Goal: Answer question/provide support: Share knowledge or assist other users

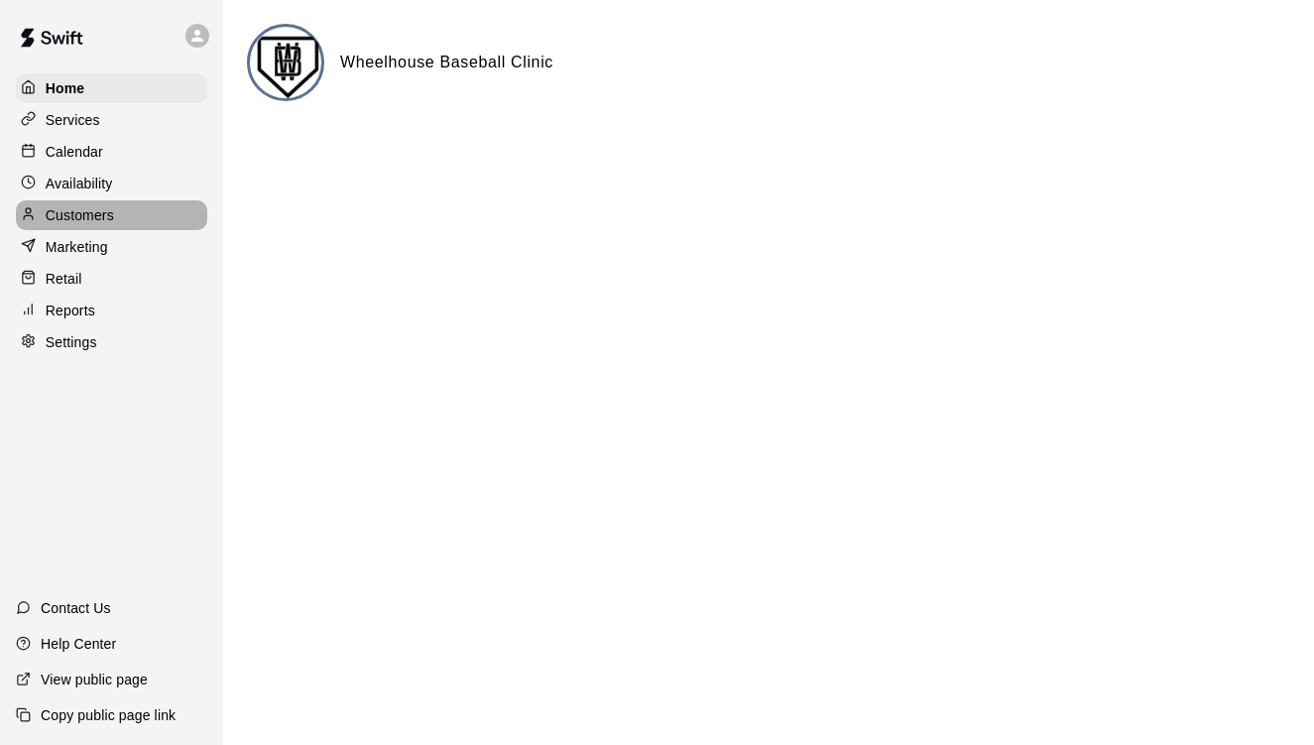
click at [89, 225] on div "Customers" at bounding box center [111, 215] width 191 height 30
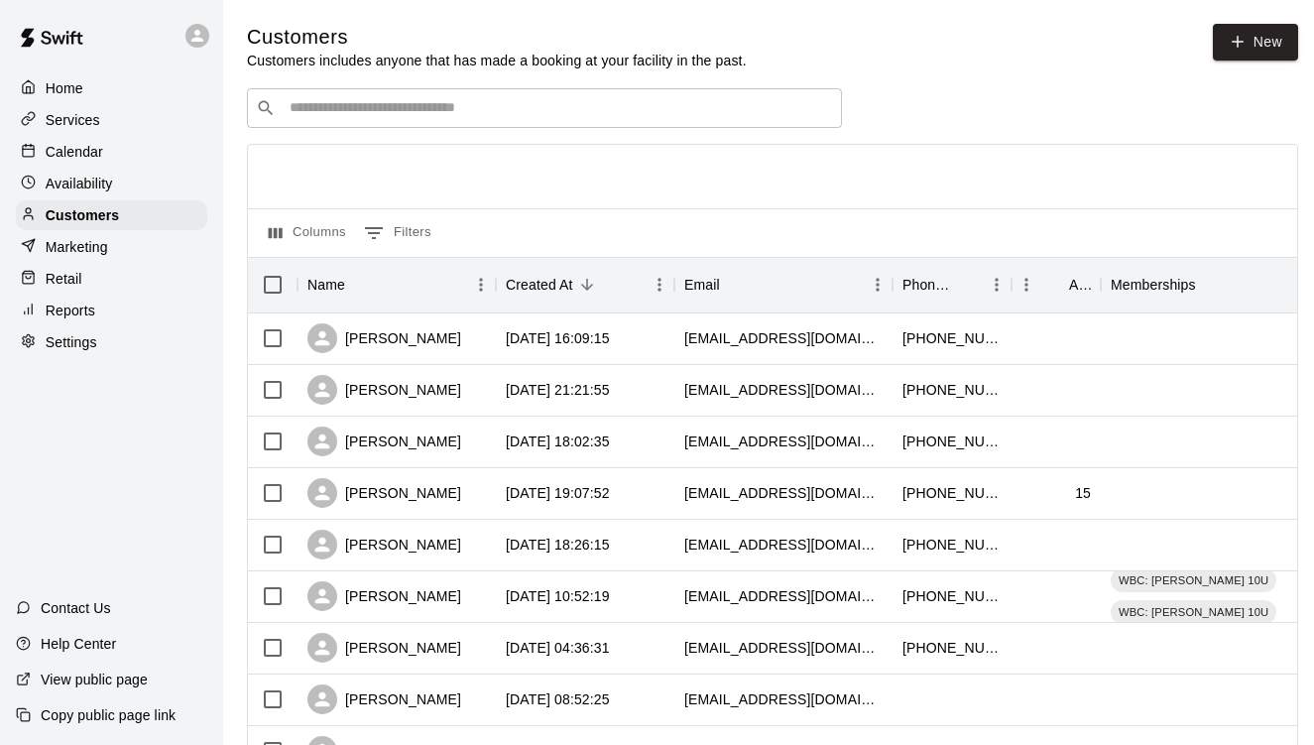
click at [479, 92] on div "​ ​" at bounding box center [544, 108] width 595 height 40
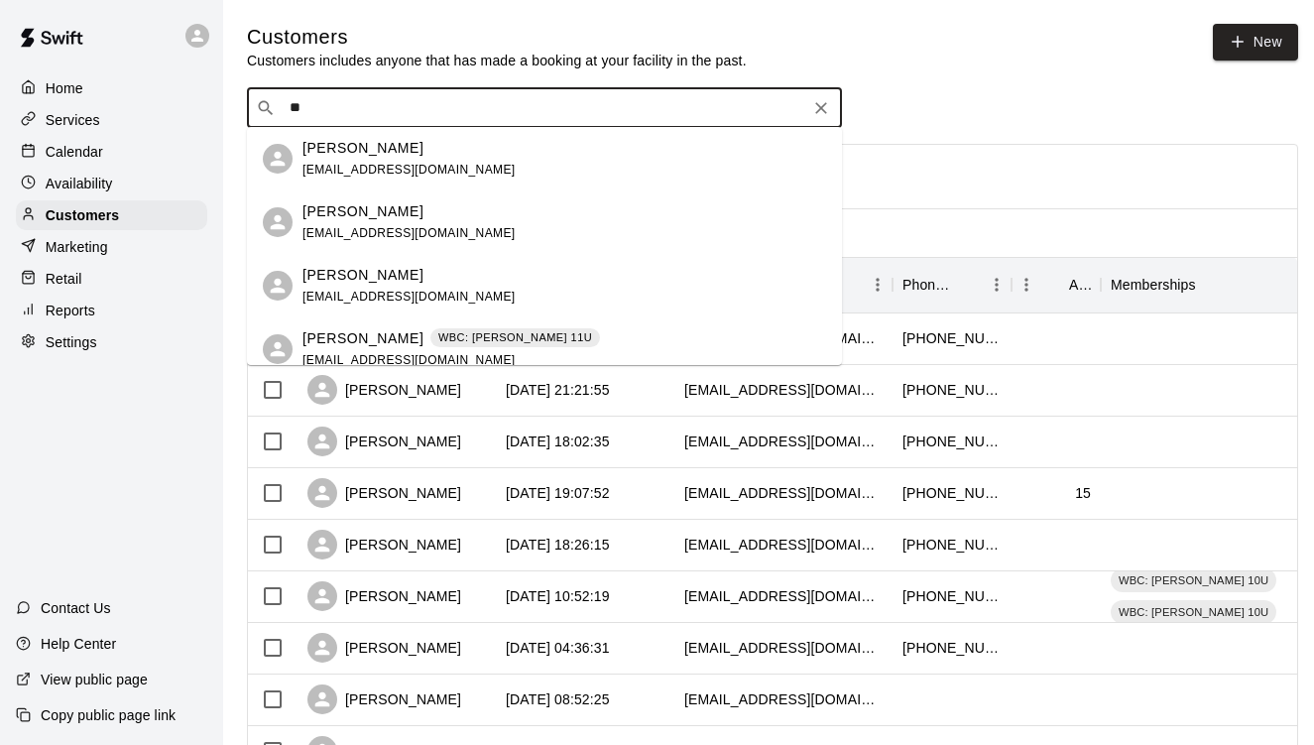
type input "*"
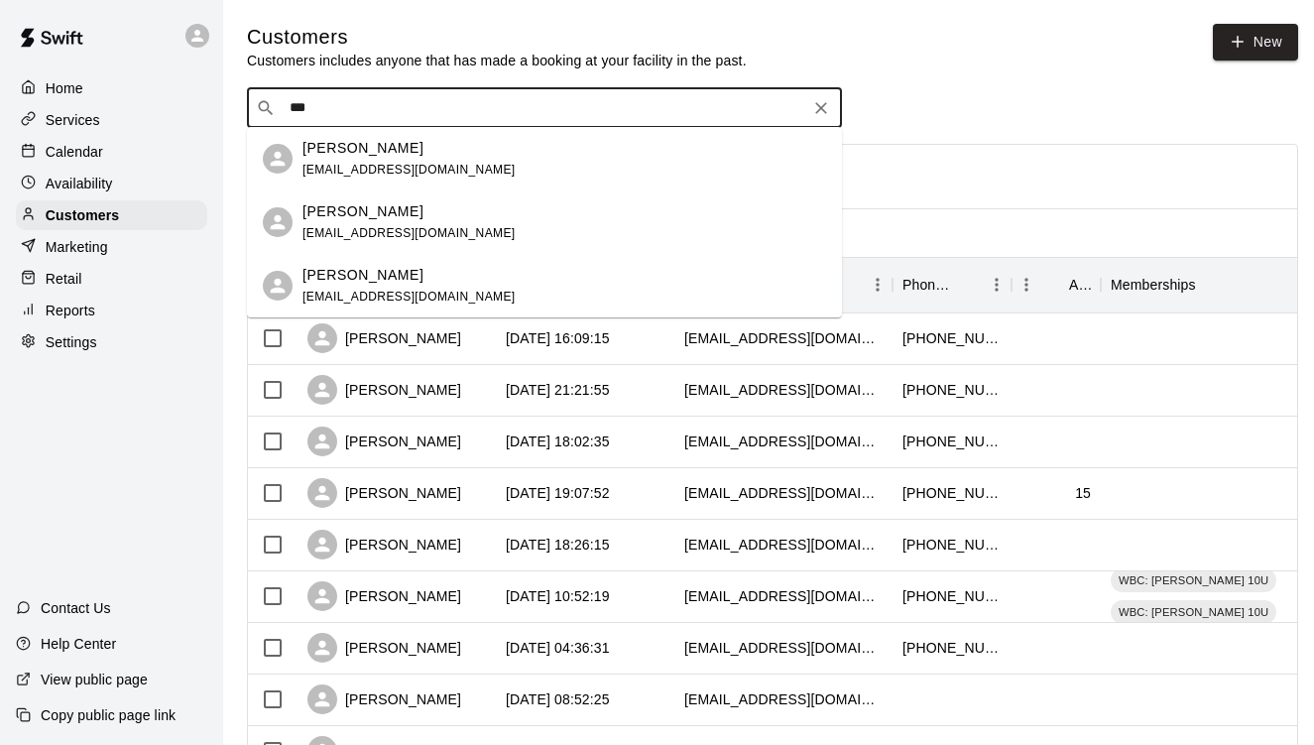
type input "****"
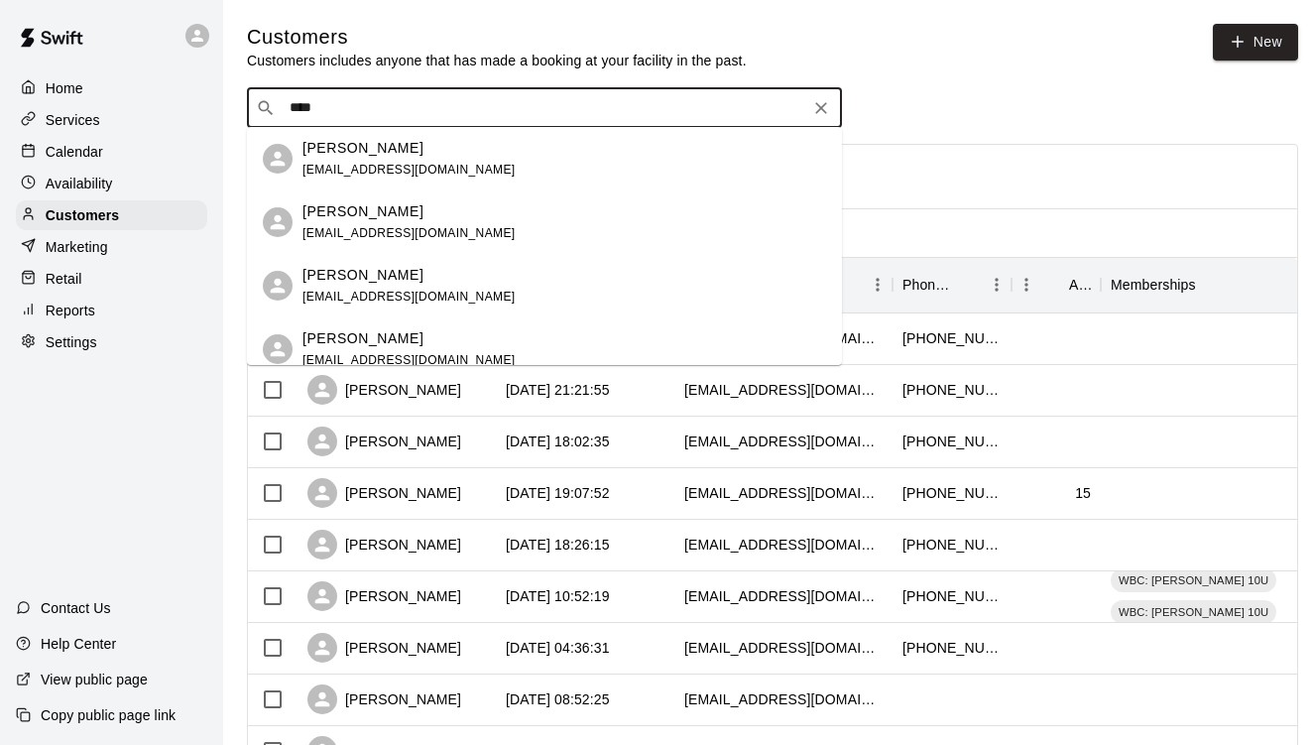
click at [339, 218] on p "[PERSON_NAME]" at bounding box center [363, 211] width 121 height 21
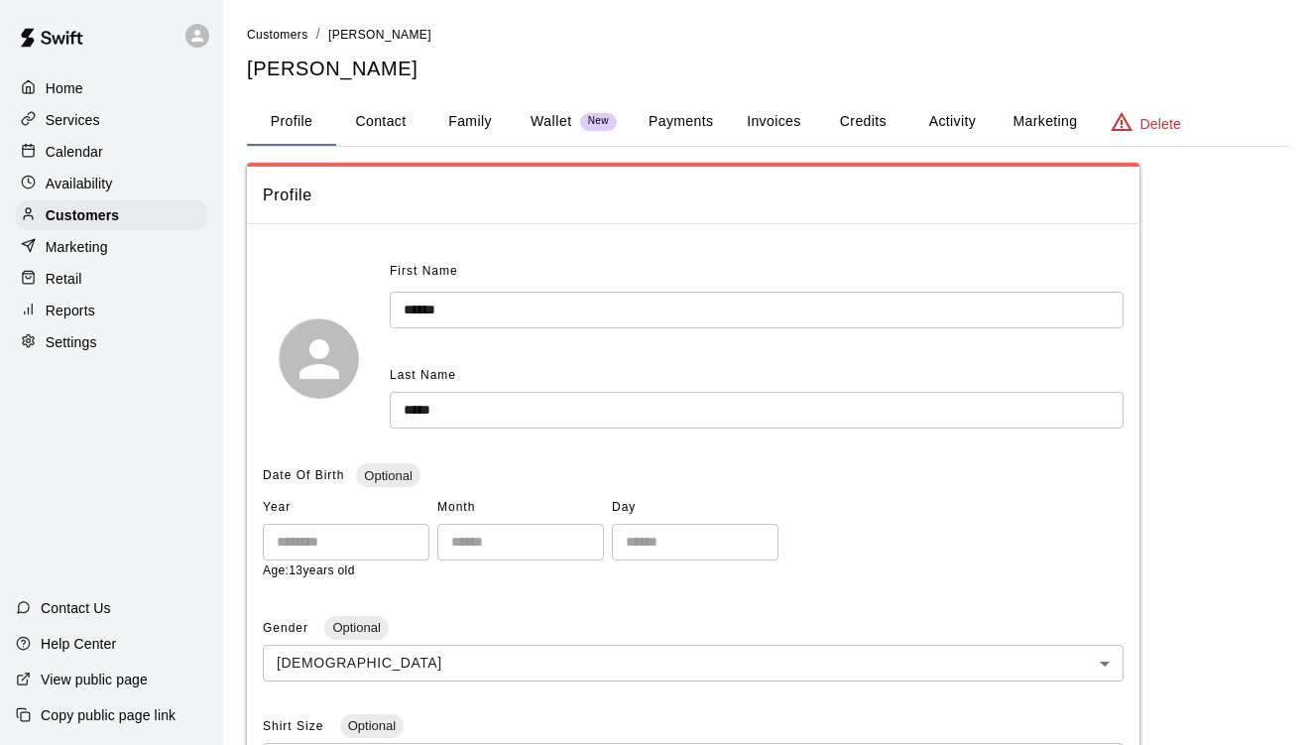
click at [702, 121] on button "Payments" at bounding box center [681, 122] width 96 height 48
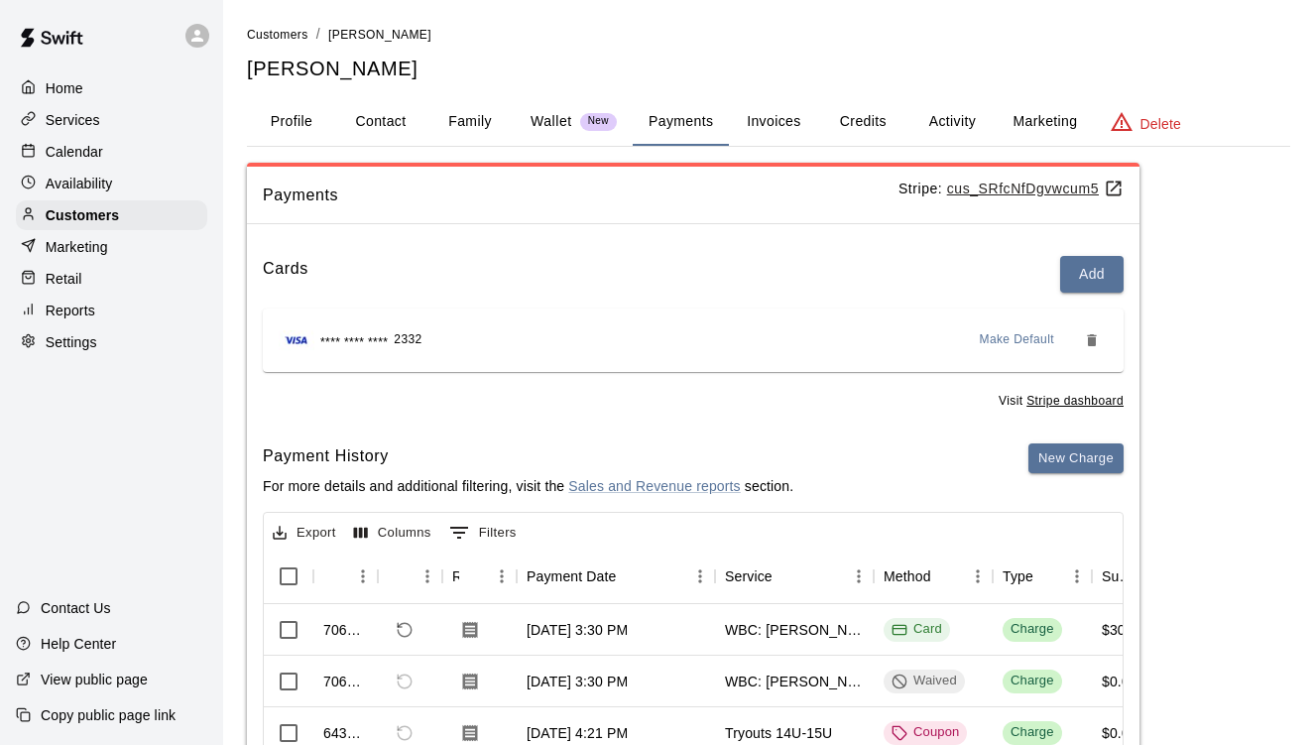
click at [1253, 308] on div "Payments Stripe: cus_SRfcNfDgvwcum5 Cards Add **** **** **** 2332 Make Default …" at bounding box center [768, 563] width 1043 height 800
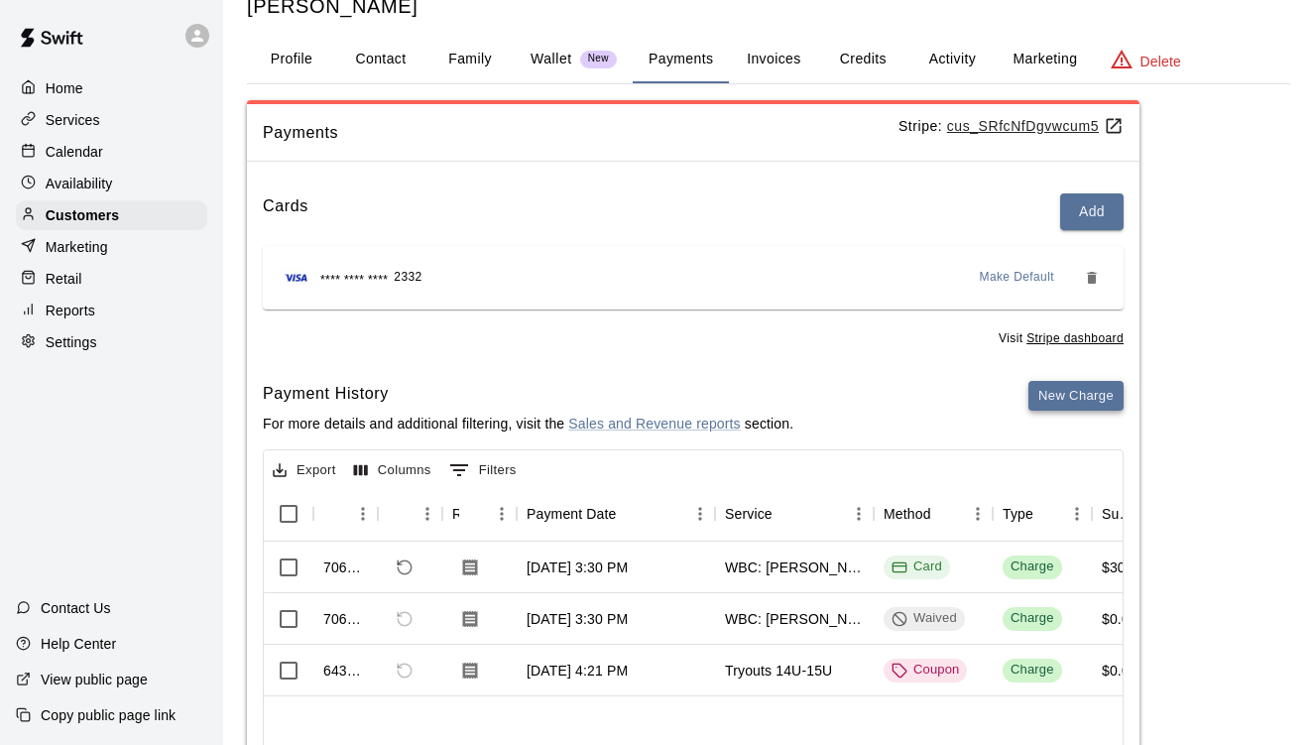
scroll to position [60, 0]
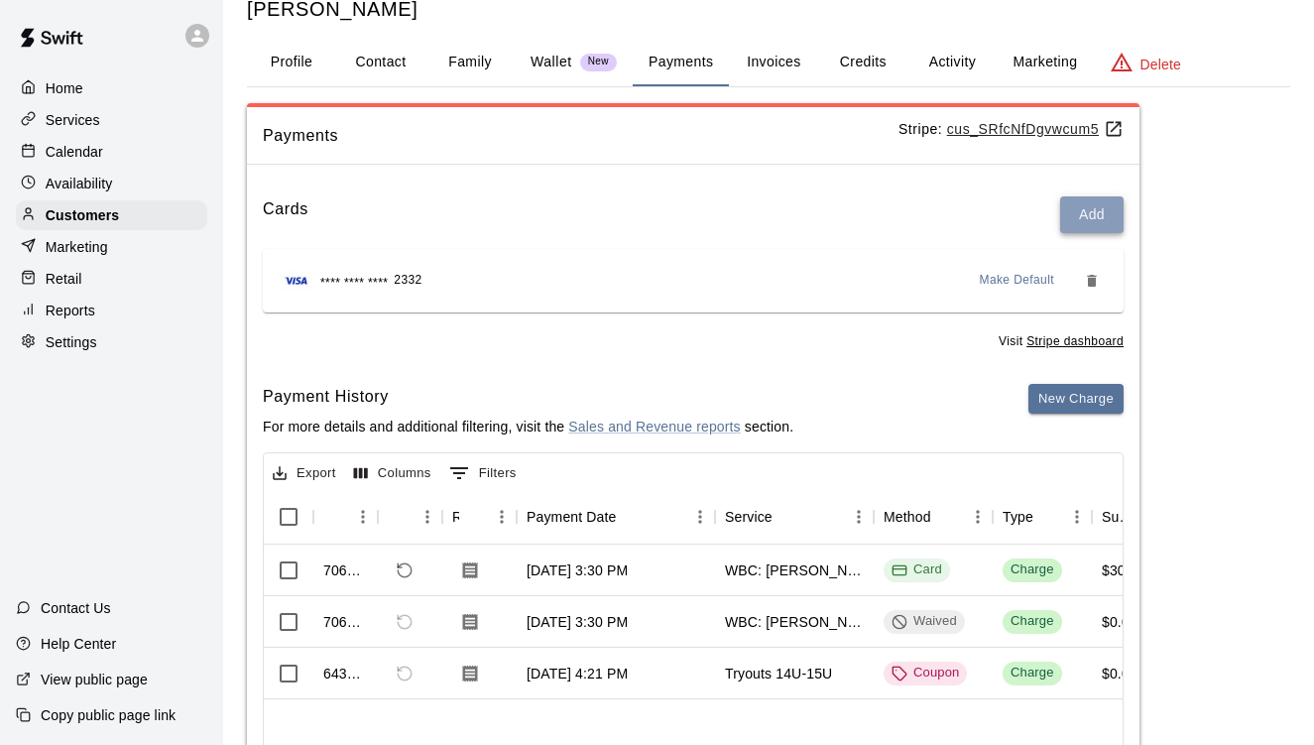
click at [1083, 213] on button "Add" at bounding box center [1091, 214] width 63 height 37
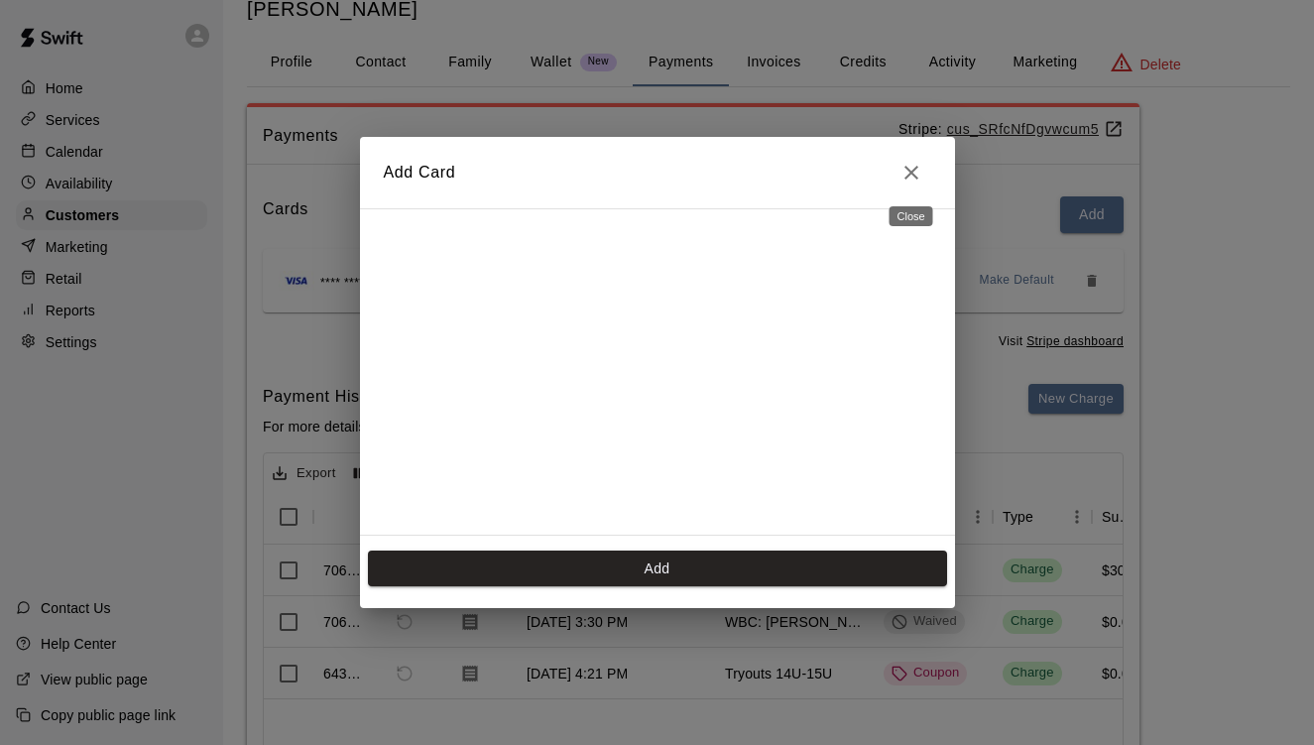
click at [917, 175] on icon "Close" at bounding box center [912, 173] width 24 height 24
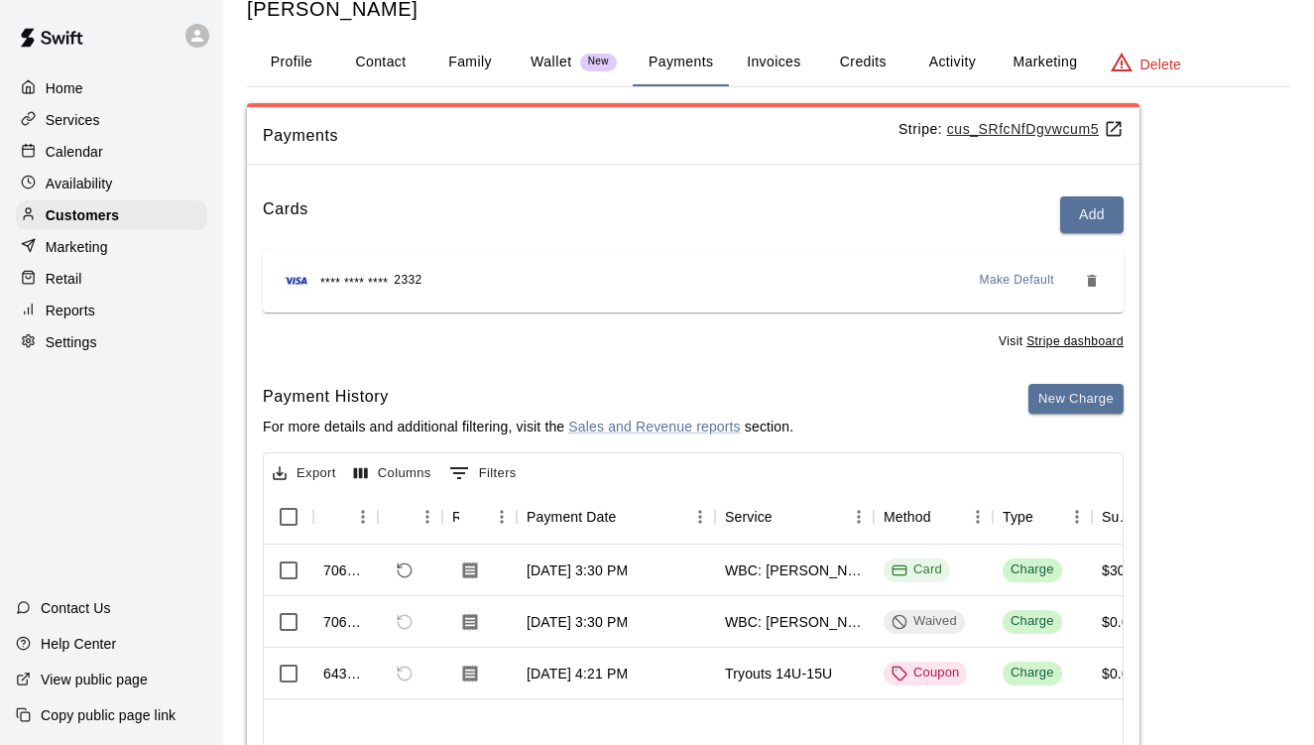
click at [1207, 447] on div "Payments Stripe: cus_SRfcNfDgvwcum5 Cards Add **** **** **** 2332 Make Default …" at bounding box center [768, 503] width 1043 height 800
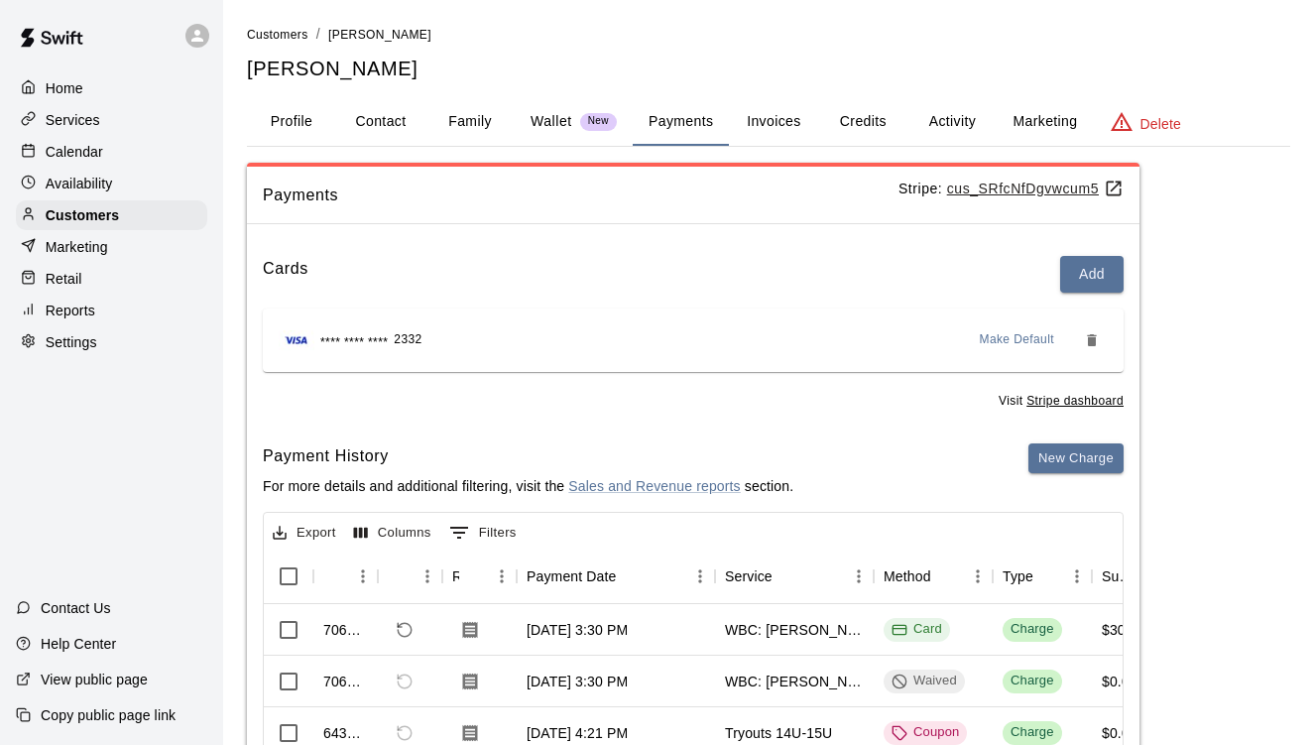
scroll to position [0, 0]
click at [850, 123] on button "Credits" at bounding box center [862, 122] width 89 height 48
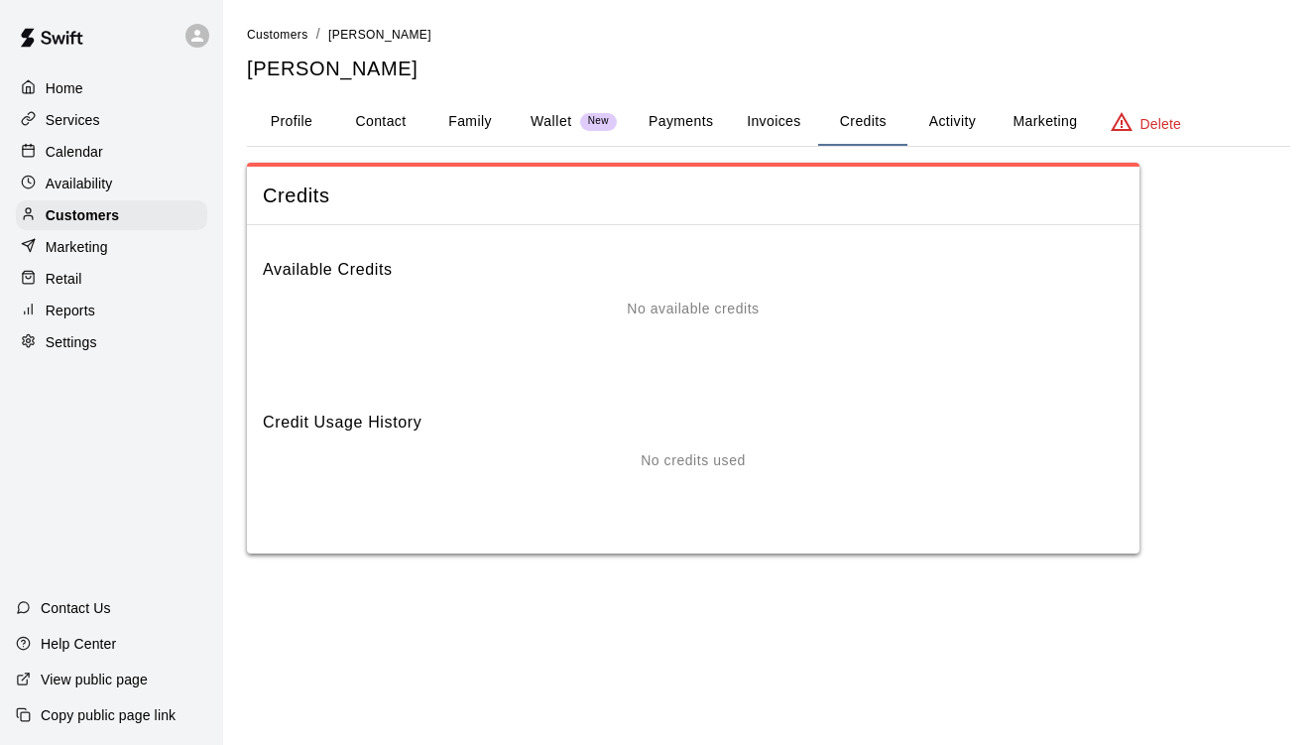
click at [547, 123] on p "Wallet" at bounding box center [552, 121] width 42 height 21
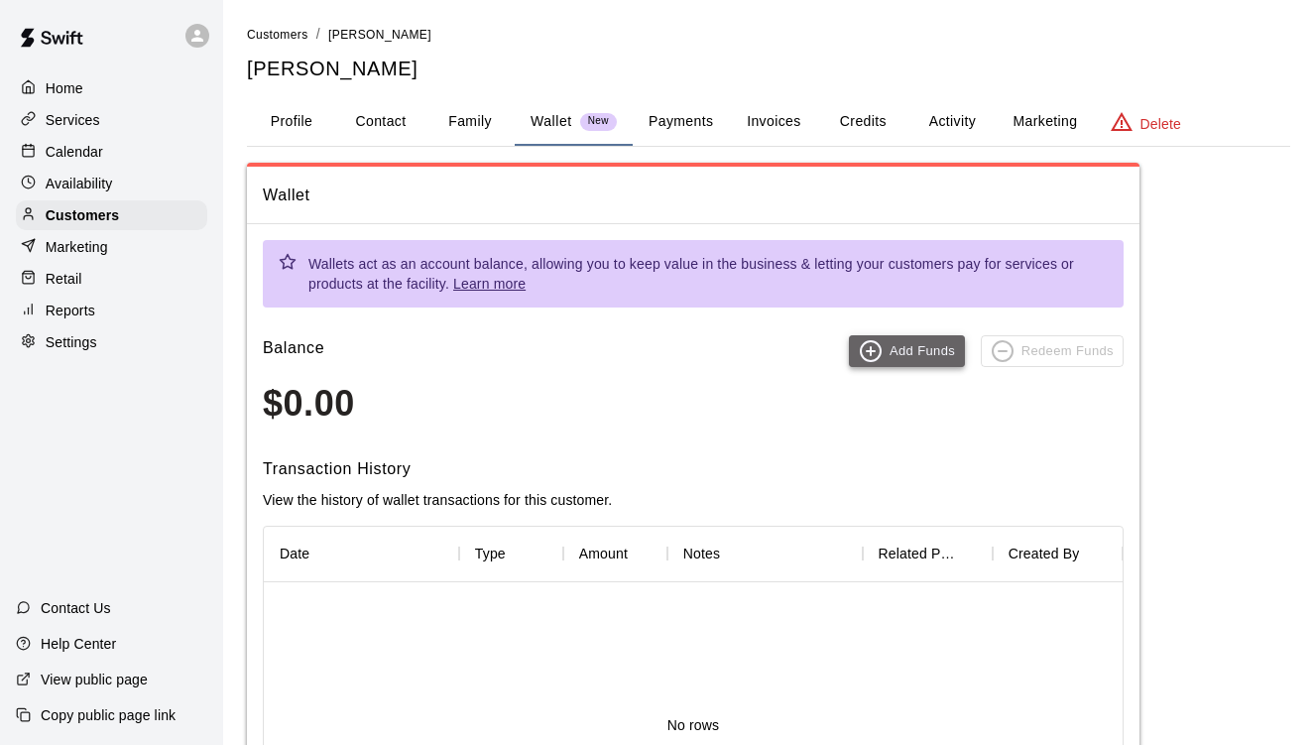
click at [867, 352] on icon "button" at bounding box center [871, 351] width 24 height 24
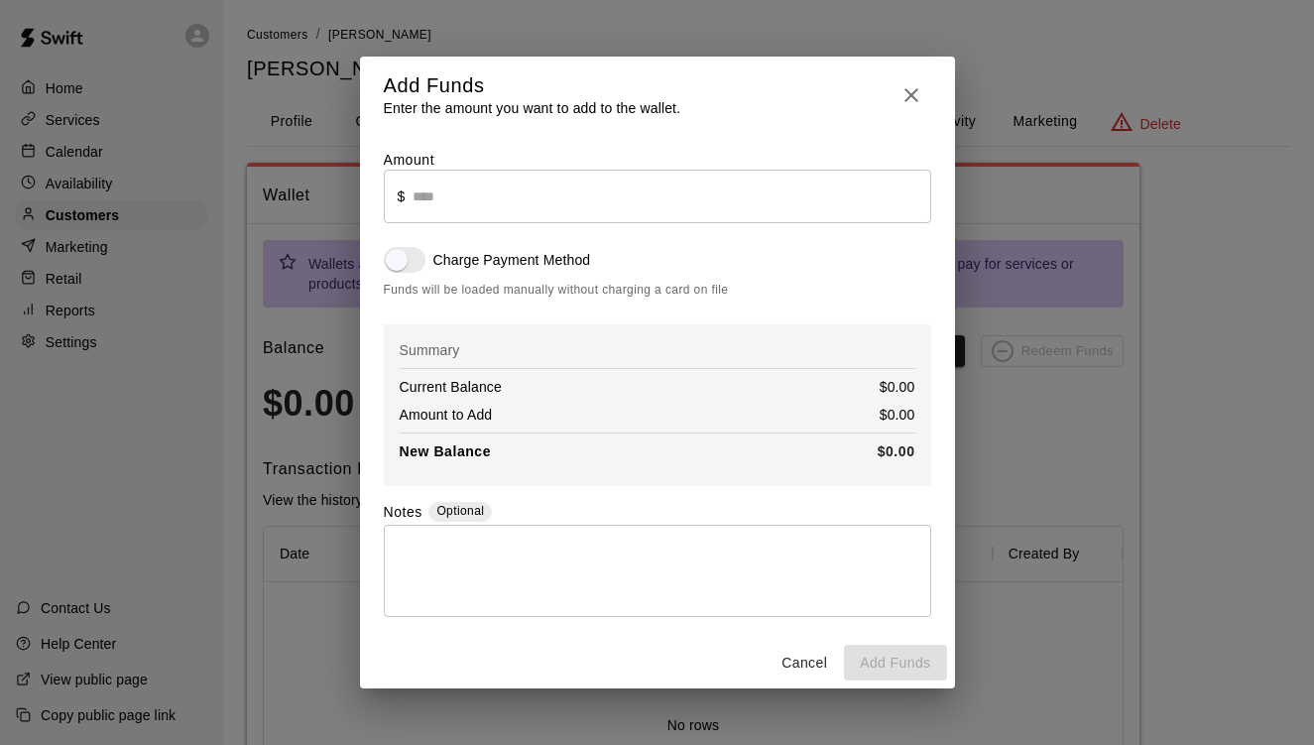
click at [534, 206] on input "text" at bounding box center [672, 196] width 518 height 53
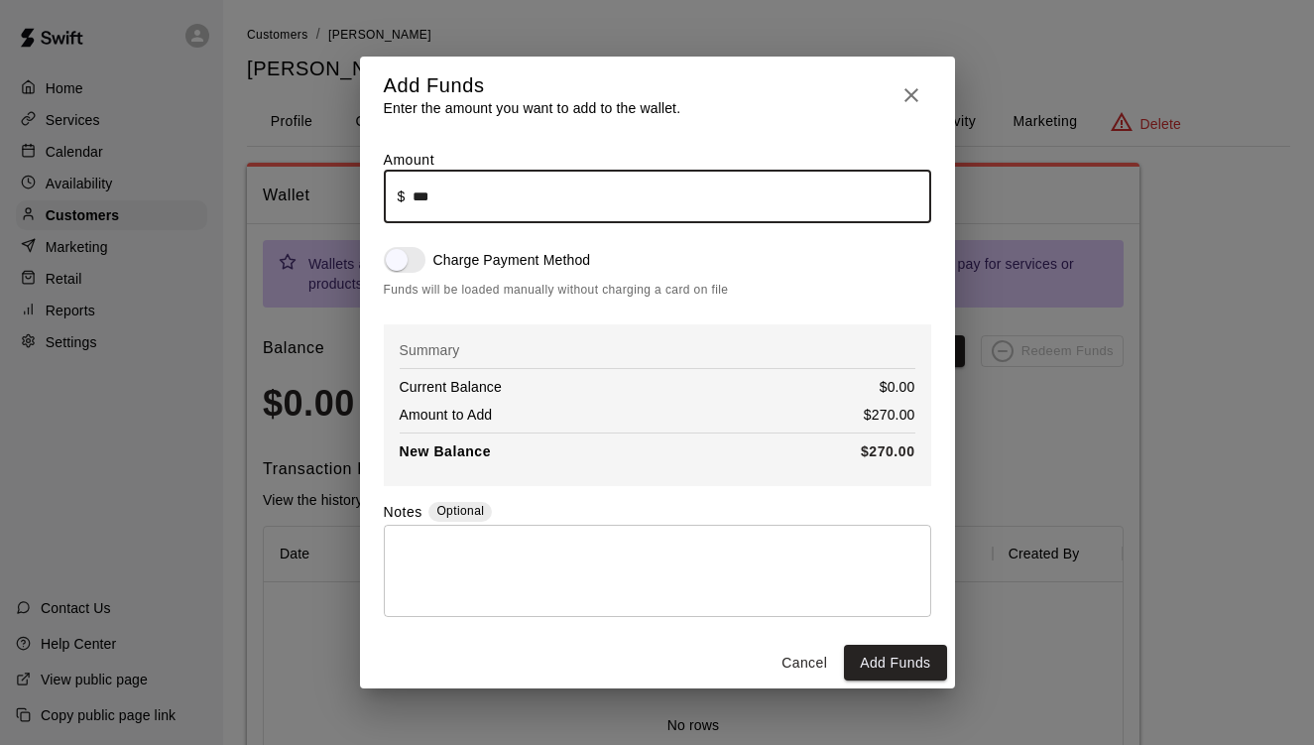
type input "******"
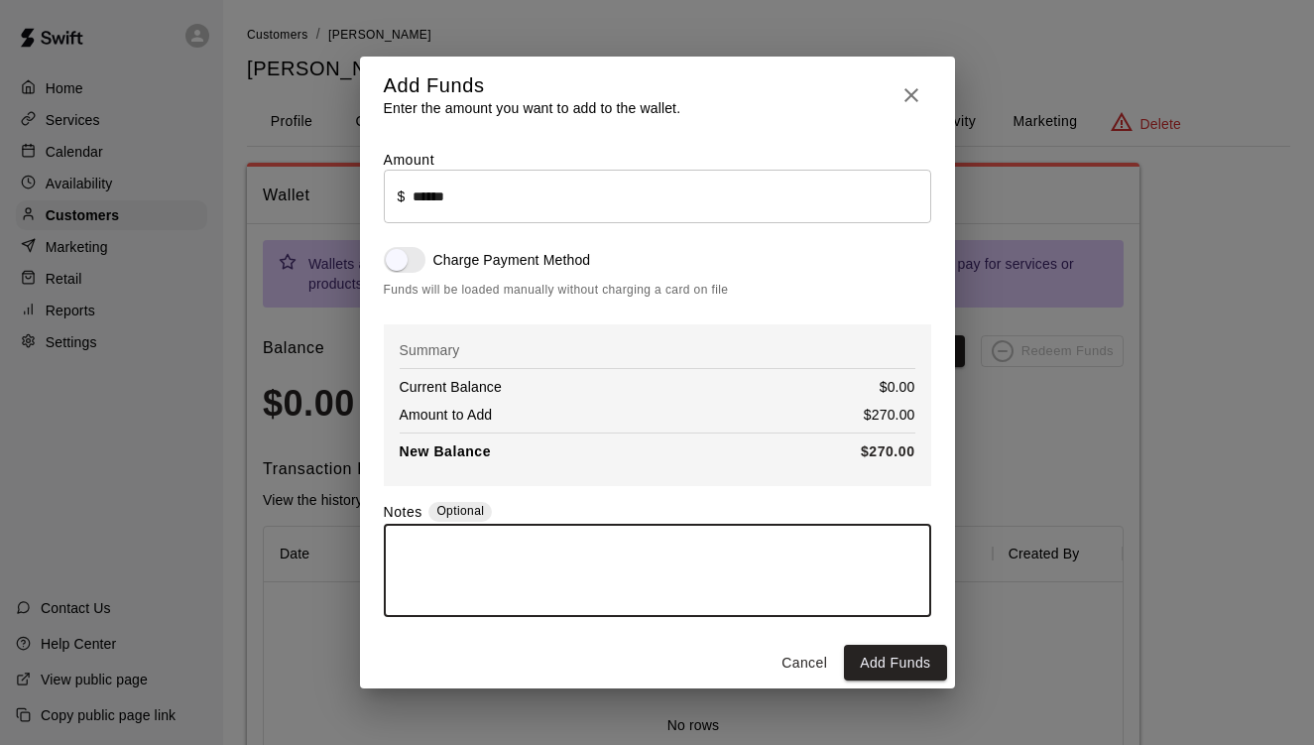
click at [733, 557] on textarea at bounding box center [658, 571] width 520 height 60
type textarea "**********"
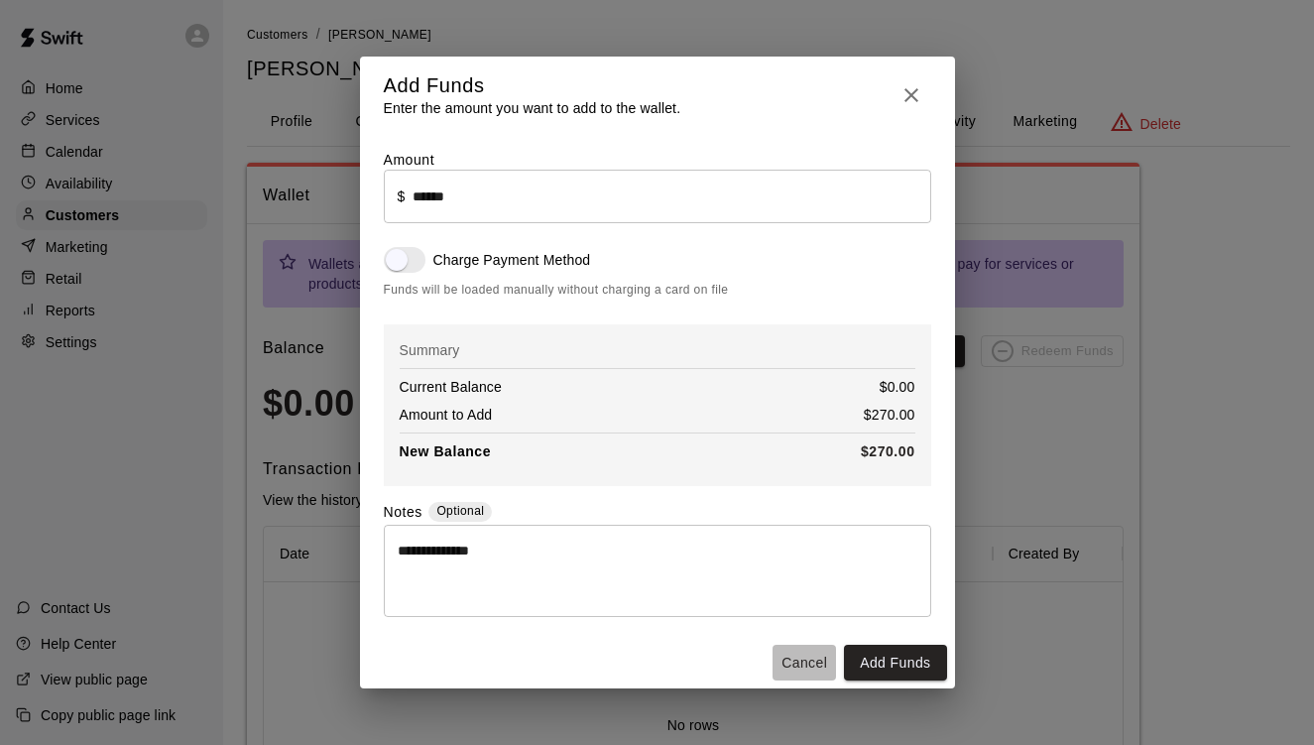
click at [822, 661] on button "Cancel" at bounding box center [804, 663] width 63 height 37
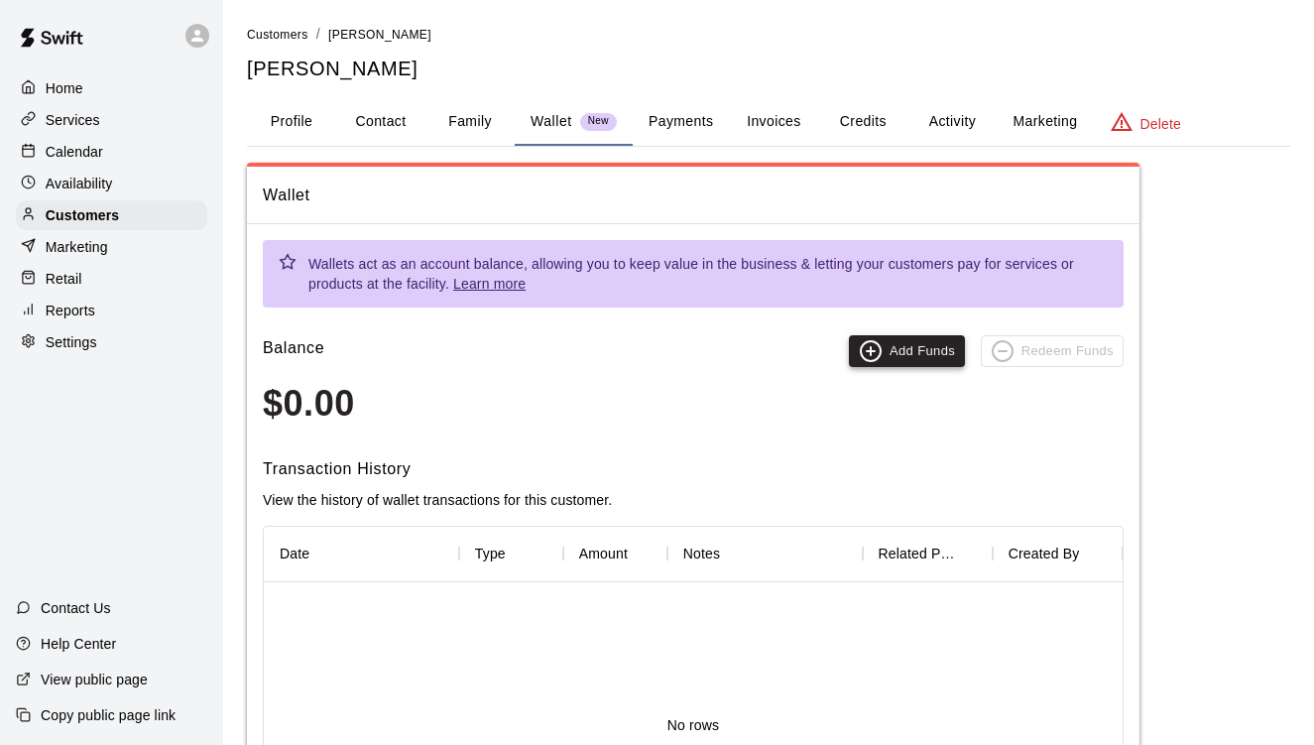
click at [906, 345] on button "Add Funds" at bounding box center [907, 351] width 116 height 32
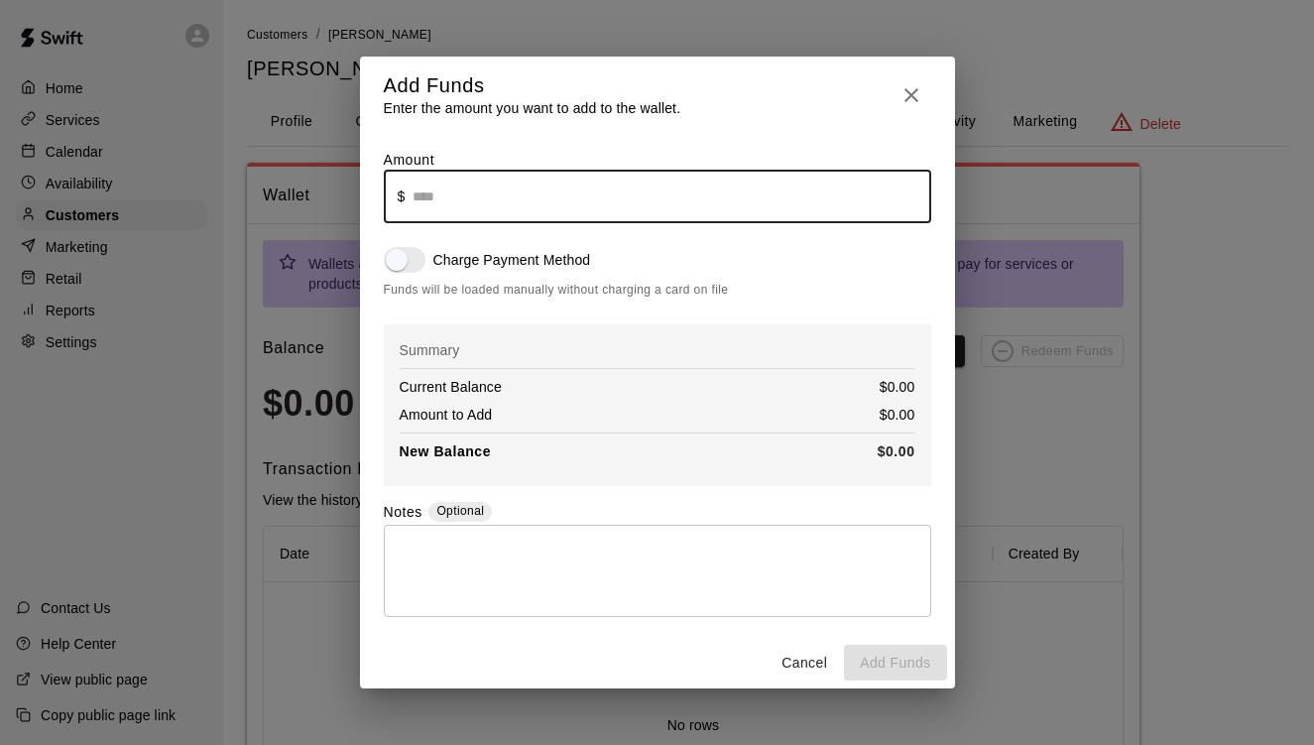
click at [661, 193] on input "text" at bounding box center [672, 196] width 518 height 53
type input "******"
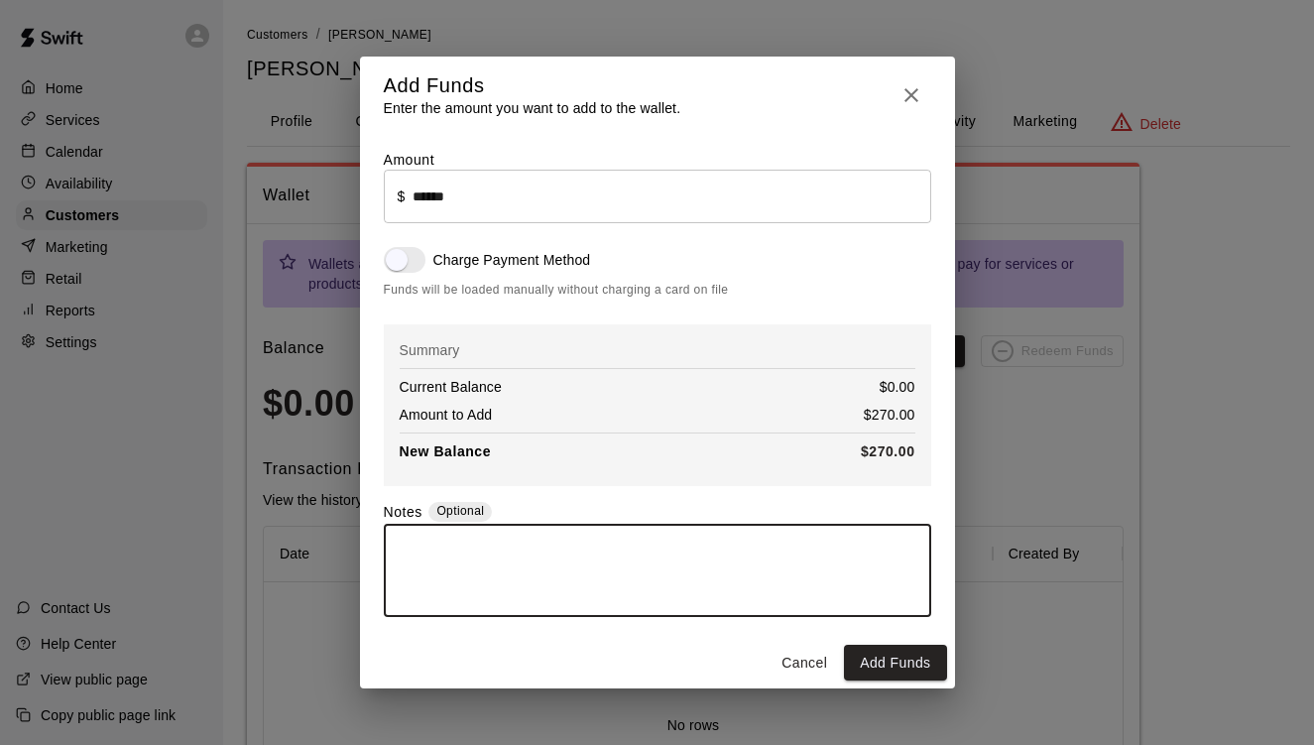
click at [523, 581] on textarea at bounding box center [658, 571] width 520 height 60
type textarea "**********"
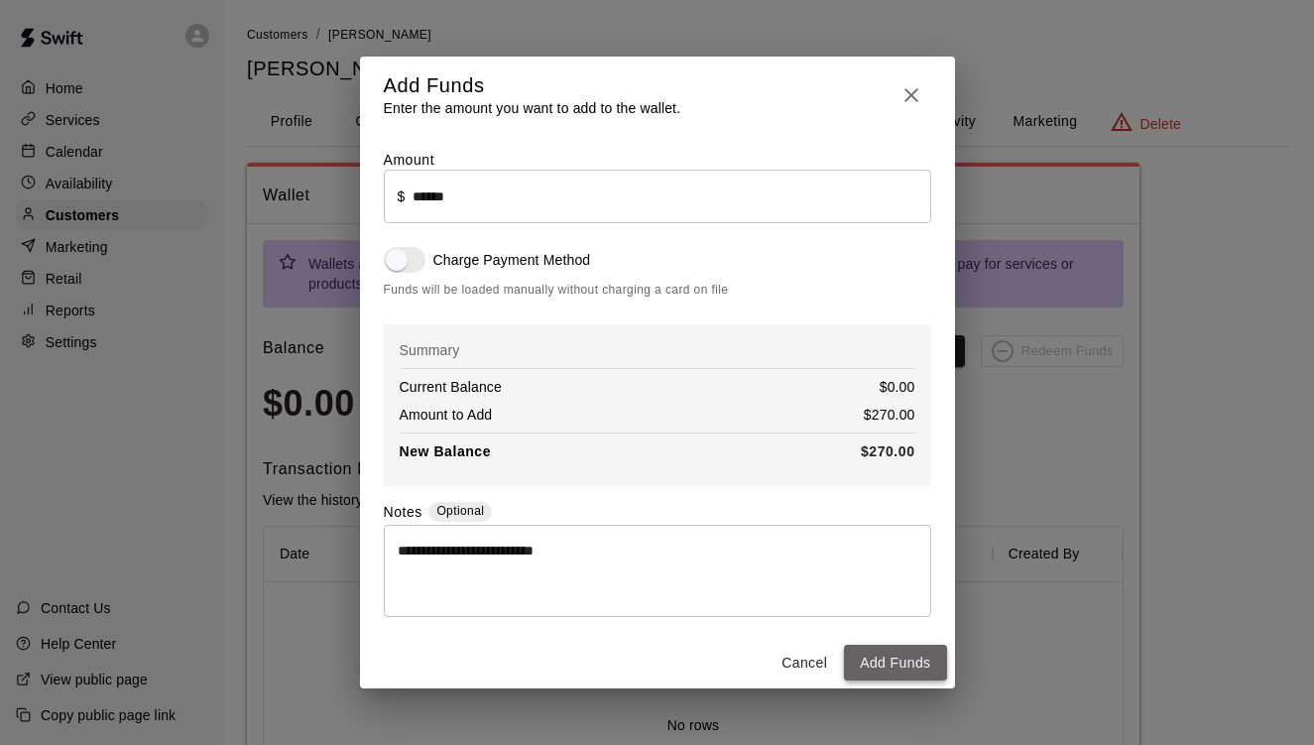
click at [900, 654] on button "Add Funds" at bounding box center [895, 663] width 102 height 37
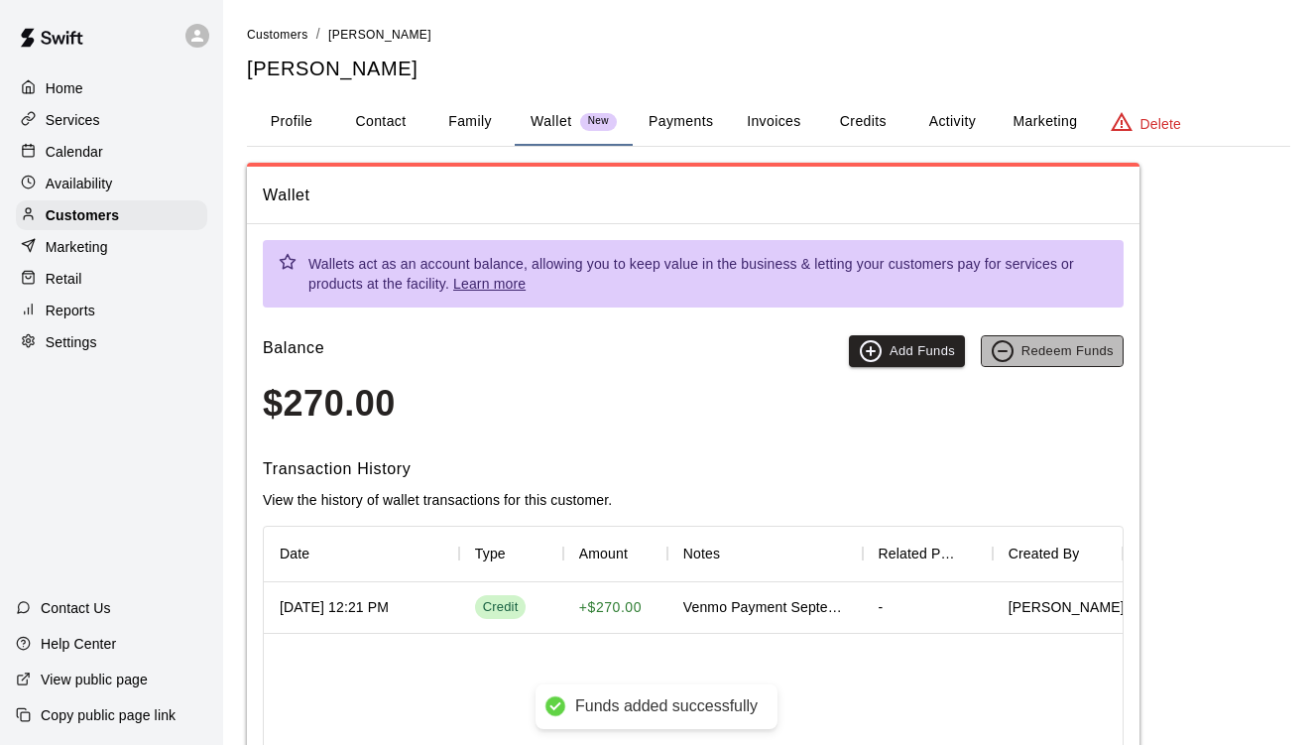
click at [1047, 354] on button "Redeem Funds" at bounding box center [1052, 351] width 143 height 32
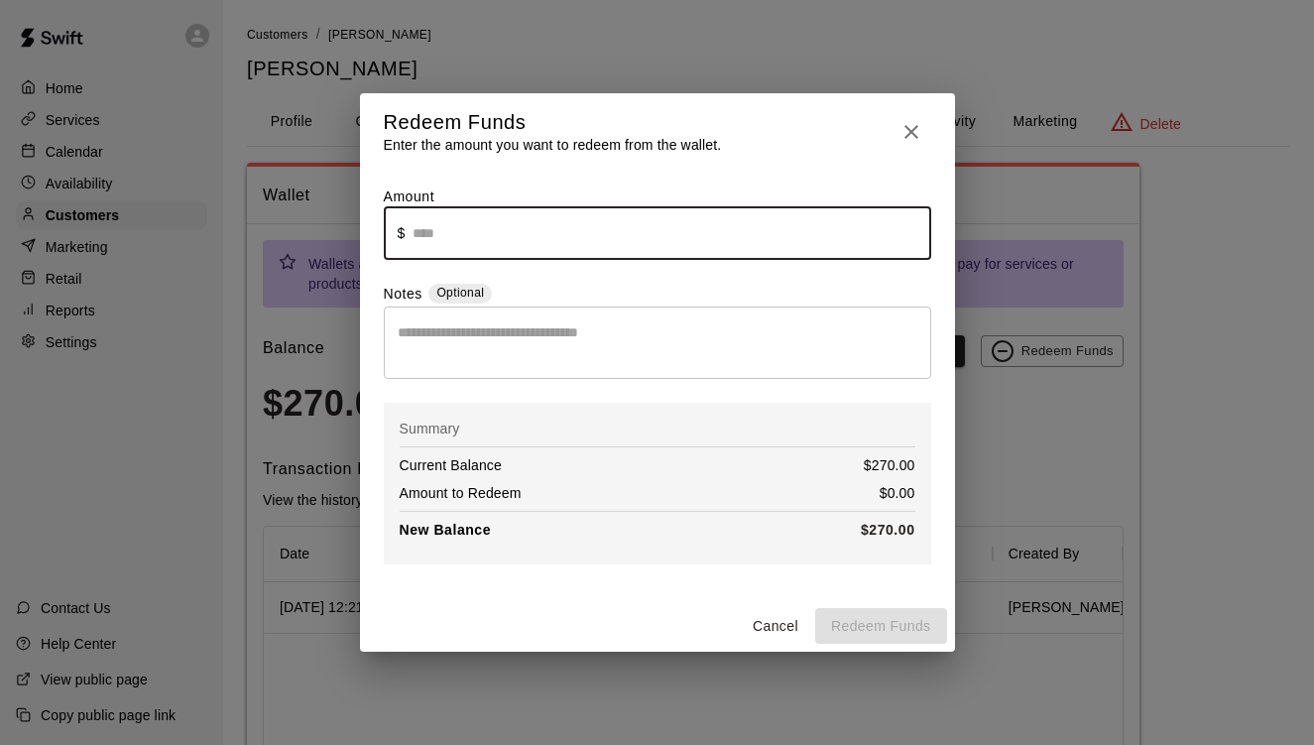
click at [597, 216] on input "text" at bounding box center [672, 232] width 518 height 53
type input "******"
click at [607, 354] on textarea at bounding box center [658, 342] width 520 height 40
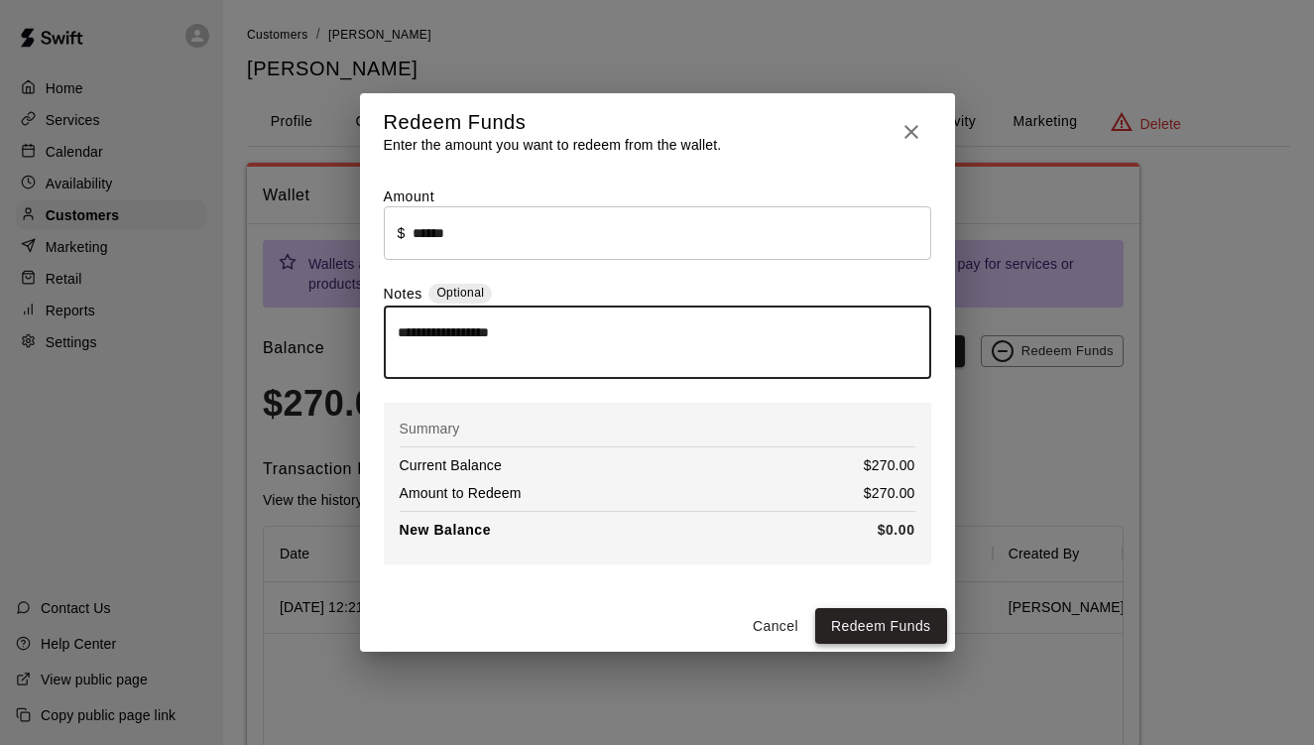
type textarea "**********"
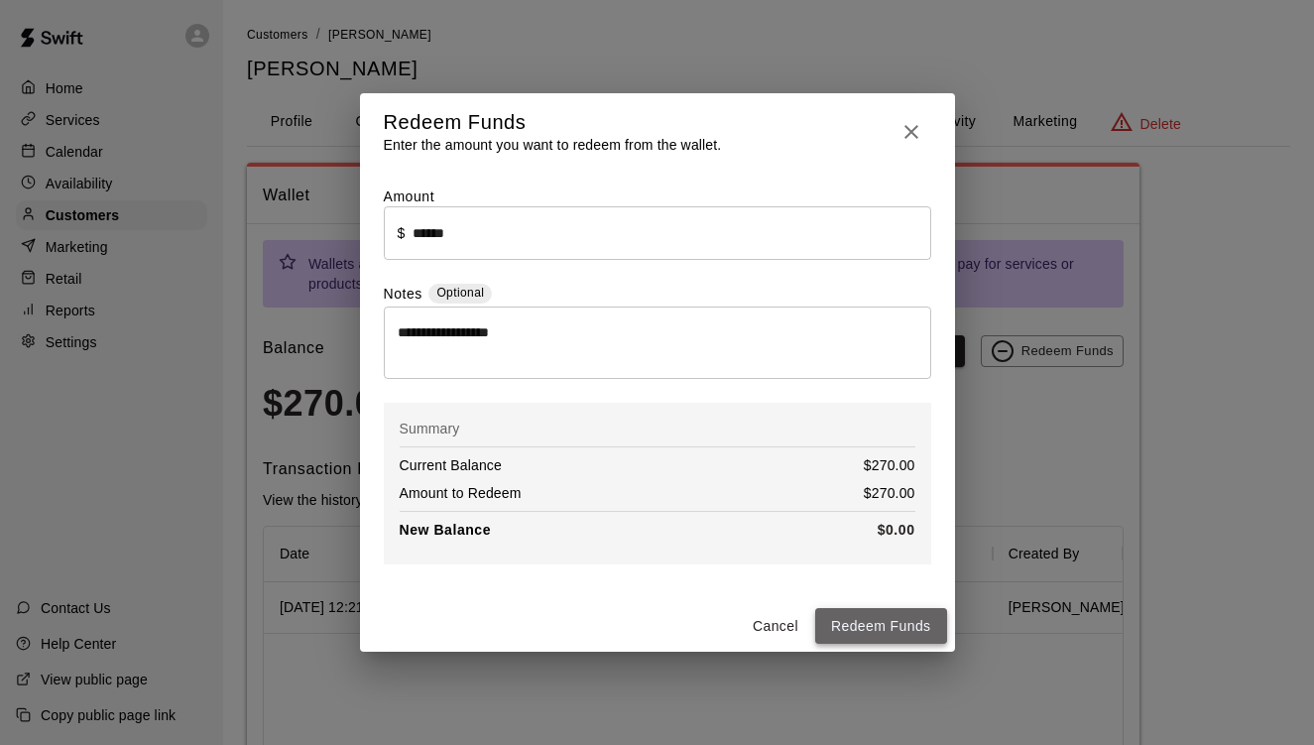
click at [881, 628] on button "Redeem Funds" at bounding box center [881, 626] width 132 height 37
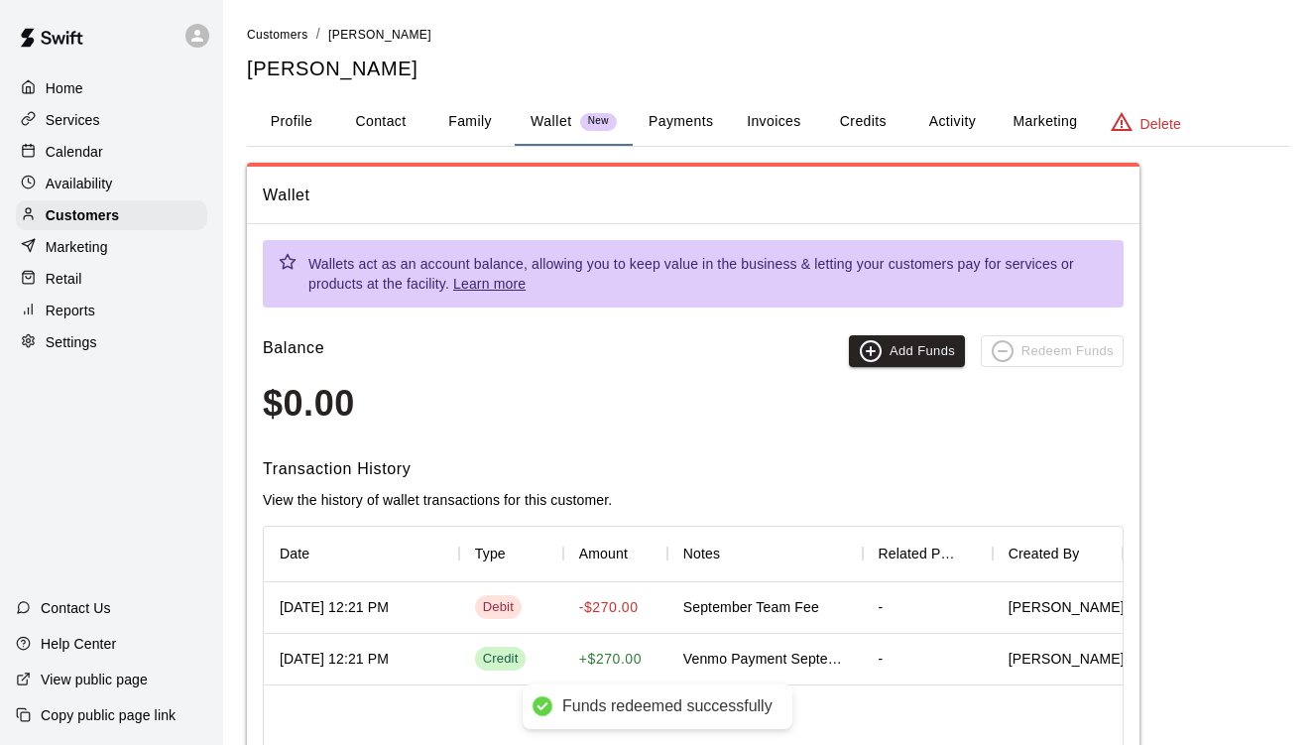
click at [696, 118] on button "Payments" at bounding box center [681, 122] width 96 height 48
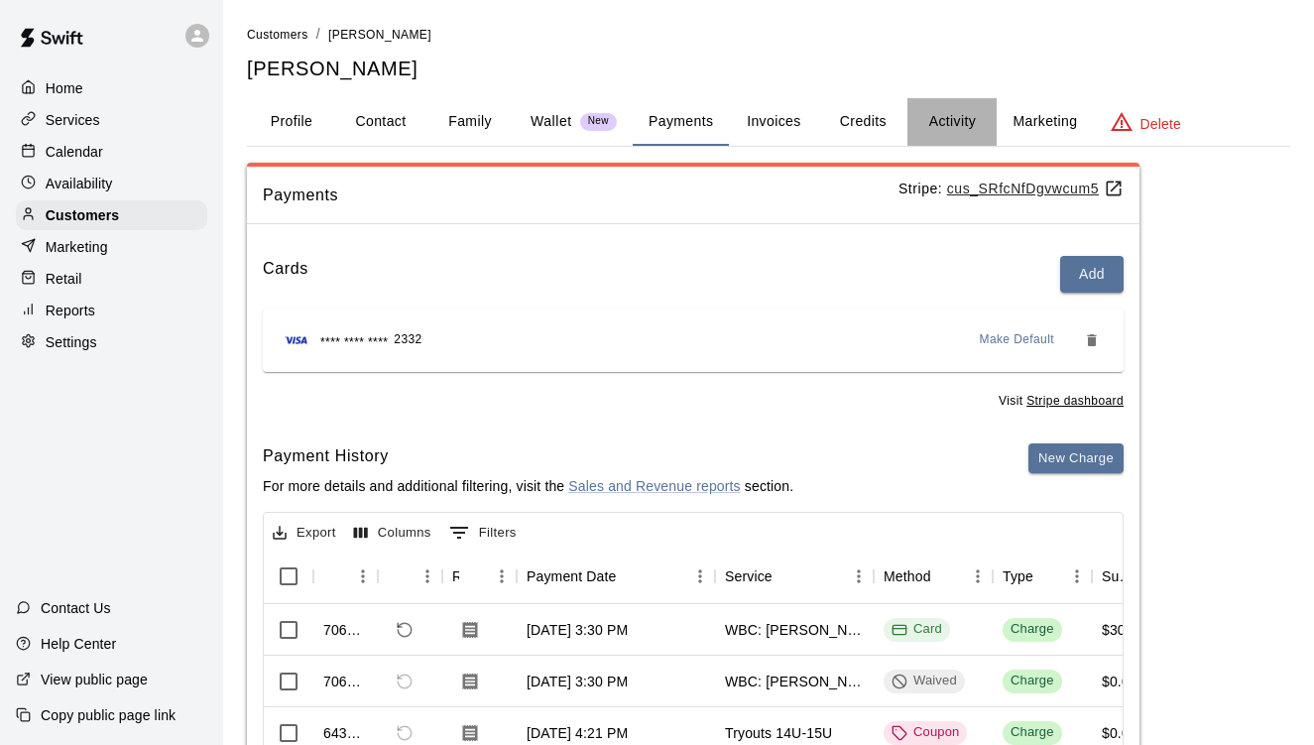
click at [951, 122] on button "Activity" at bounding box center [952, 122] width 89 height 48
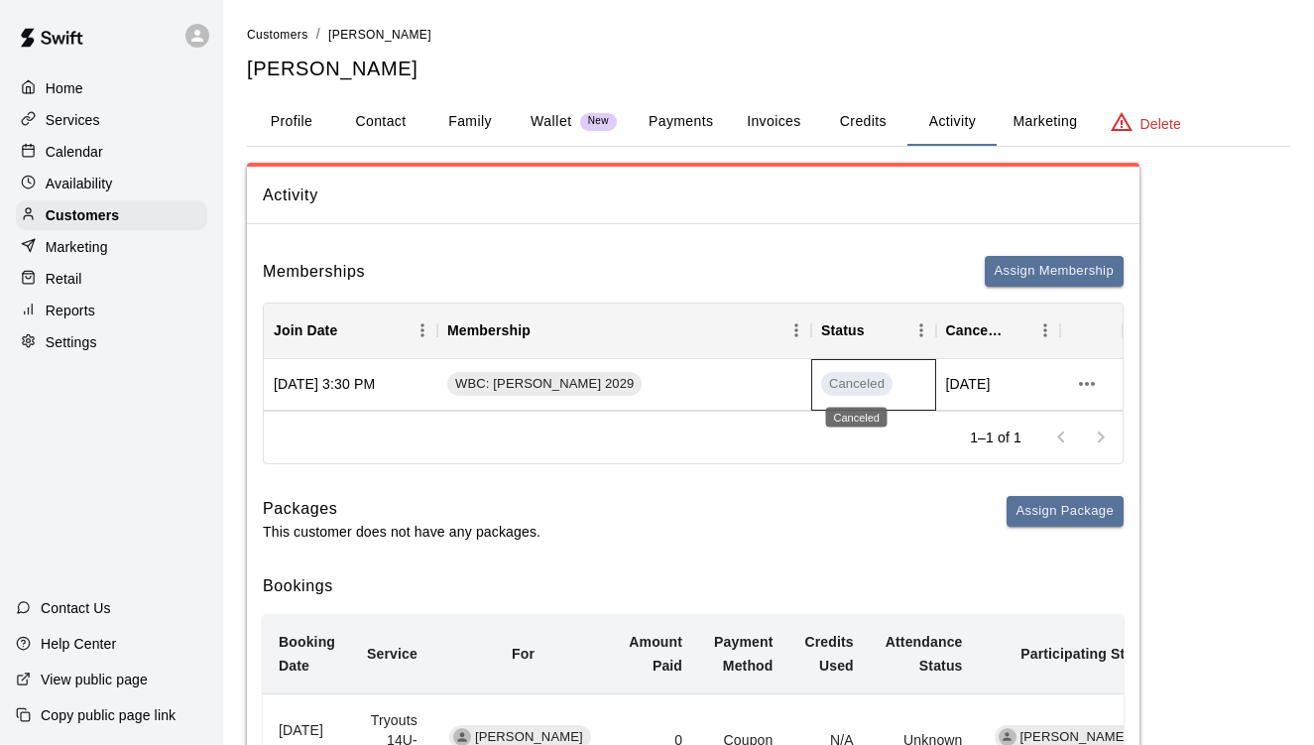
click at [873, 382] on span "Canceled" at bounding box center [856, 384] width 71 height 19
click at [1088, 387] on icon "more actions" at bounding box center [1087, 384] width 24 height 24
click at [1060, 253] on div at bounding box center [657, 372] width 1314 height 745
click at [92, 201] on div "Customers" at bounding box center [111, 215] width 191 height 30
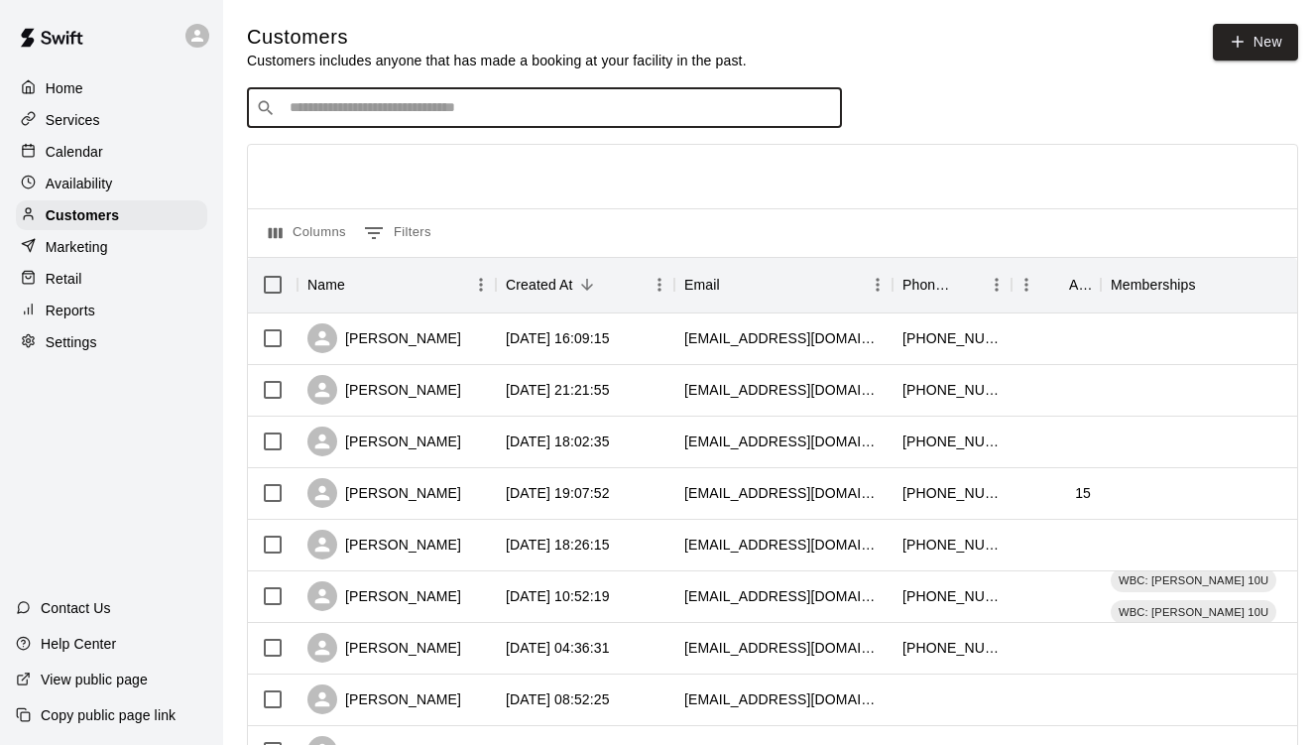
click at [350, 106] on input "Search customers by name or email" at bounding box center [558, 108] width 549 height 20
type input "*****"
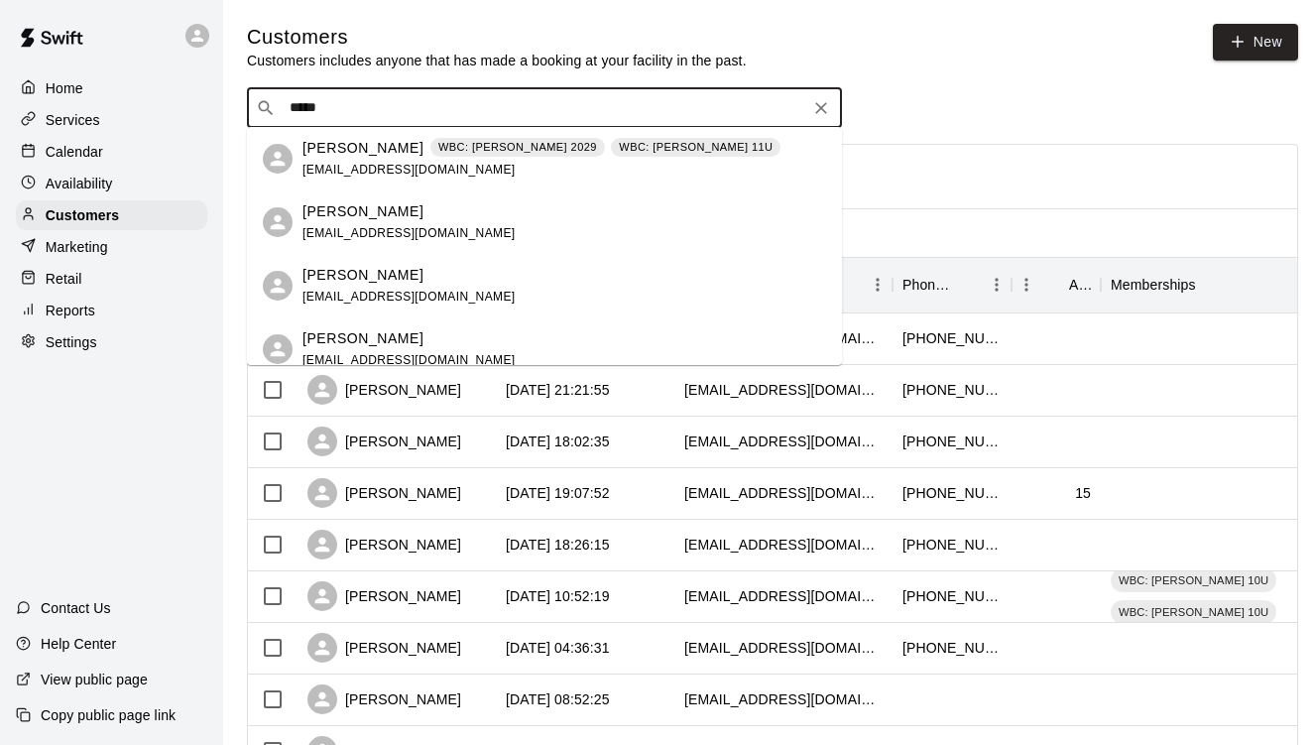
click at [350, 171] on span "[EMAIL_ADDRESS][DOMAIN_NAME]" at bounding box center [409, 170] width 213 height 14
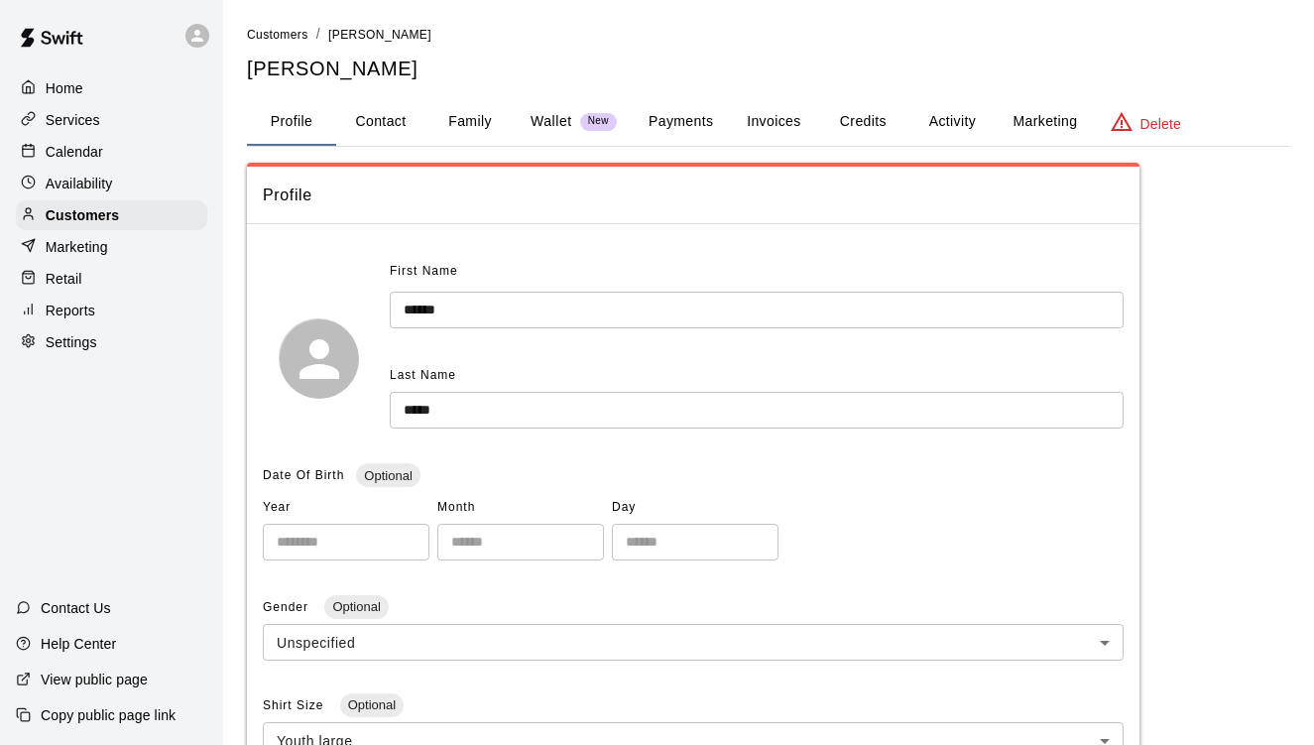
click at [455, 143] on button "Family" at bounding box center [469, 122] width 89 height 48
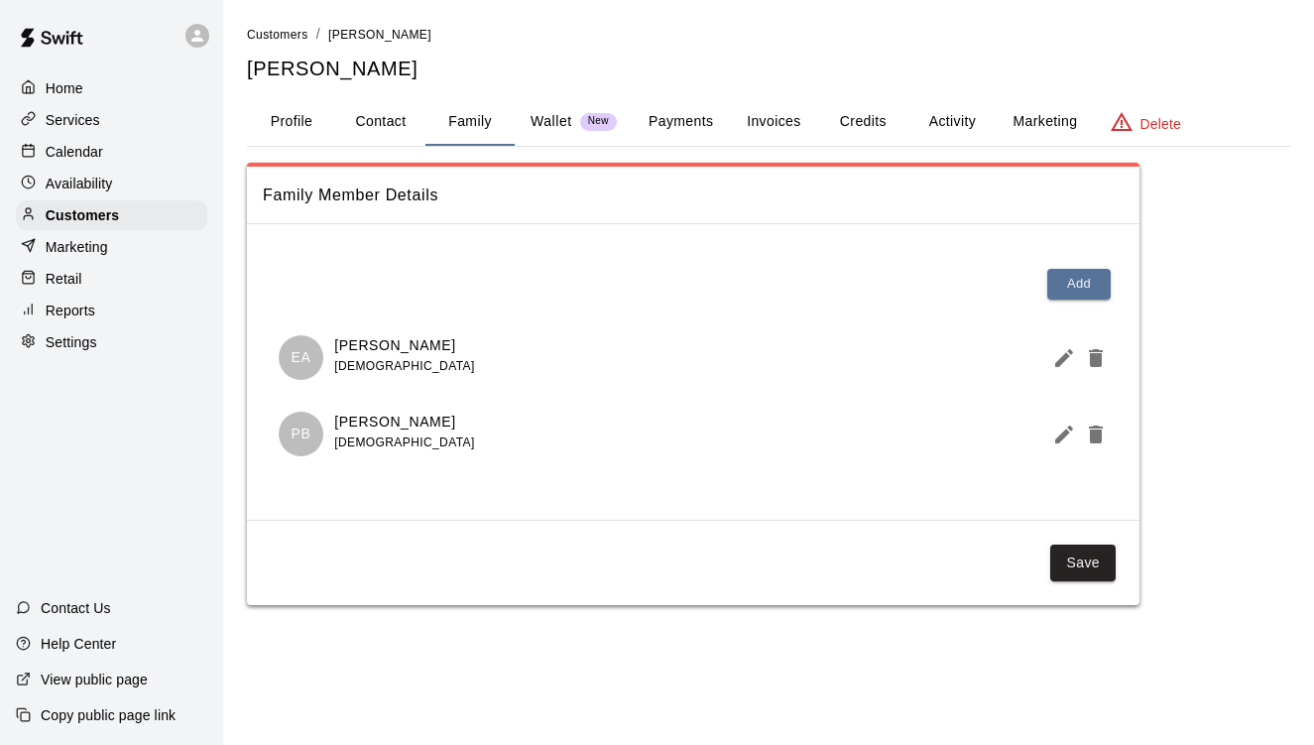
click at [960, 121] on button "Activity" at bounding box center [952, 122] width 89 height 48
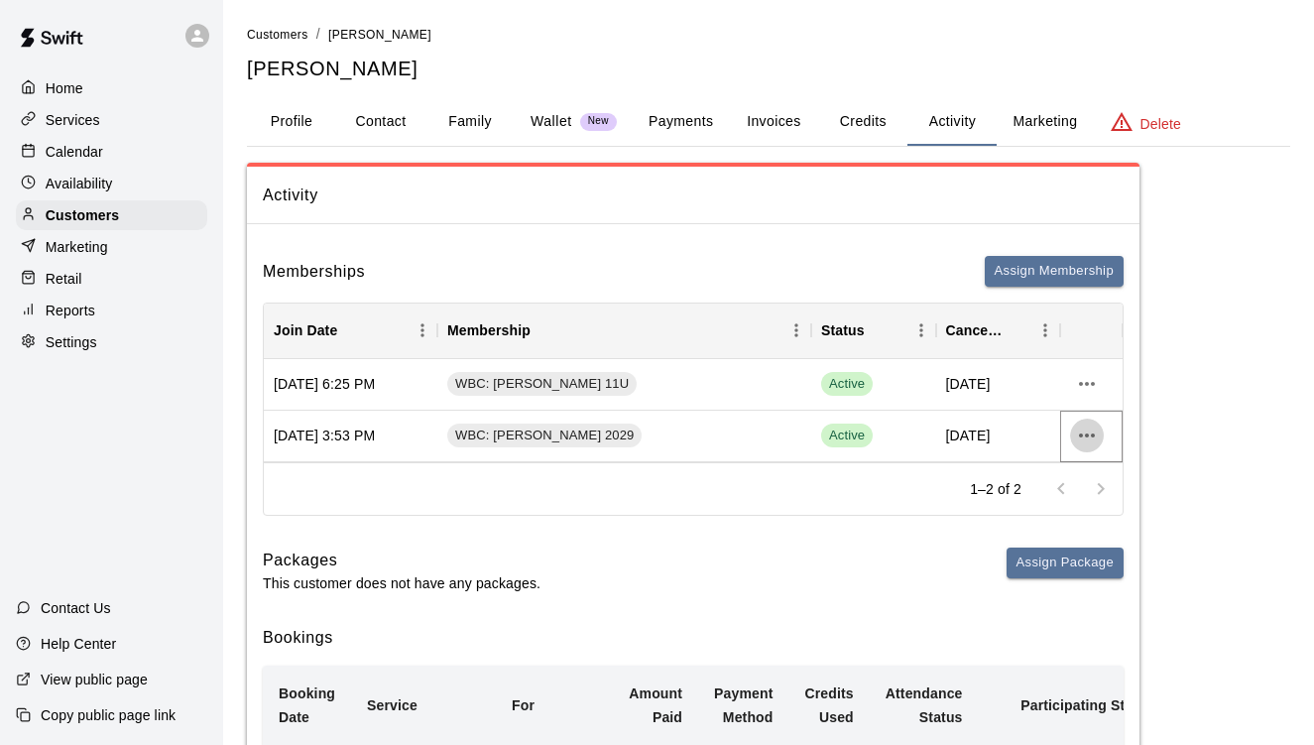
click at [1086, 435] on icon "more actions" at bounding box center [1087, 436] width 24 height 24
click at [1106, 474] on li "View details" at bounding box center [1126, 474] width 112 height 33
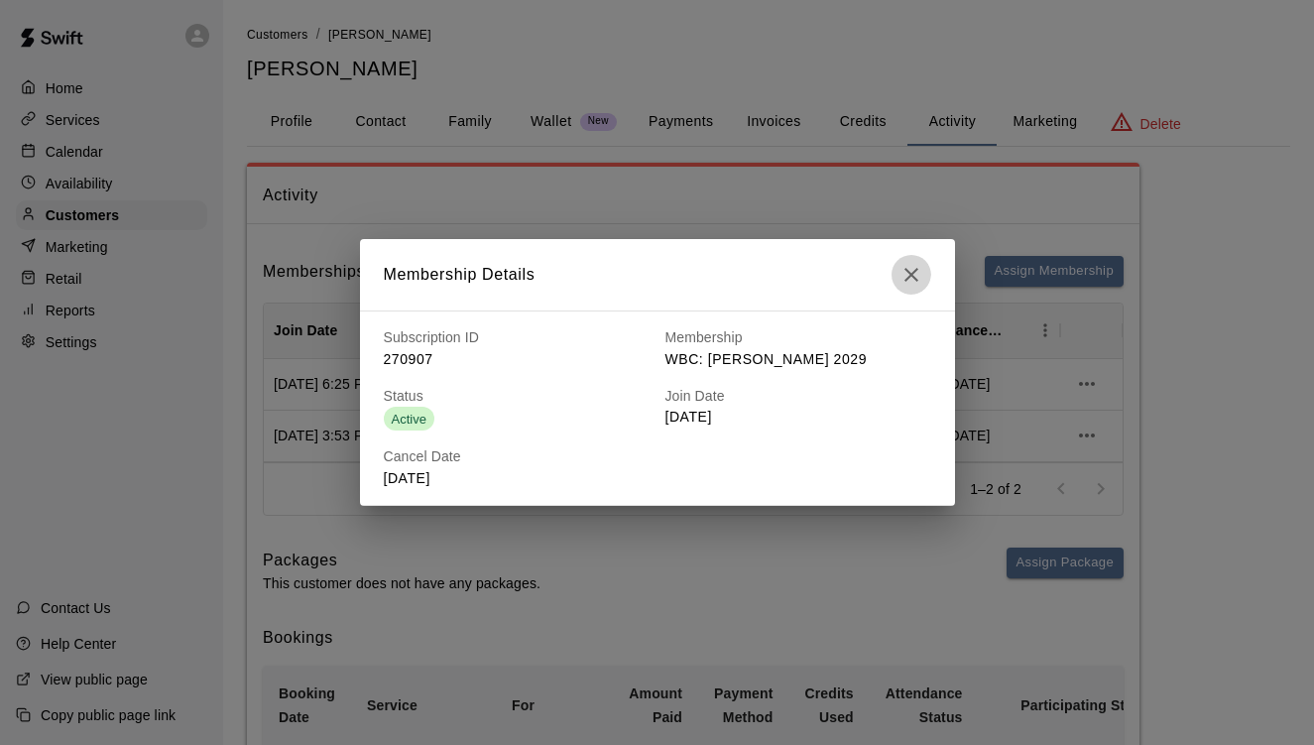
click at [919, 276] on icon "button" at bounding box center [912, 275] width 24 height 24
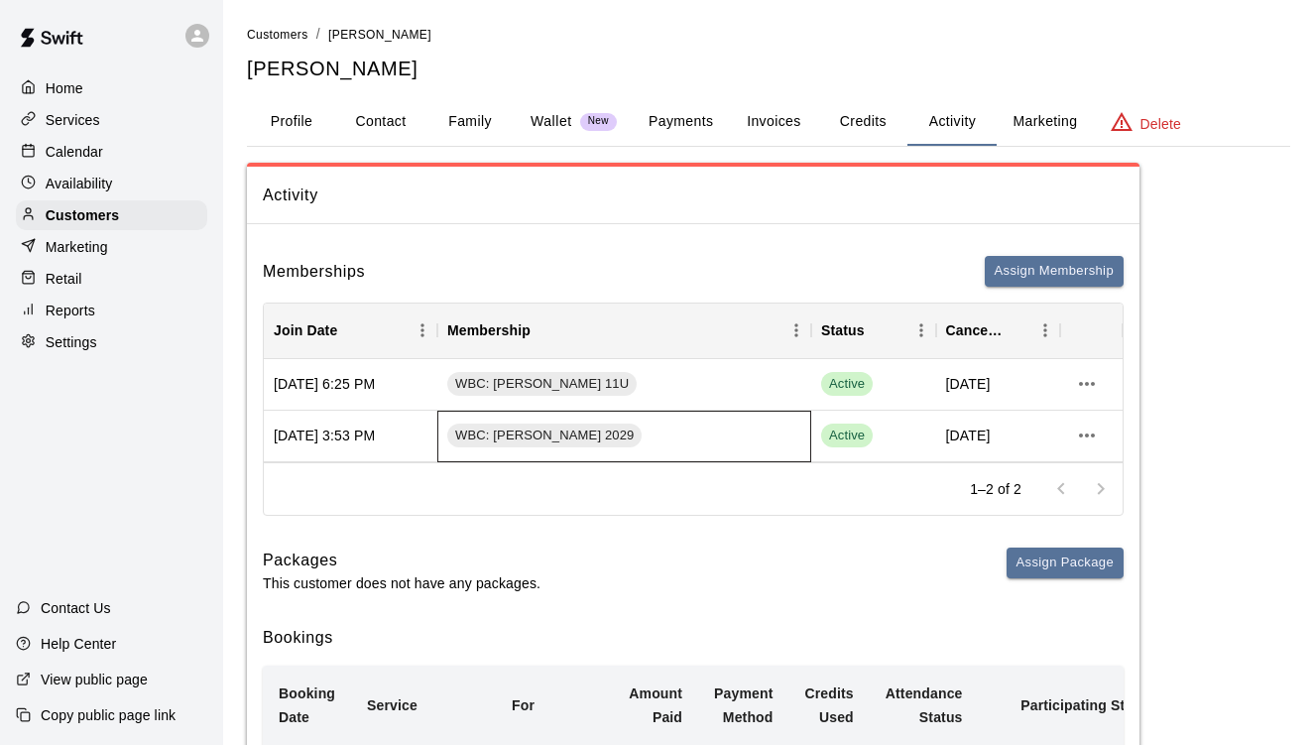
click at [768, 423] on div "WBC: [PERSON_NAME] 2029" at bounding box center [624, 437] width 374 height 52
click at [477, 431] on span "WBC: [PERSON_NAME] 2029" at bounding box center [544, 435] width 194 height 19
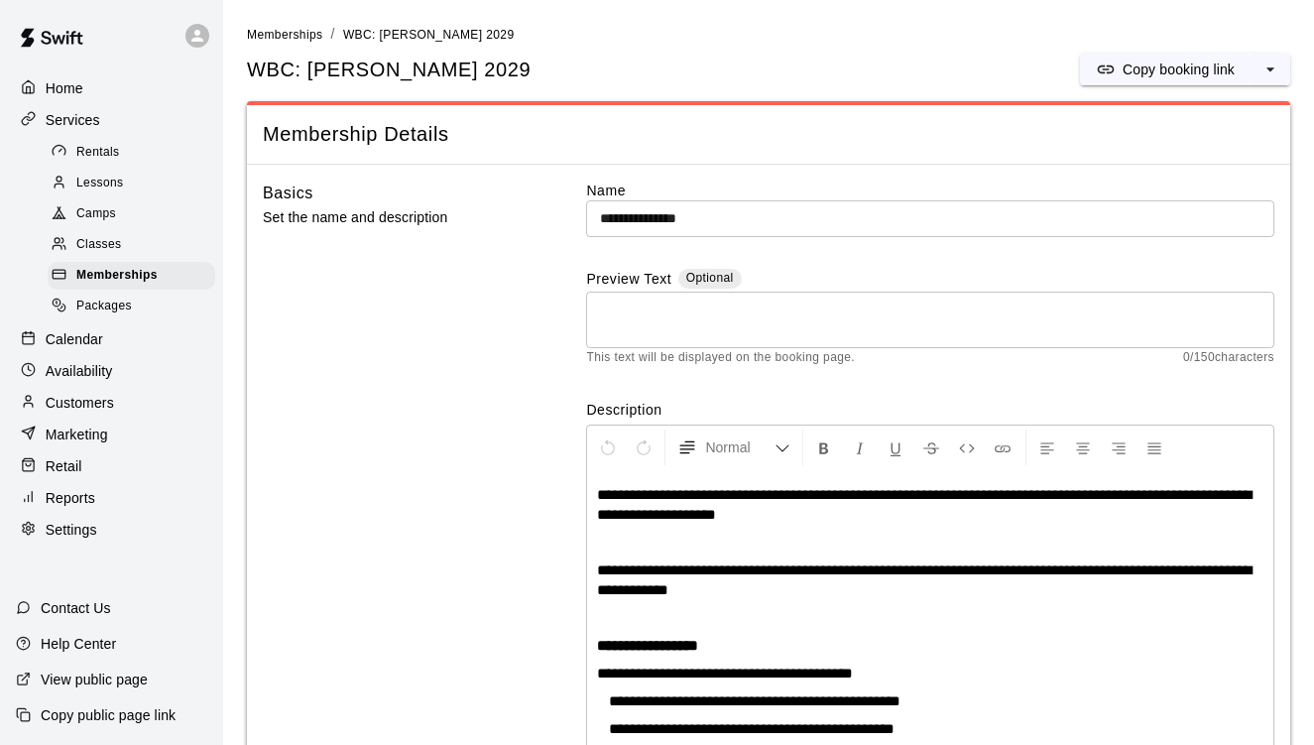
scroll to position [462, 0]
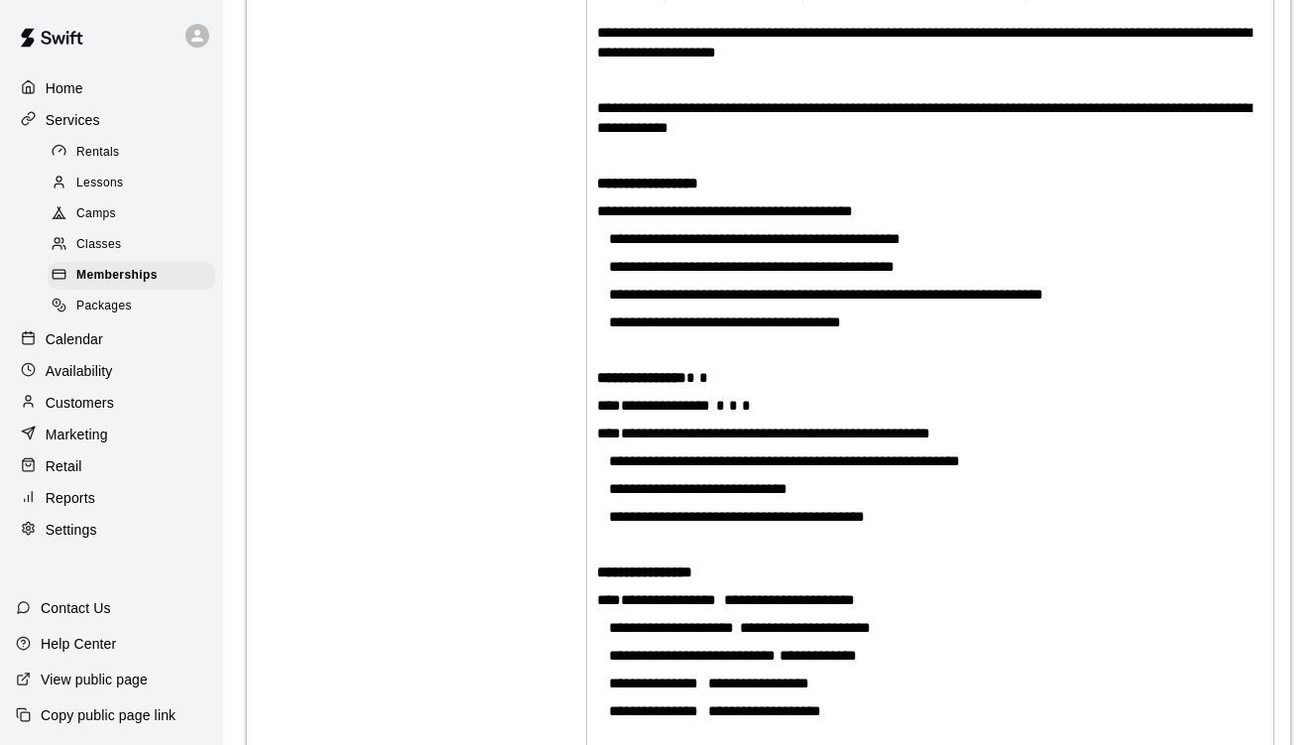
click at [529, 381] on div "**********" at bounding box center [769, 260] width 1012 height 1084
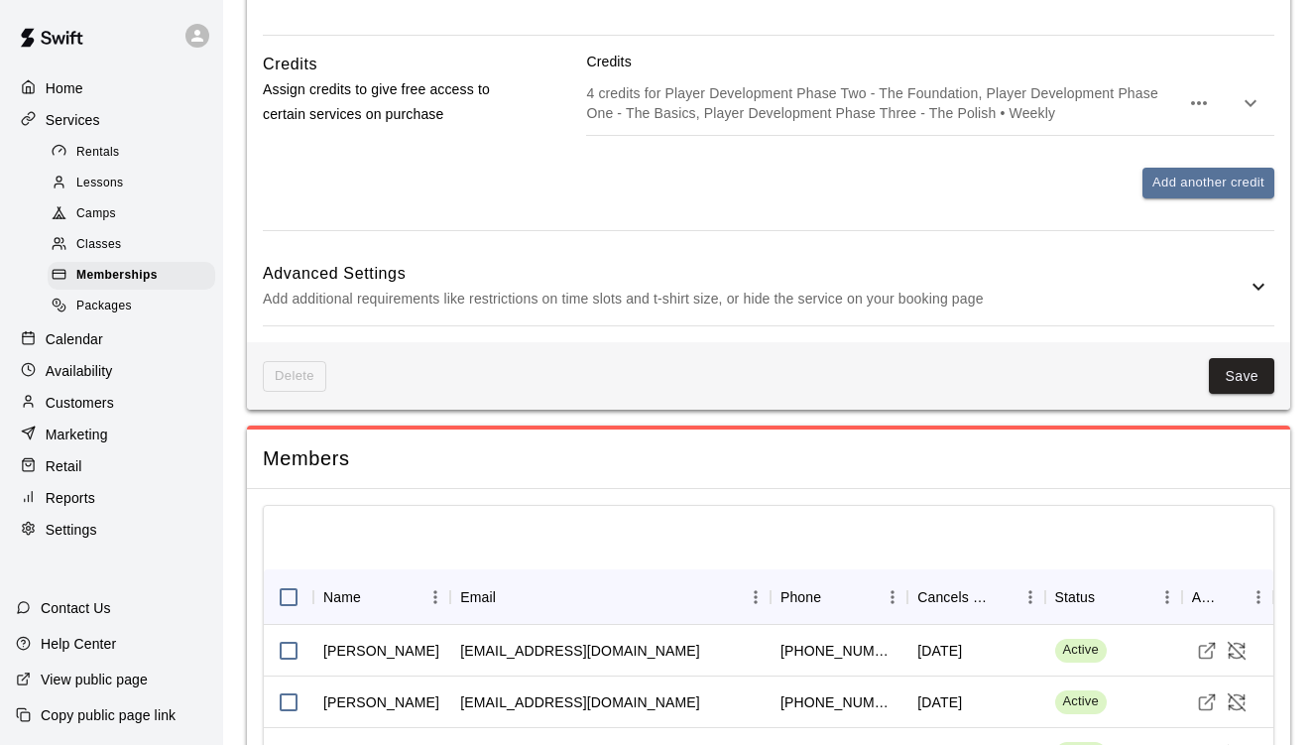
scroll to position [1712, 0]
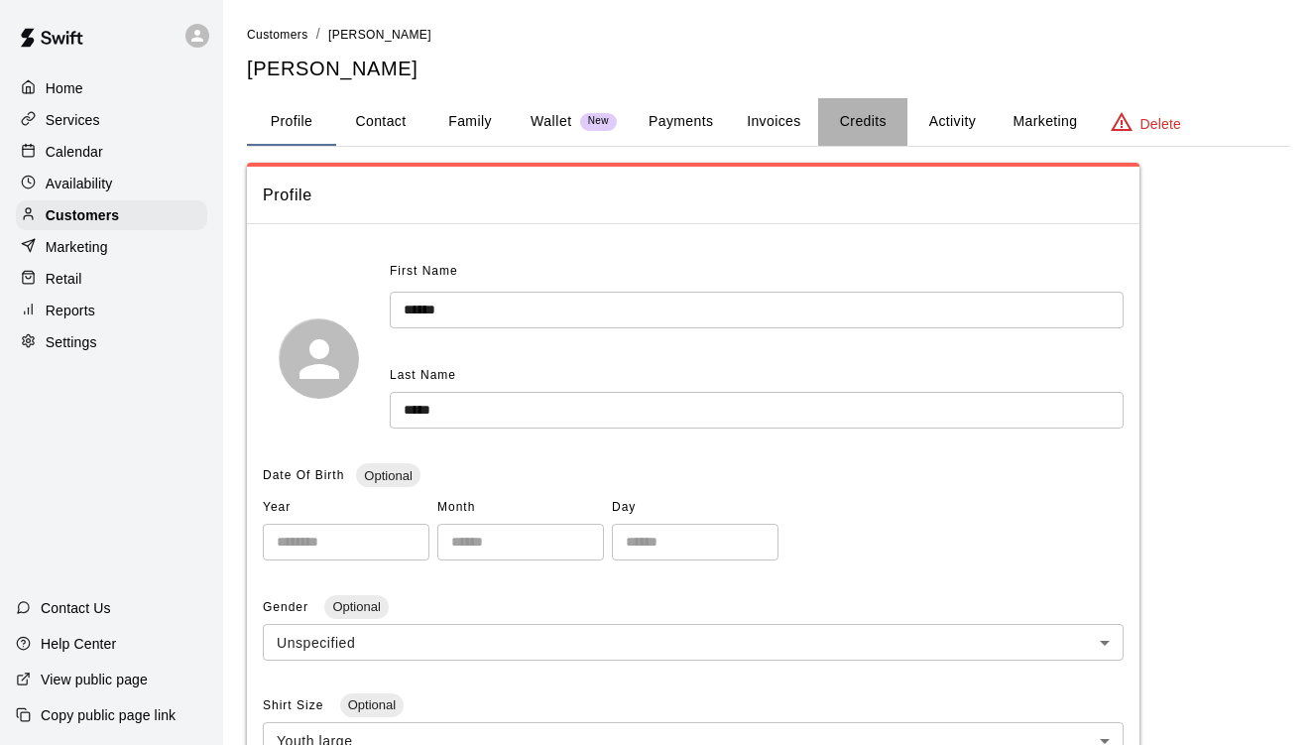
click at [856, 129] on button "Credits" at bounding box center [862, 122] width 89 height 48
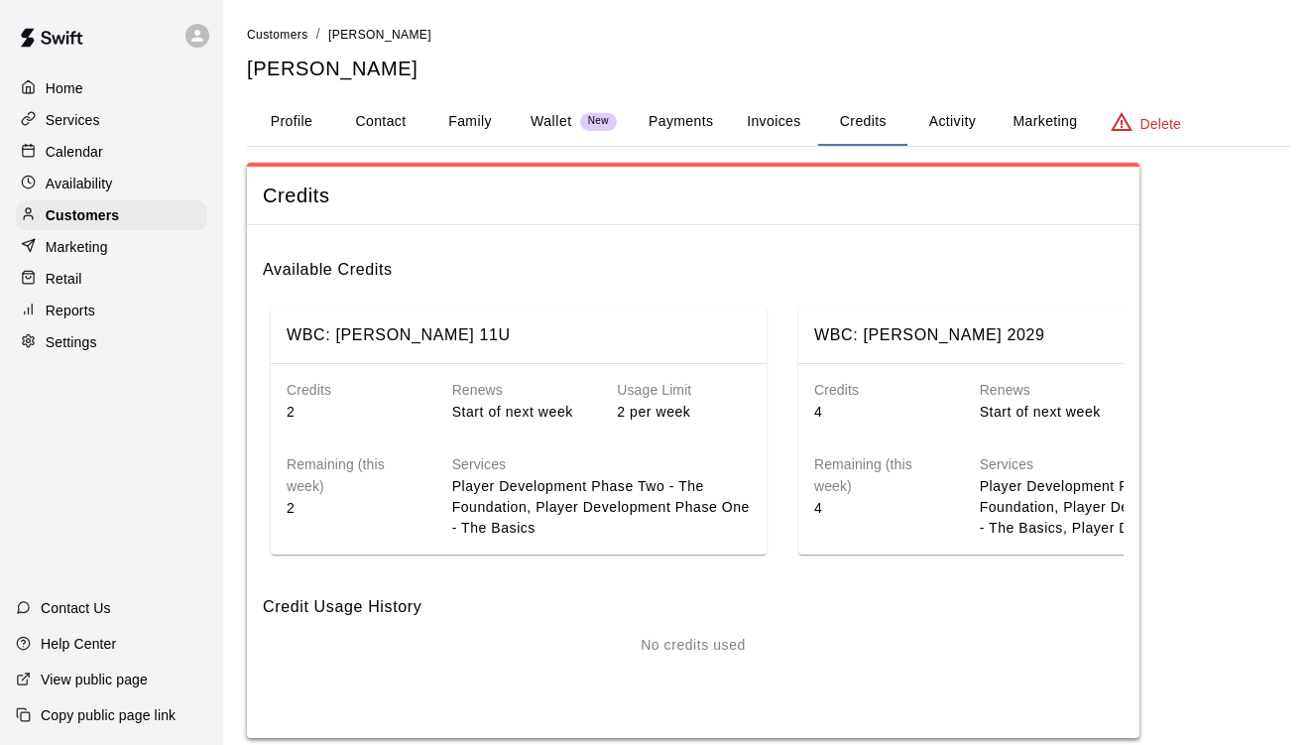
drag, startPoint x: 944, startPoint y: 348, endPoint x: 919, endPoint y: 348, distance: 24.8
click at [919, 348] on div "Credits 4" at bounding box center [866, 385] width 166 height 74
click at [1040, 119] on button "Marketing" at bounding box center [1045, 122] width 96 height 48
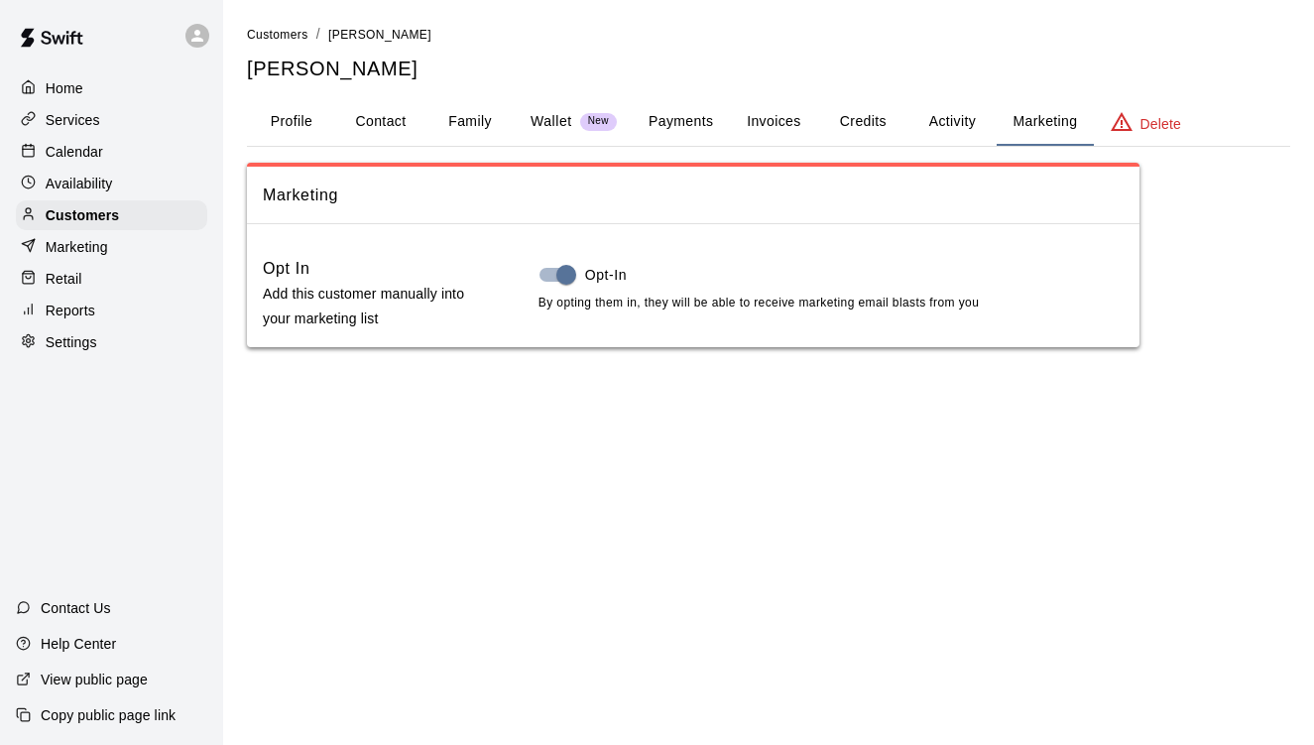
click at [951, 116] on button "Activity" at bounding box center [952, 122] width 89 height 48
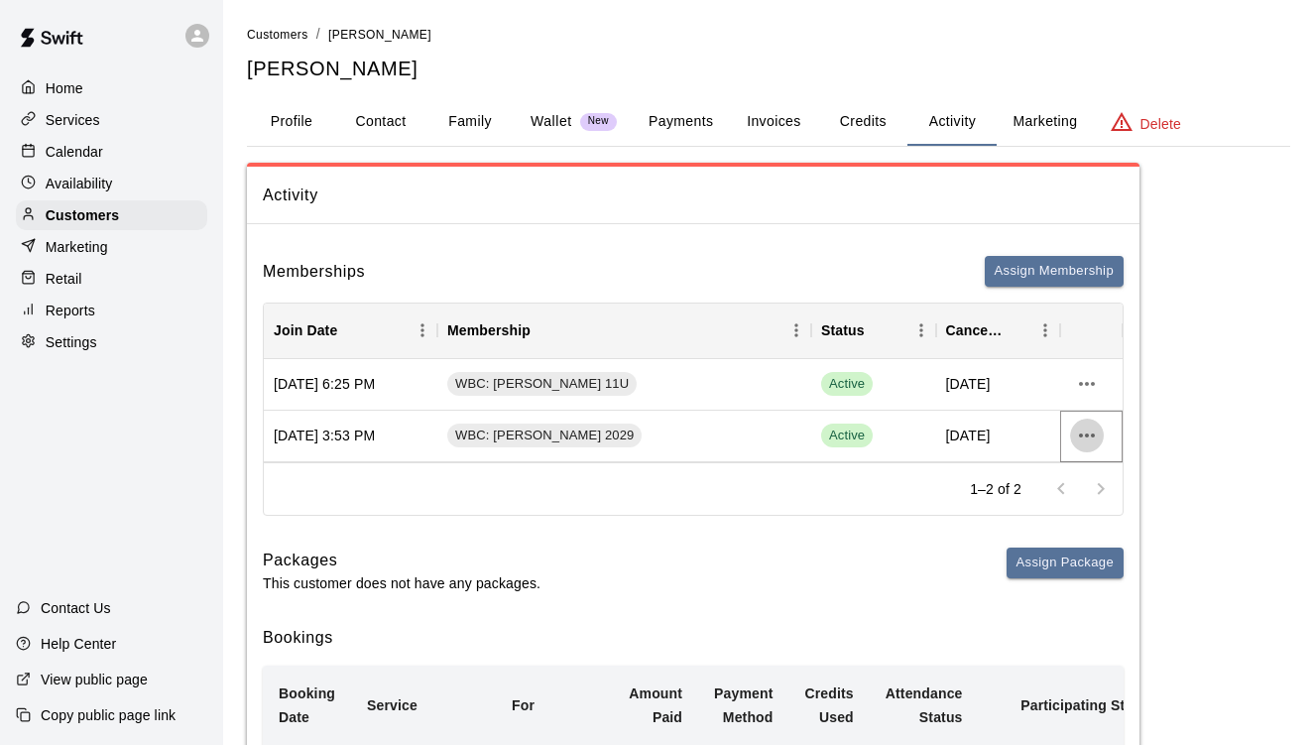
click at [1082, 430] on icon "more actions" at bounding box center [1087, 436] width 24 height 24
click at [1093, 430] on div at bounding box center [657, 372] width 1314 height 745
click at [286, 119] on button "Profile" at bounding box center [291, 122] width 89 height 48
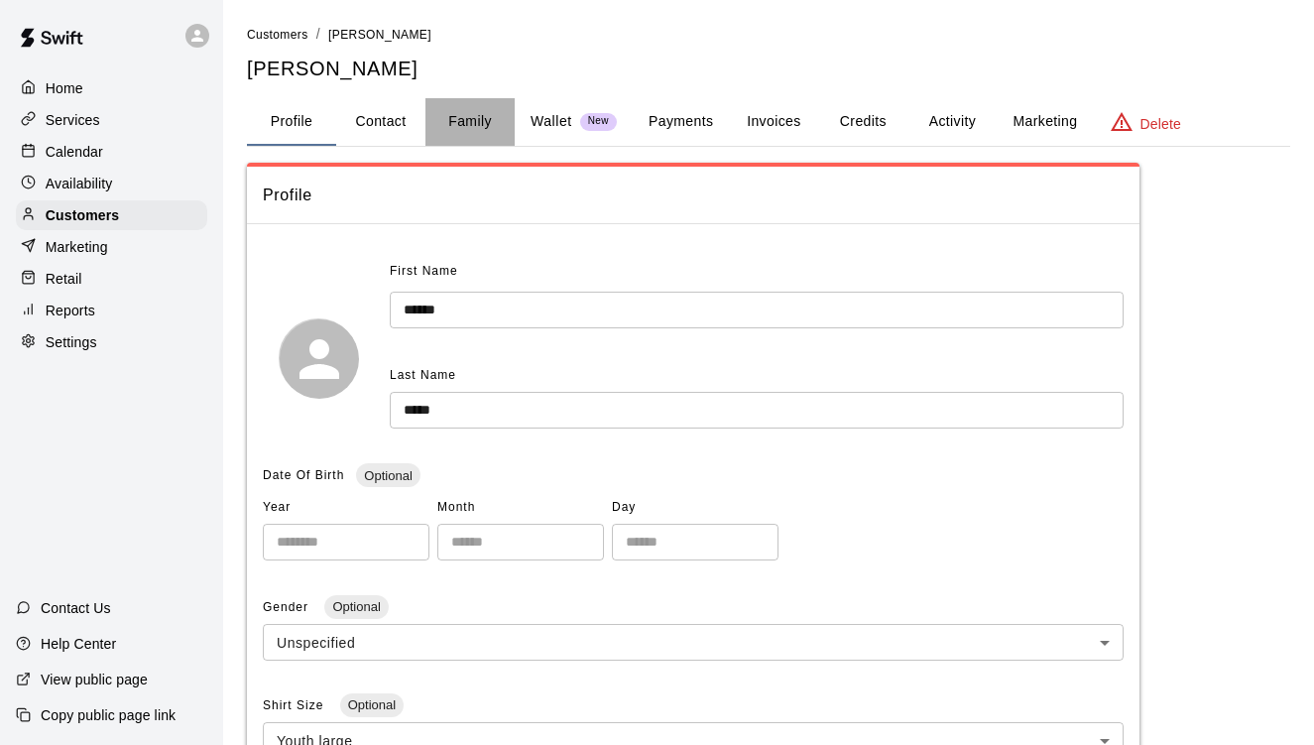
click at [456, 124] on button "Family" at bounding box center [469, 122] width 89 height 48
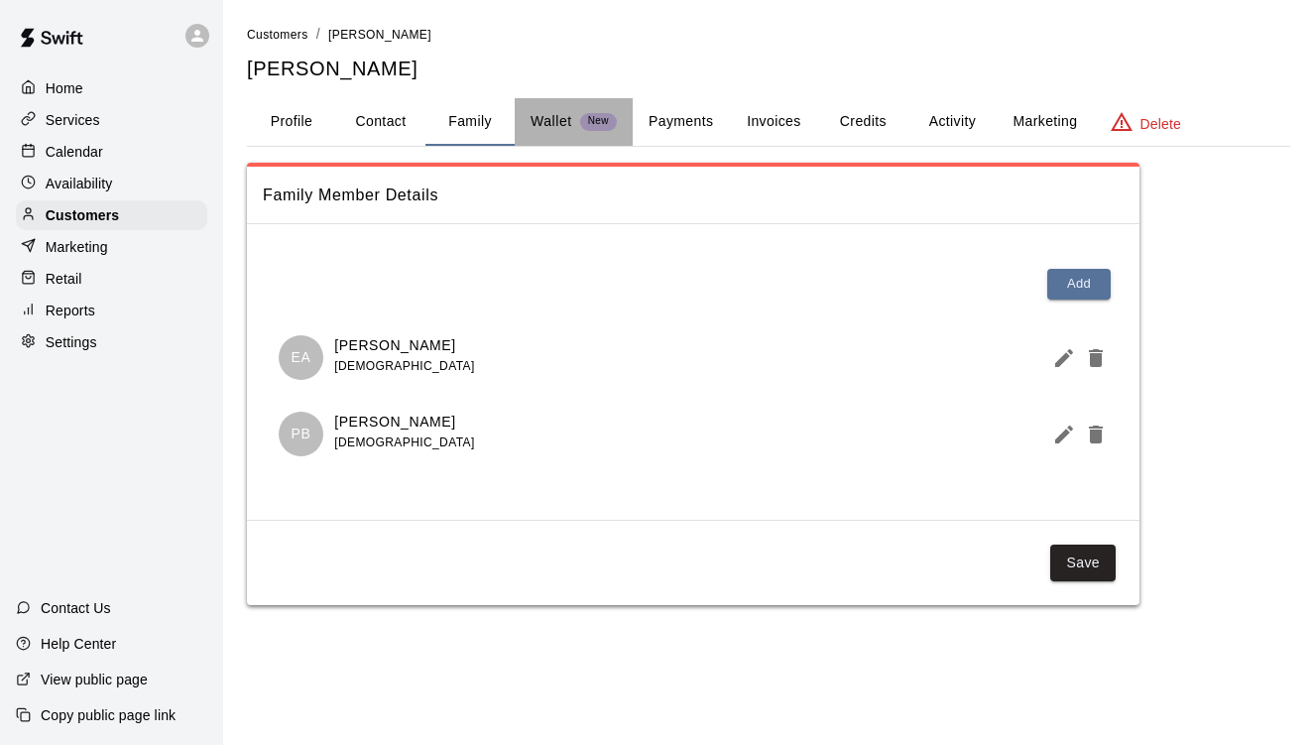
click at [535, 121] on p "Wallet" at bounding box center [552, 121] width 42 height 21
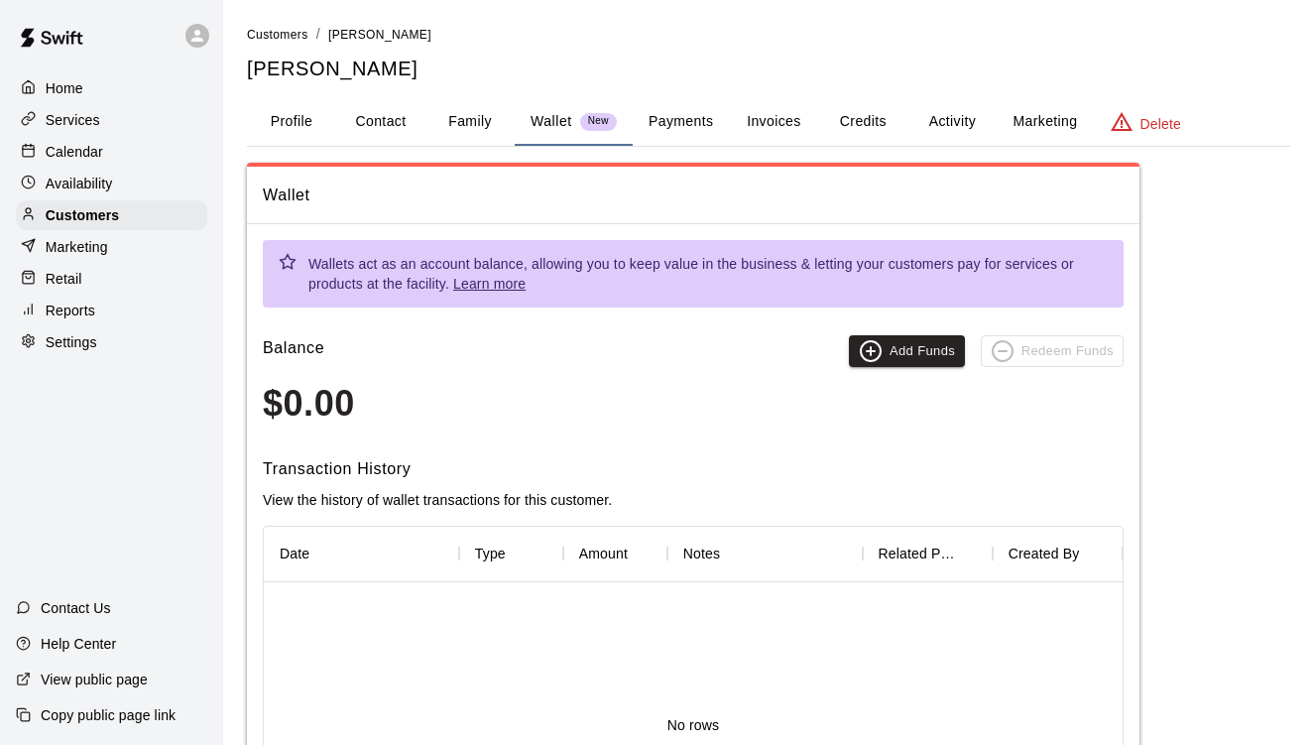
click at [668, 108] on button "Payments" at bounding box center [681, 122] width 96 height 48
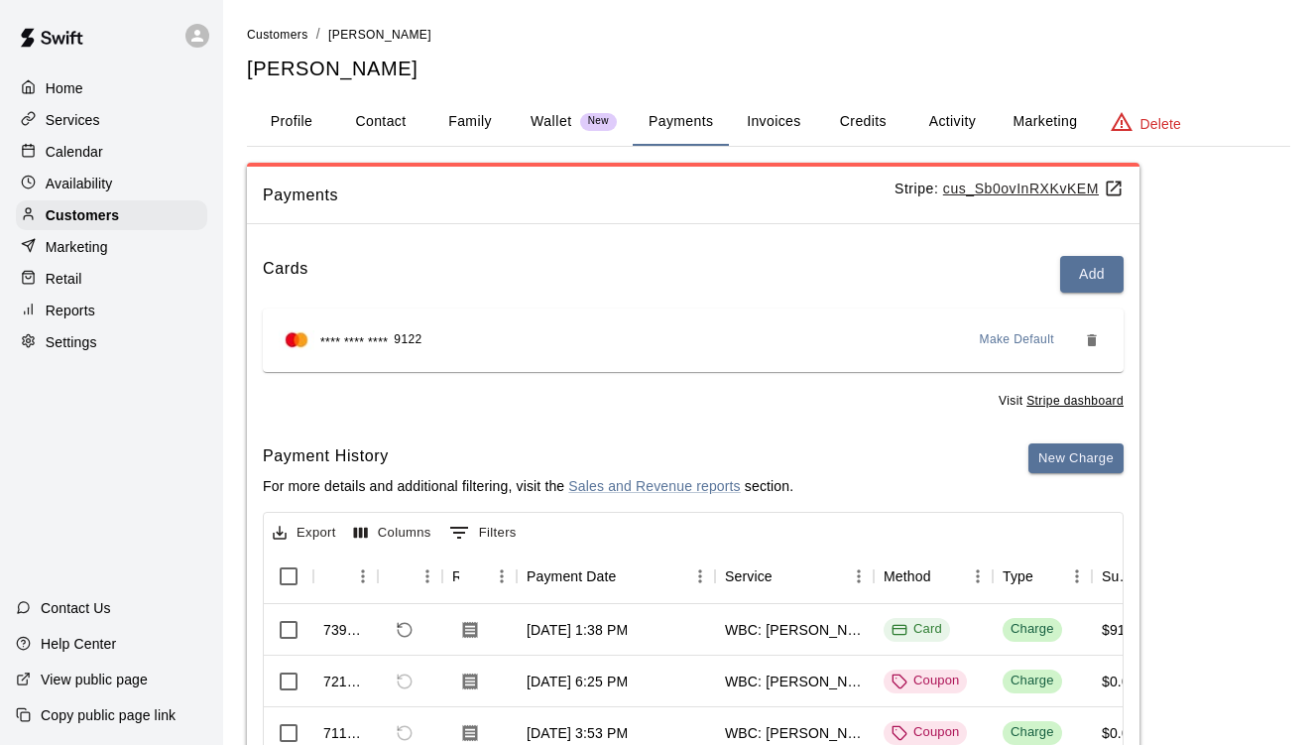
click at [766, 118] on button "Invoices" at bounding box center [773, 122] width 89 height 48
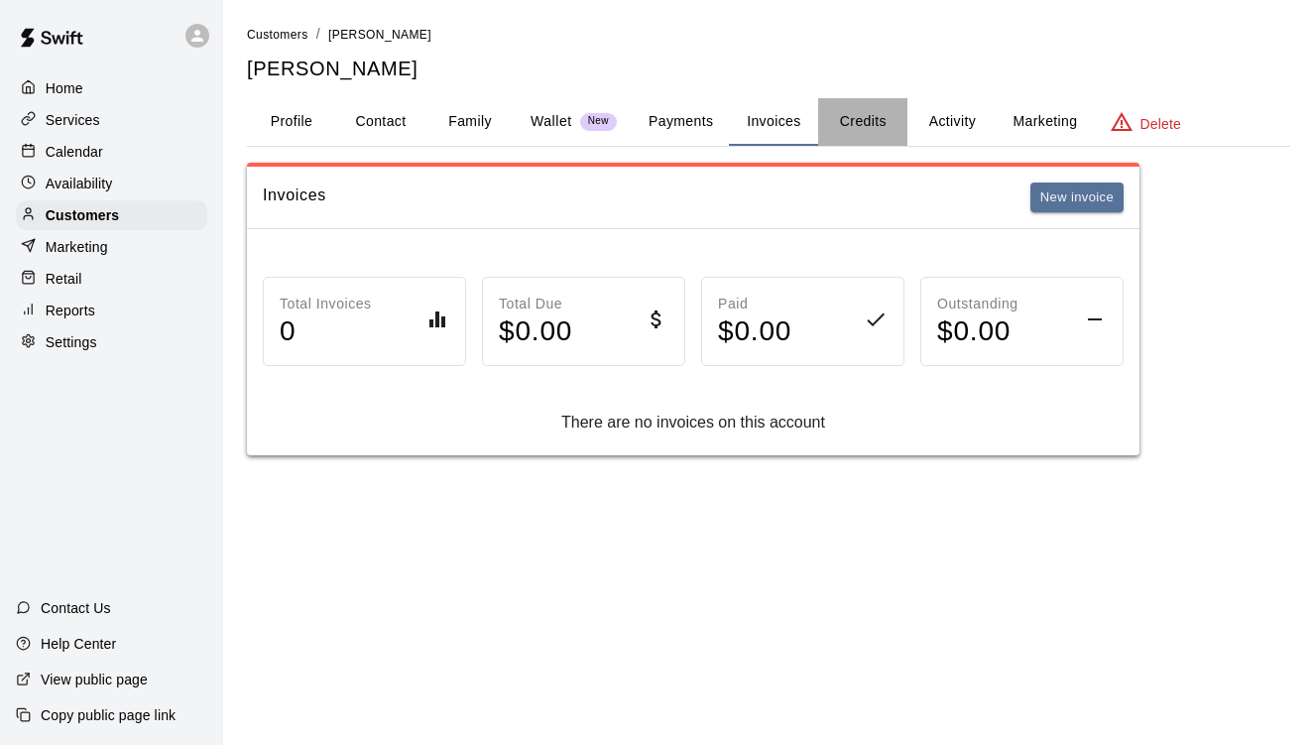
click at [862, 126] on button "Credits" at bounding box center [862, 122] width 89 height 48
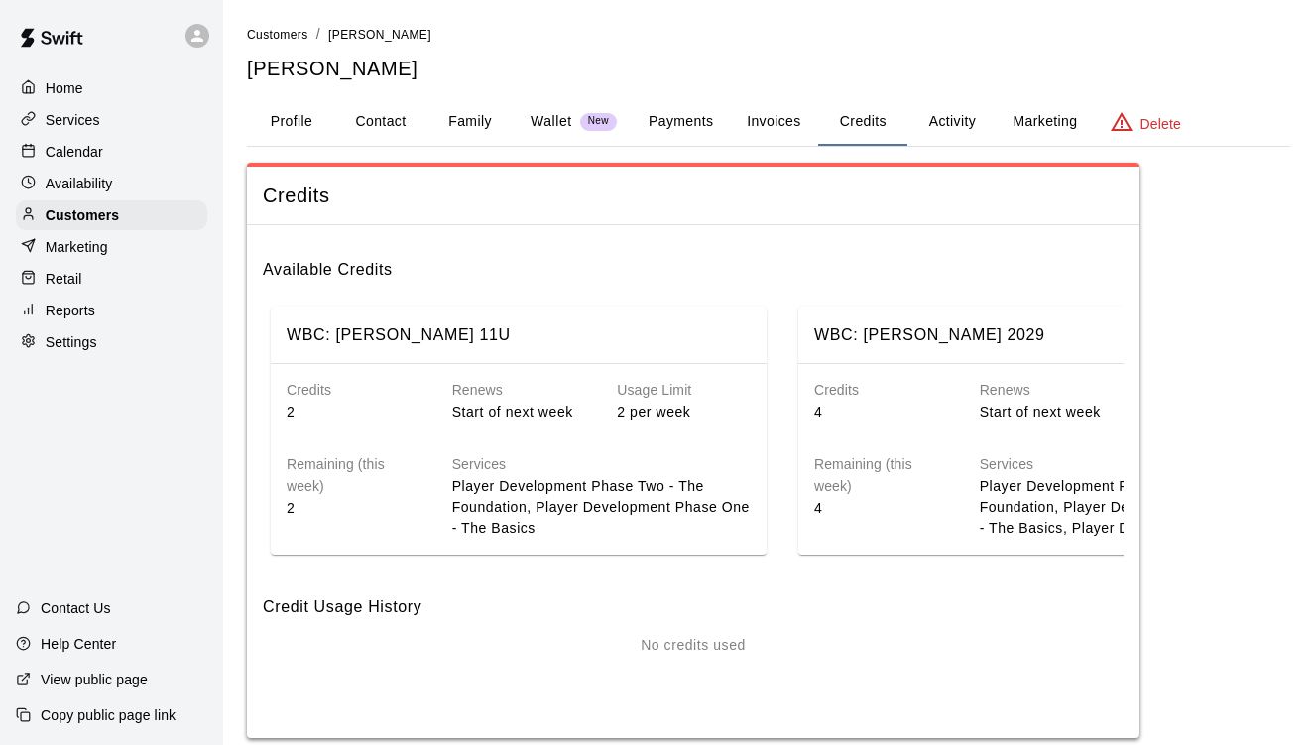
click at [955, 332] on div "WBC: [PERSON_NAME] 2029" at bounding box center [1050, 335] width 472 height 26
click at [917, 325] on h6 "WBC: [PERSON_NAME] 2029" at bounding box center [929, 335] width 231 height 26
click at [946, 118] on button "Activity" at bounding box center [952, 122] width 89 height 48
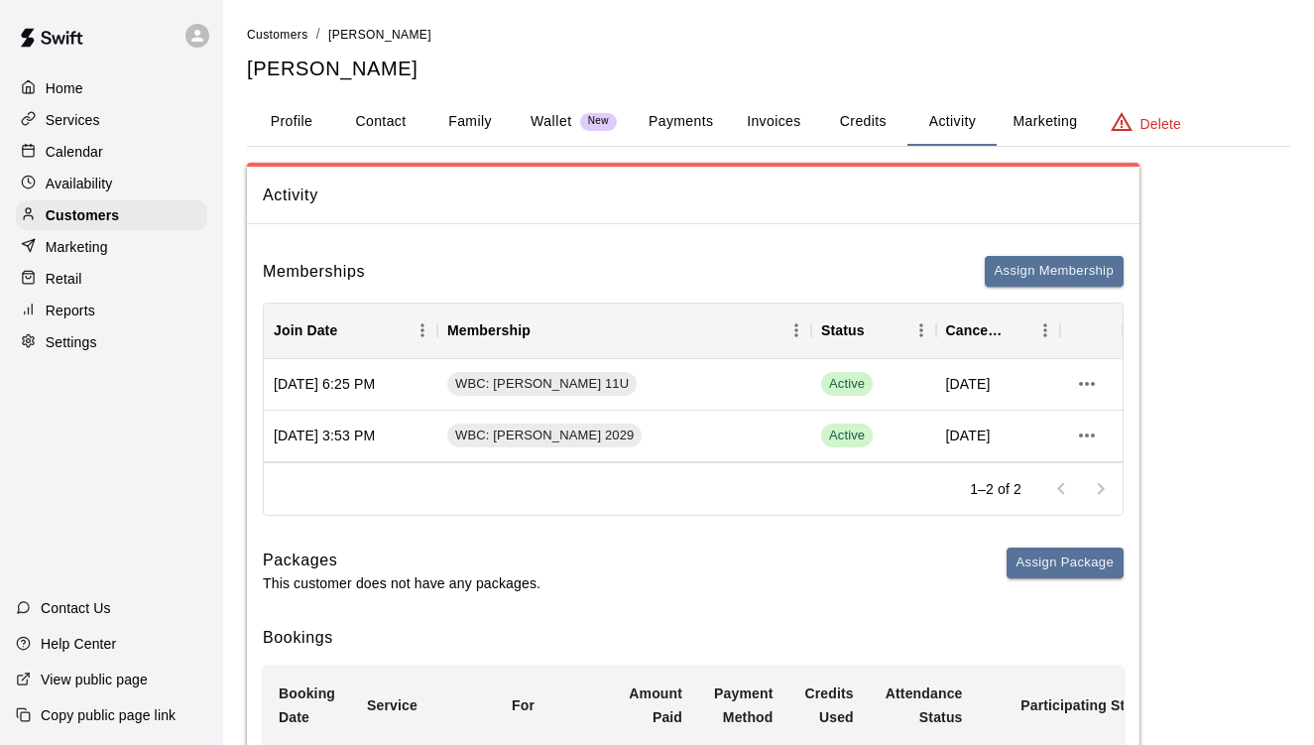
click at [1201, 490] on div "Activity Memberships Assign Membership Join Date Membership Status Cancel Date …" at bounding box center [768, 594] width 1043 height 863
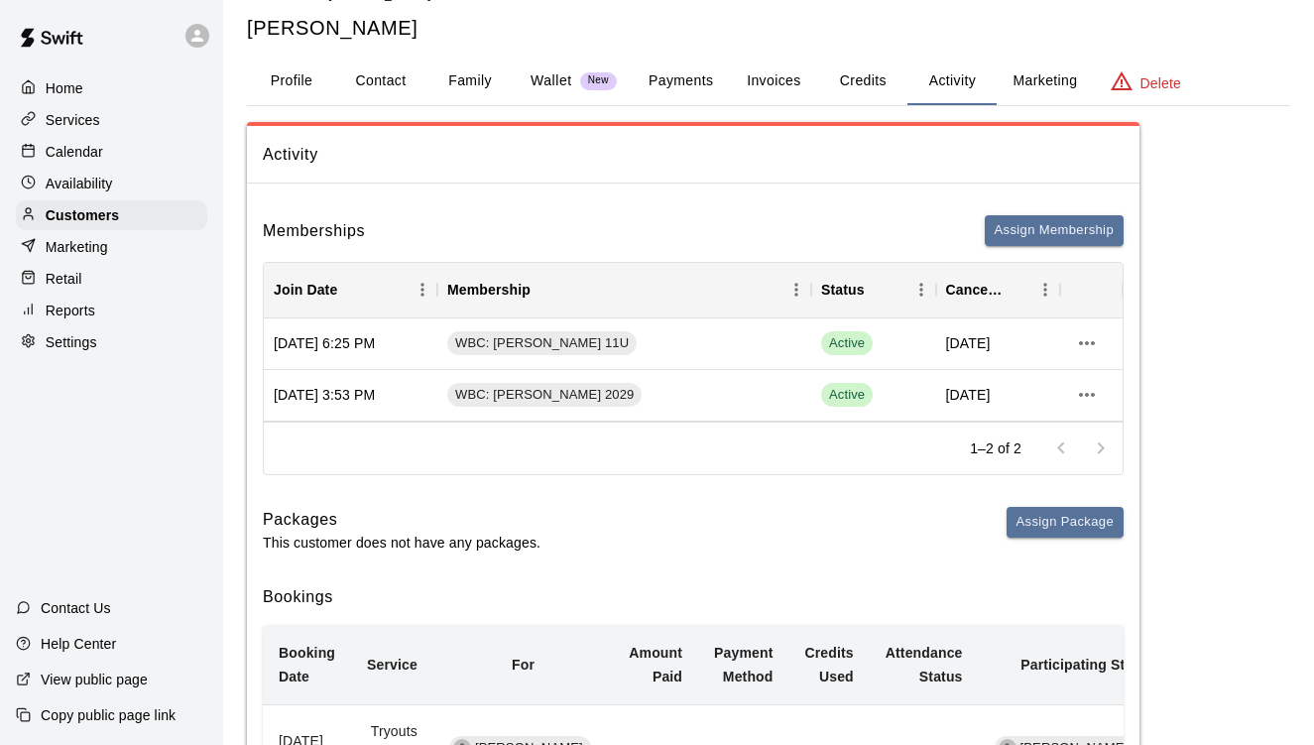
scroll to position [36, 0]
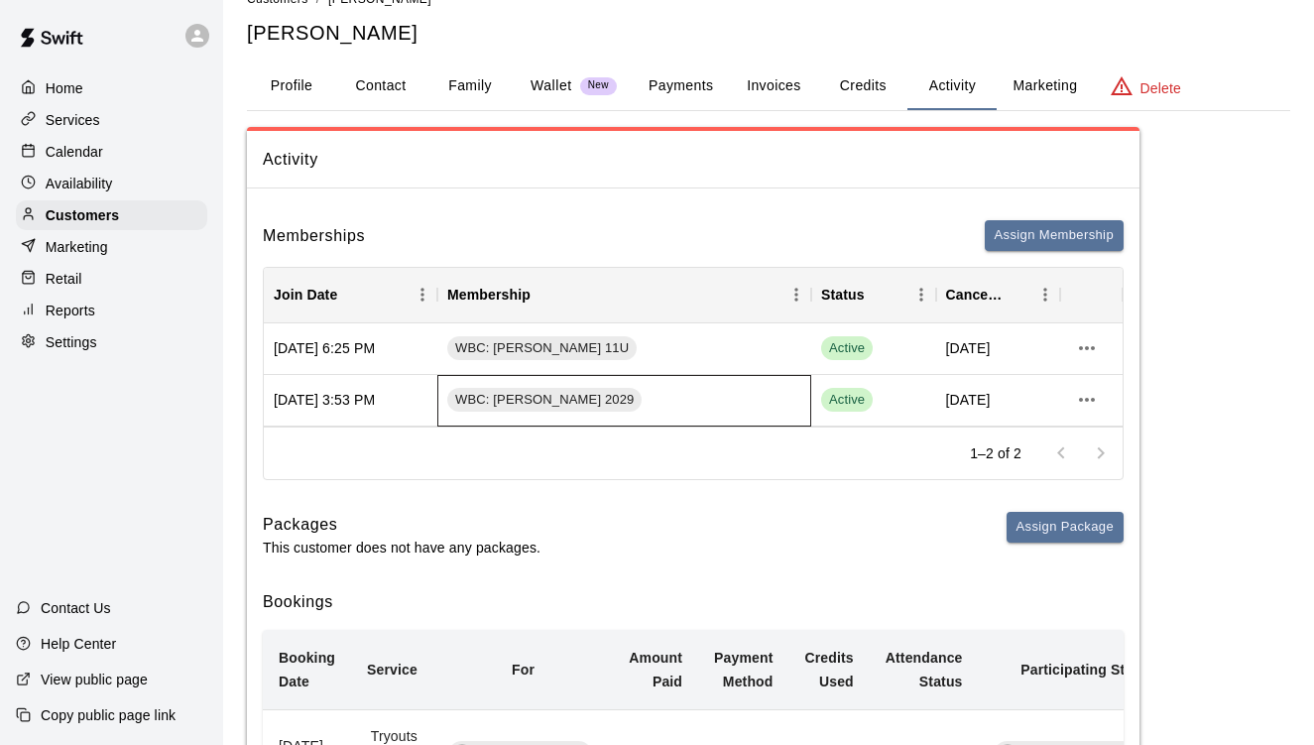
click at [733, 401] on div "WBC: [PERSON_NAME] 2029" at bounding box center [624, 401] width 374 height 52
click at [1089, 396] on icon "more actions" at bounding box center [1087, 400] width 24 height 24
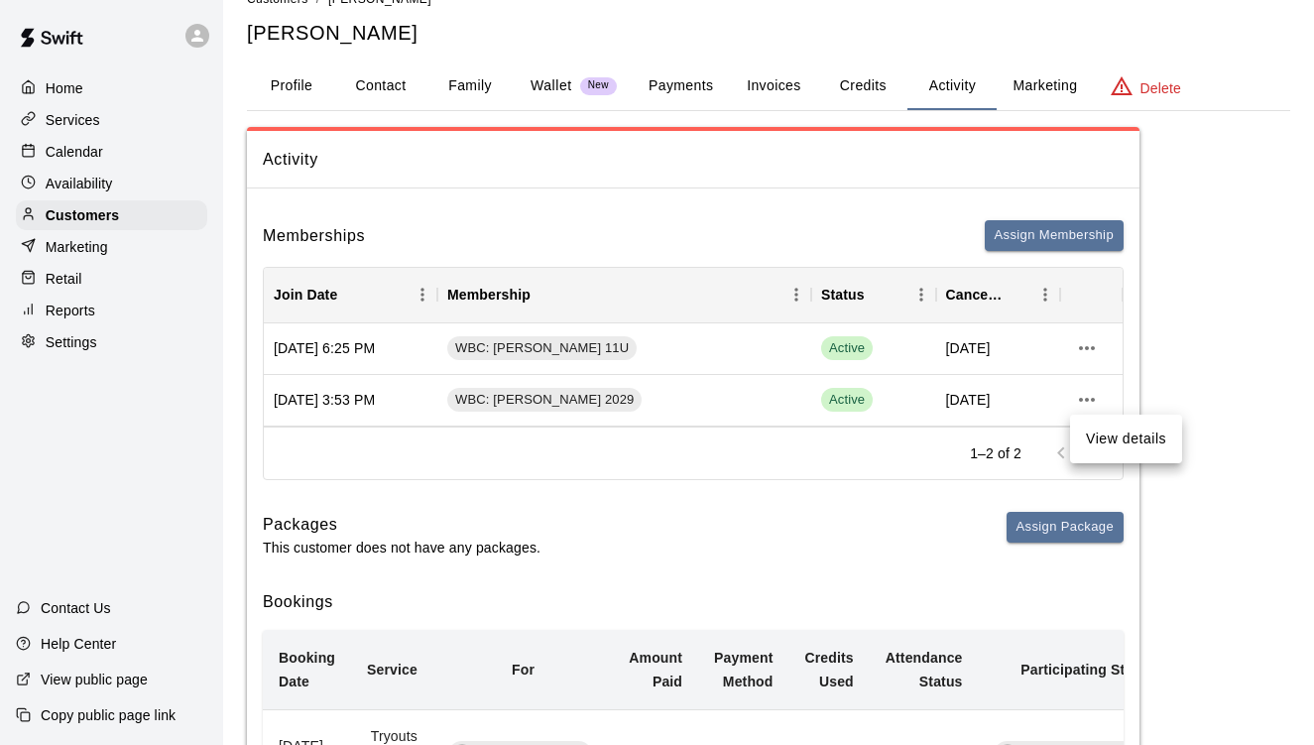
click at [1109, 446] on li "View details" at bounding box center [1126, 439] width 112 height 33
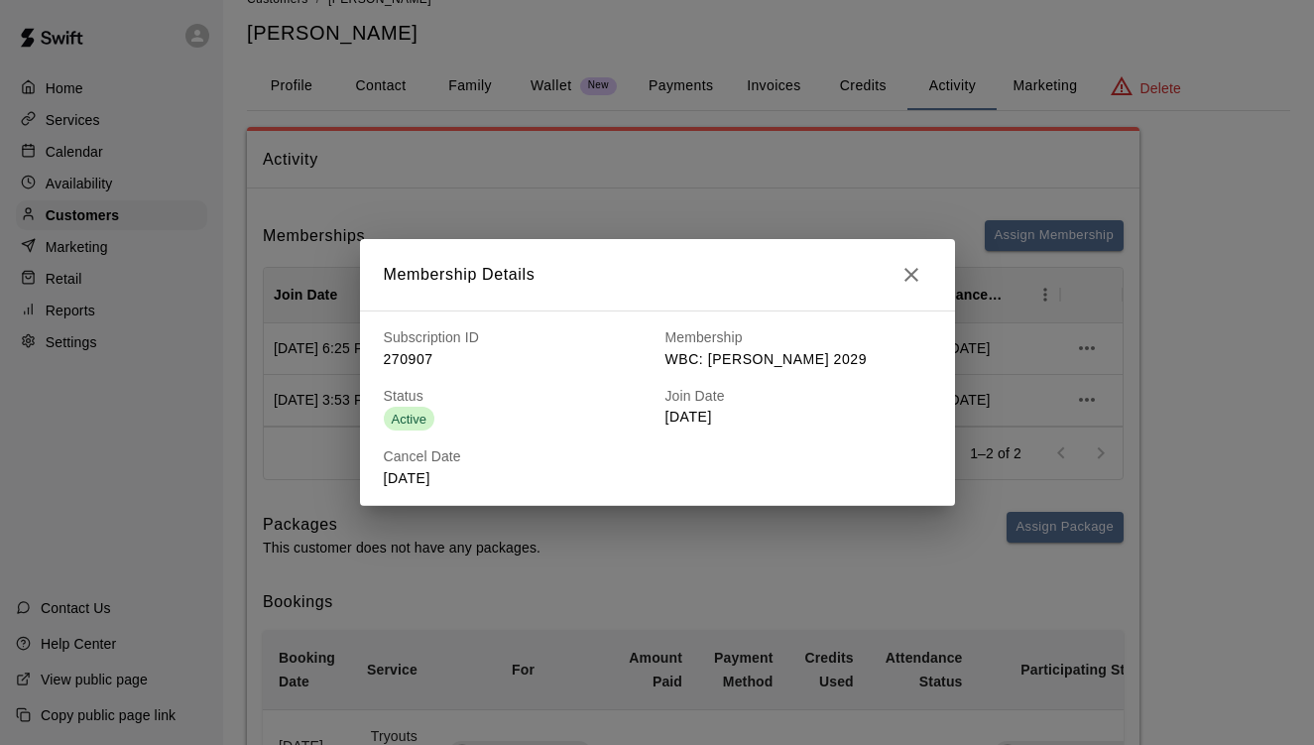
click at [763, 361] on p "WBC: [PERSON_NAME] 2029" at bounding box center [799, 359] width 266 height 21
click at [911, 279] on icon "button" at bounding box center [912, 275] width 24 height 24
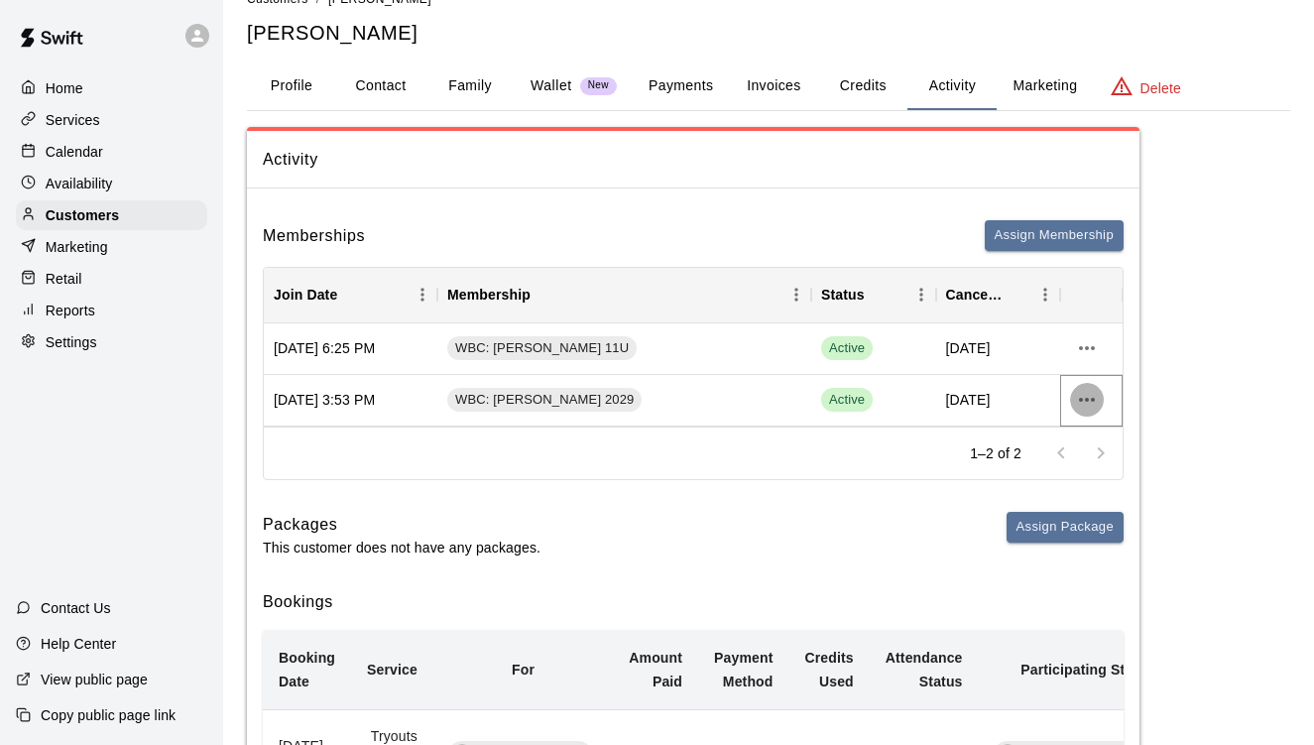
click at [1089, 399] on icon "more actions" at bounding box center [1087, 400] width 24 height 24
click at [1189, 417] on div at bounding box center [657, 372] width 1314 height 745
click at [82, 607] on p "Contact Us" at bounding box center [76, 608] width 70 height 20
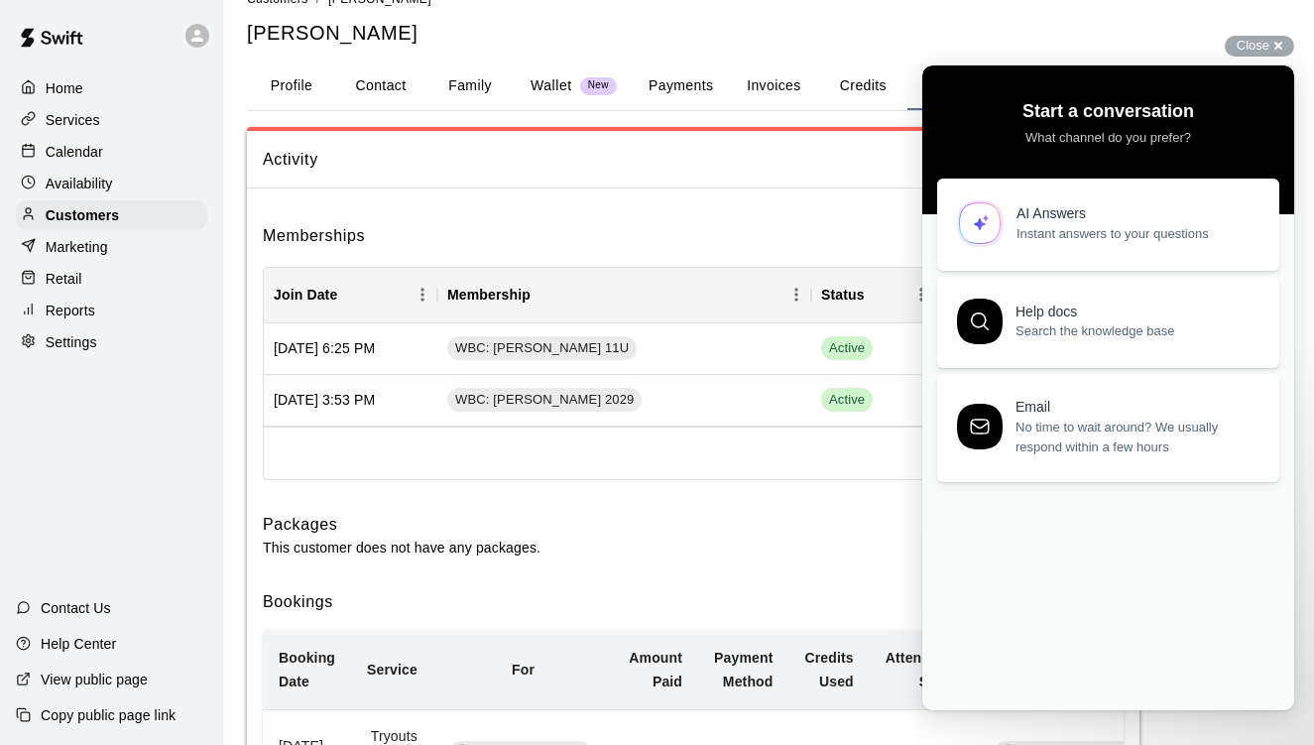
scroll to position [0, 0]
click at [1090, 398] on div "Email" at bounding box center [1136, 403] width 241 height 17
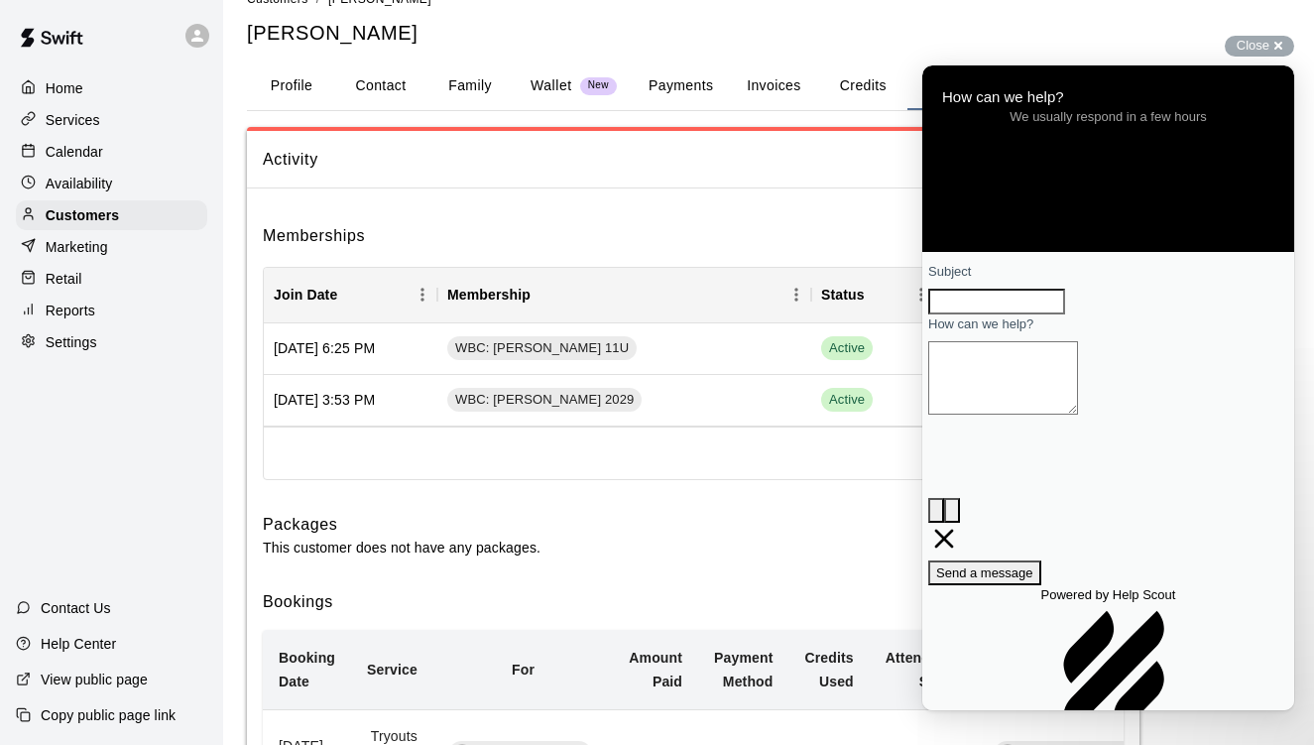
click at [1031, 314] on input "Subject" at bounding box center [996, 302] width 137 height 26
type input "*****"
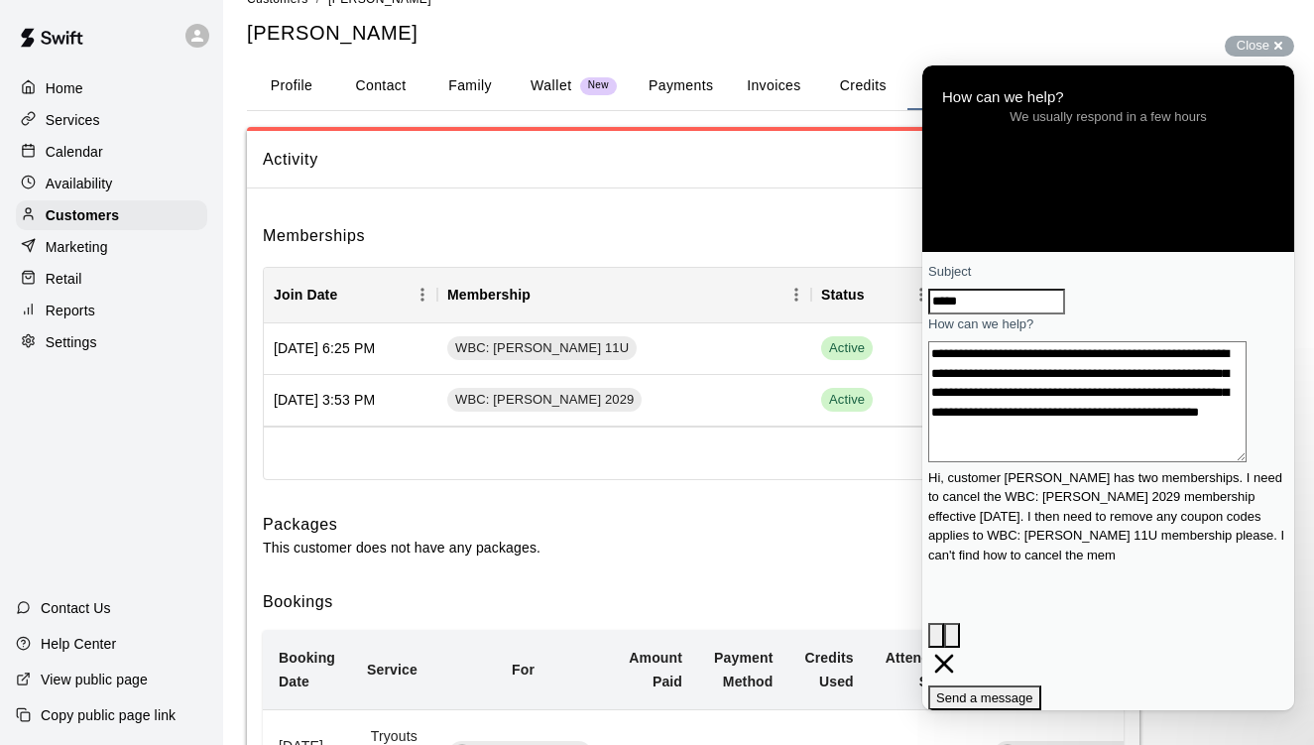
scroll to position [28, 0]
type textarea "**********"
click at [1033, 690] on span "Send a message" at bounding box center [984, 697] width 97 height 15
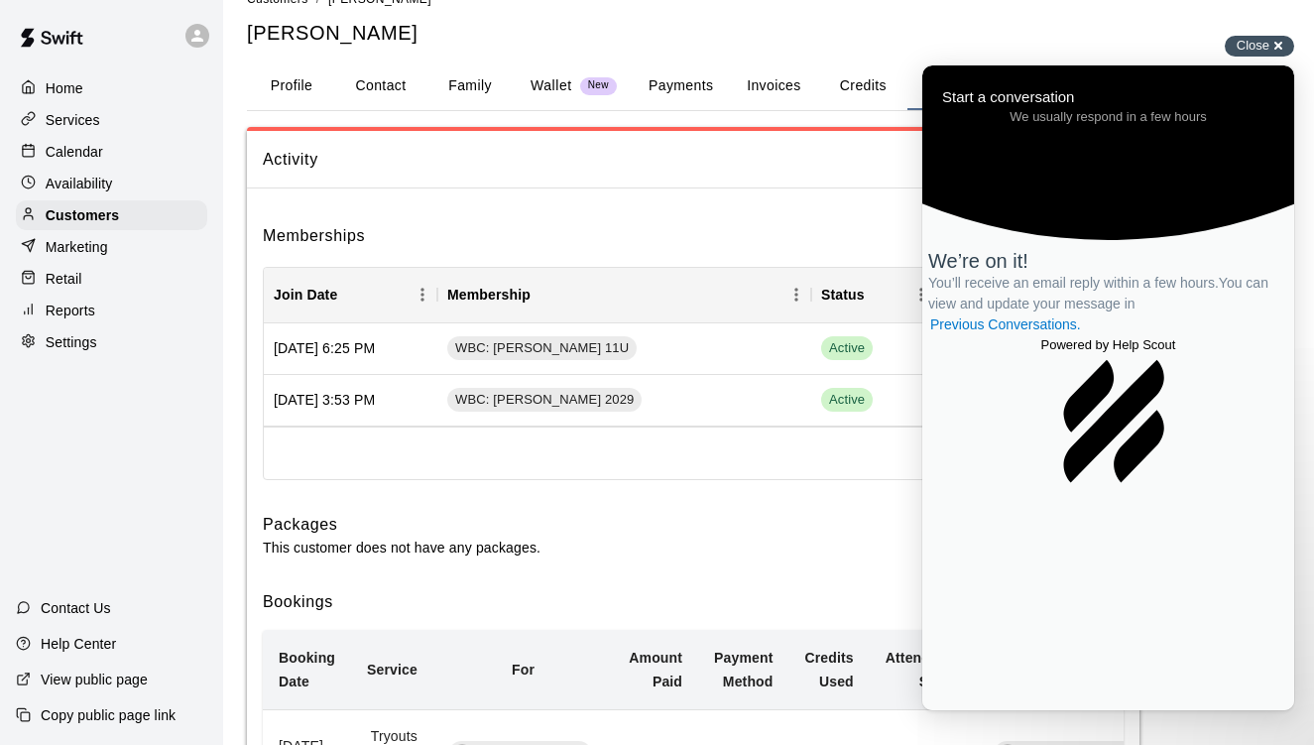
click at [1281, 48] on div "Close cross-small" at bounding box center [1259, 46] width 69 height 21
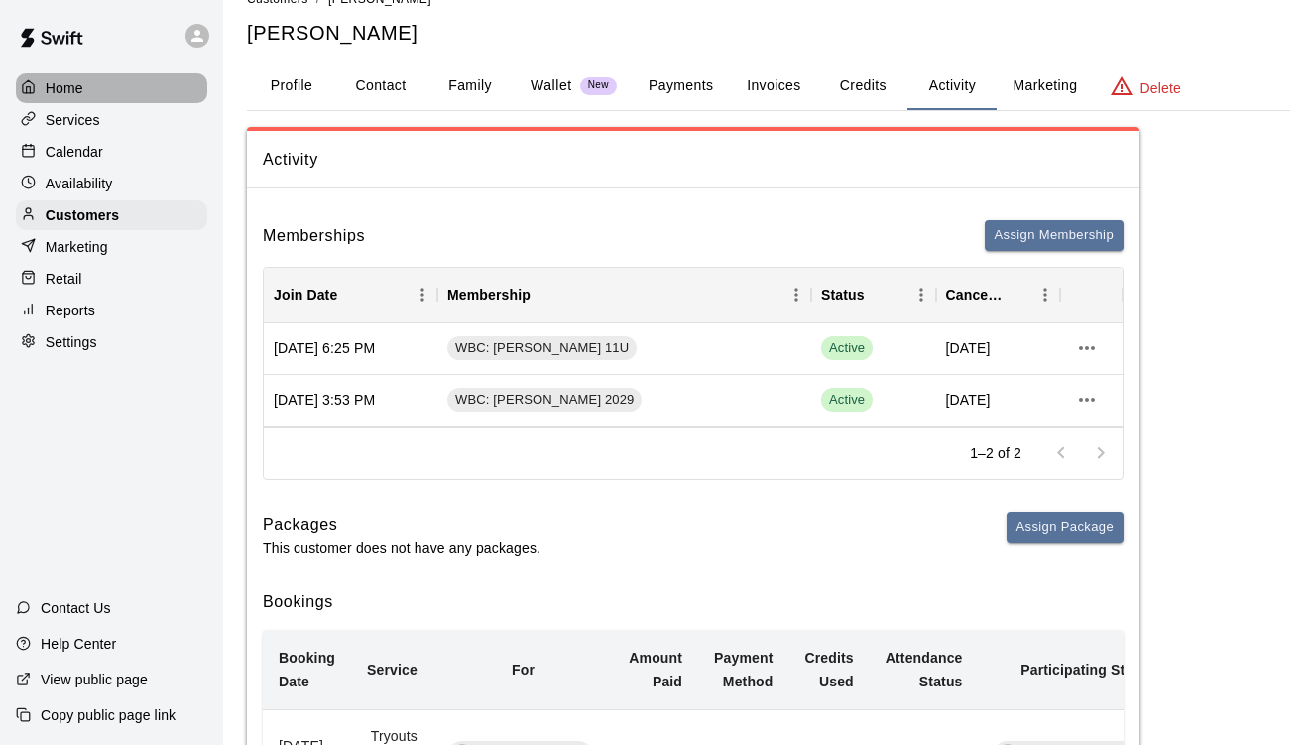
click at [67, 83] on p "Home" at bounding box center [65, 88] width 38 height 20
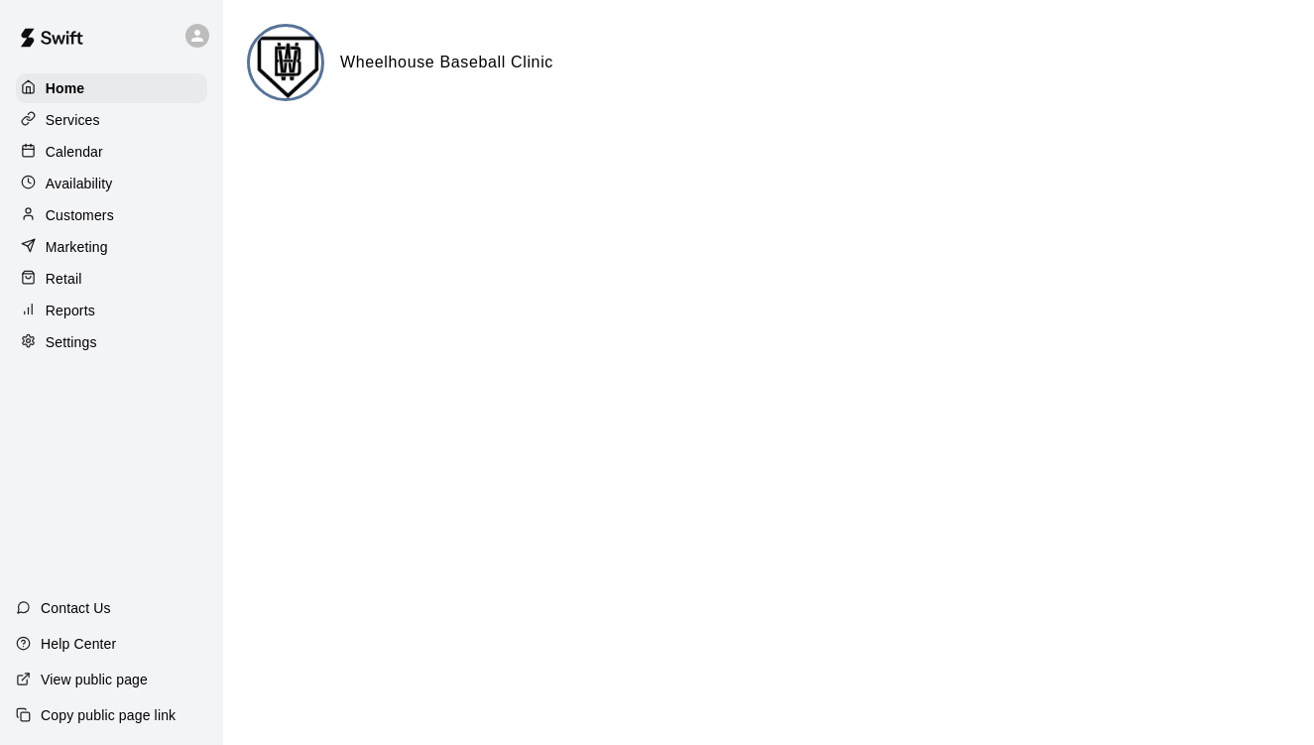
click at [367, 5] on main "Wheelhouse Baseball Clinic" at bounding box center [768, 79] width 1091 height 159
click at [77, 115] on p "Services" at bounding box center [73, 120] width 55 height 20
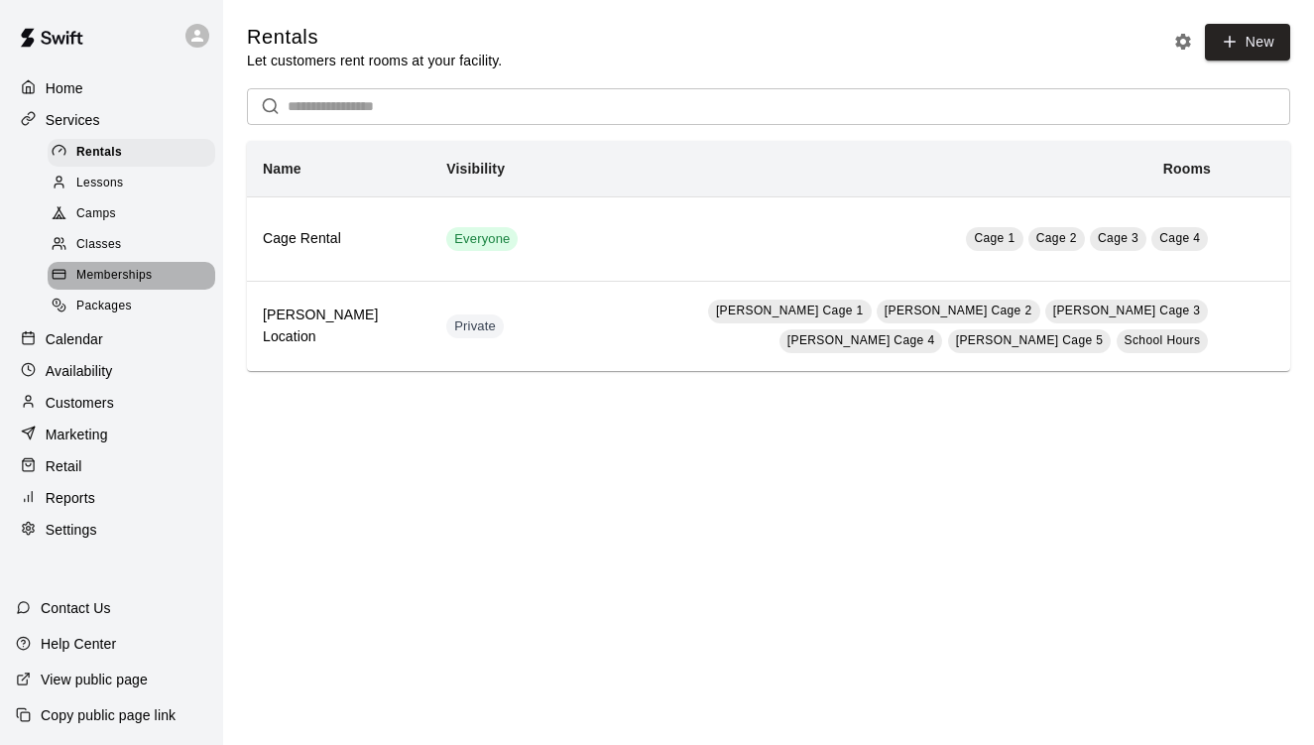
click at [107, 268] on span "Memberships" at bounding box center [113, 276] width 75 height 20
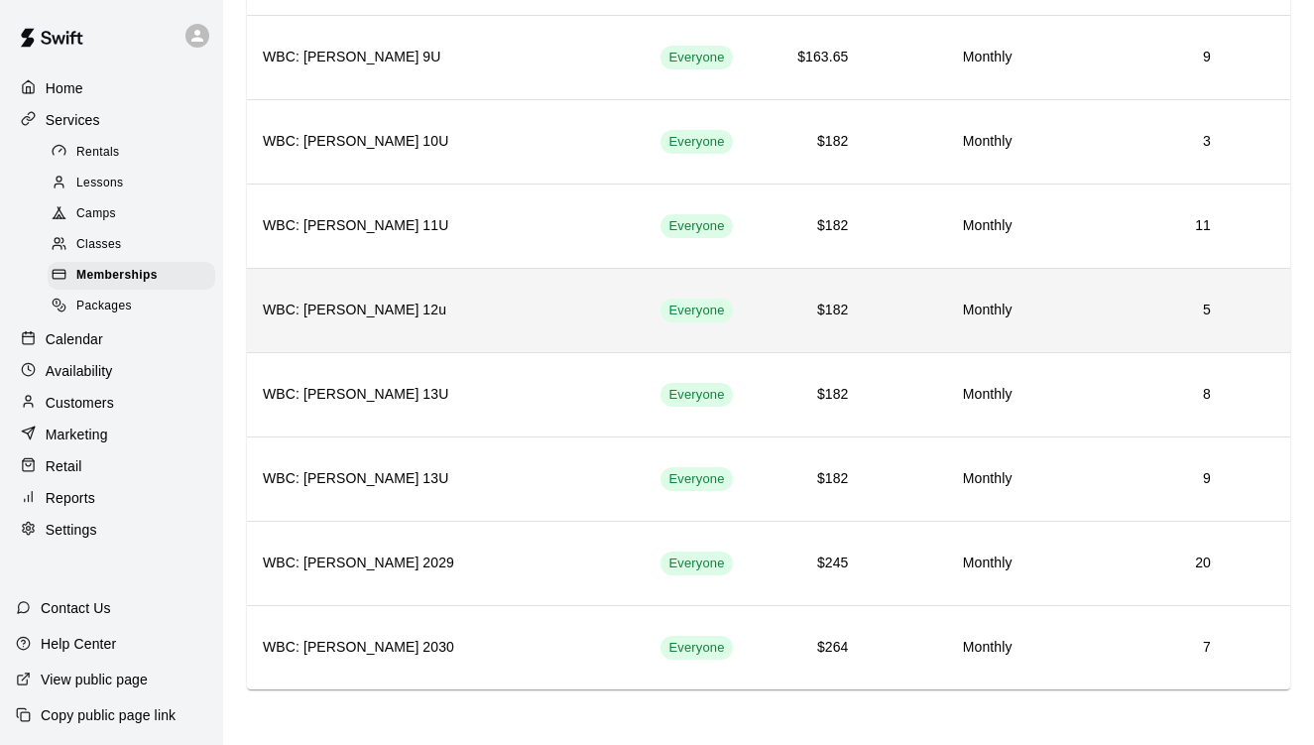
scroll to position [1361, 0]
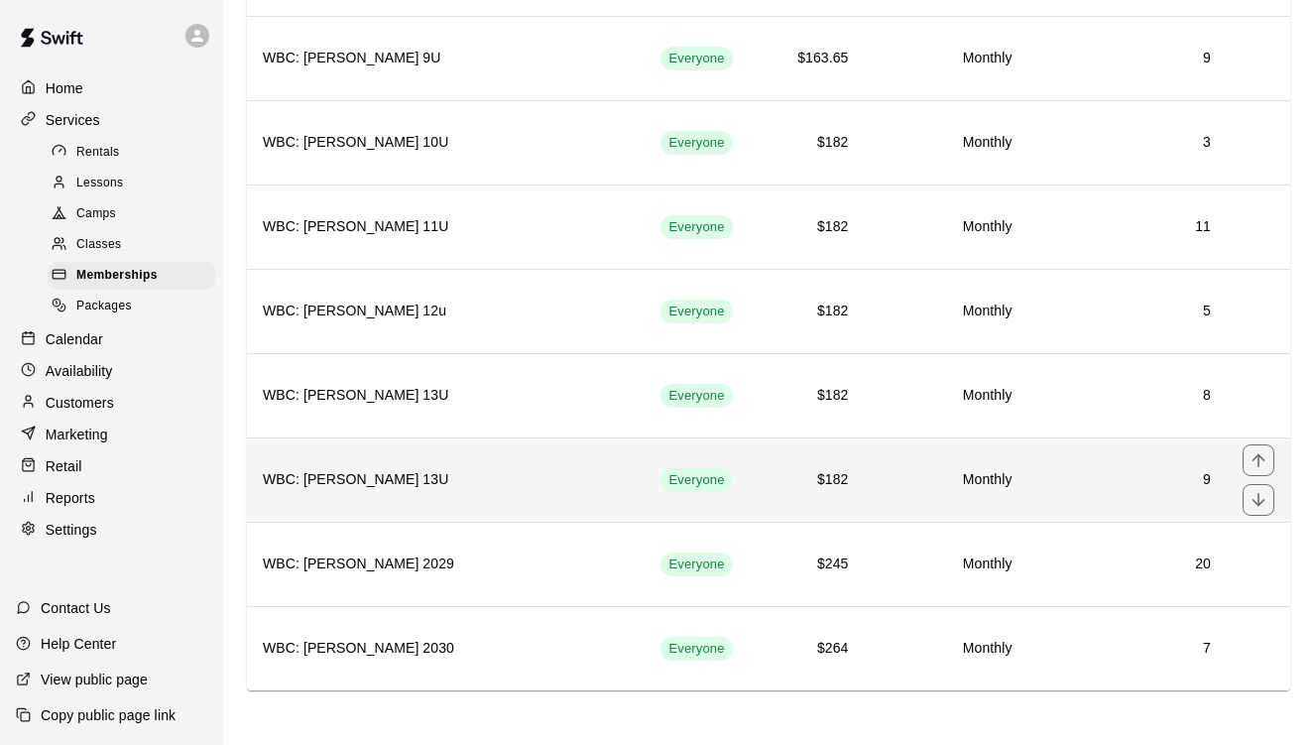
click at [1139, 485] on h6 "9" at bounding box center [1127, 480] width 167 height 22
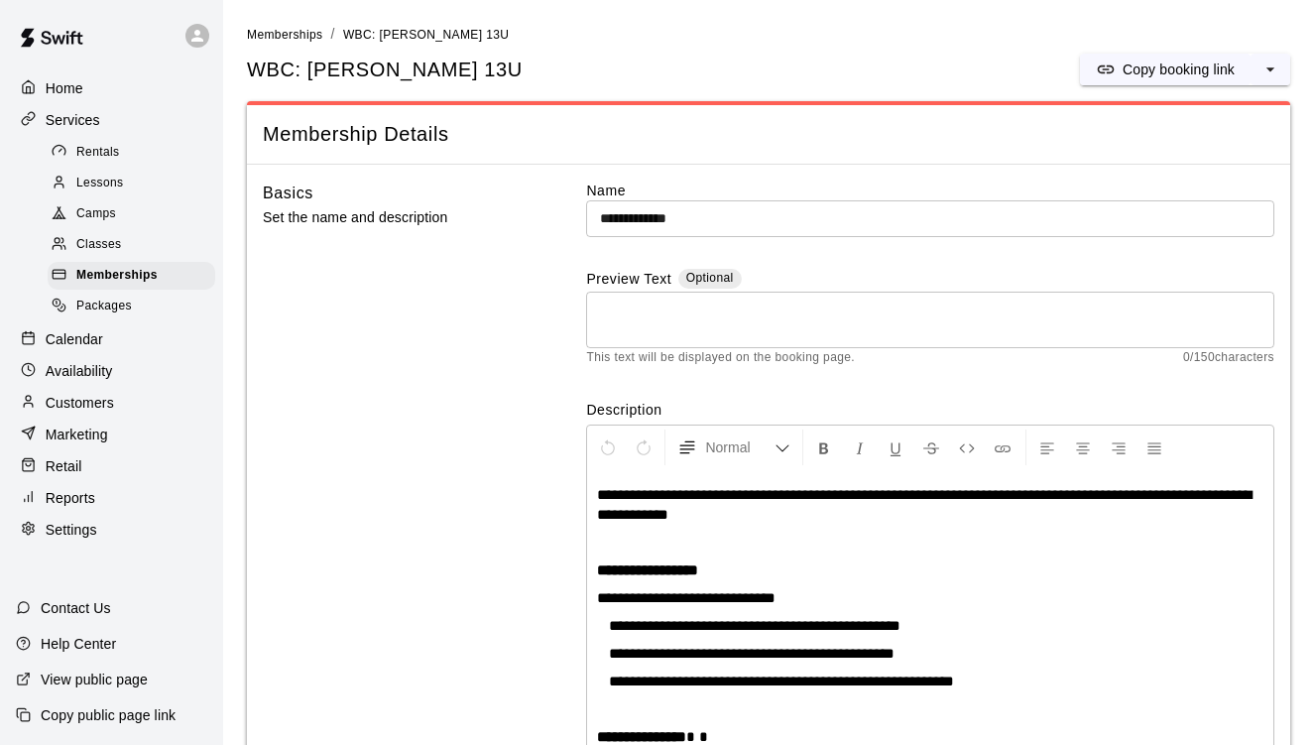
scroll to position [359, 0]
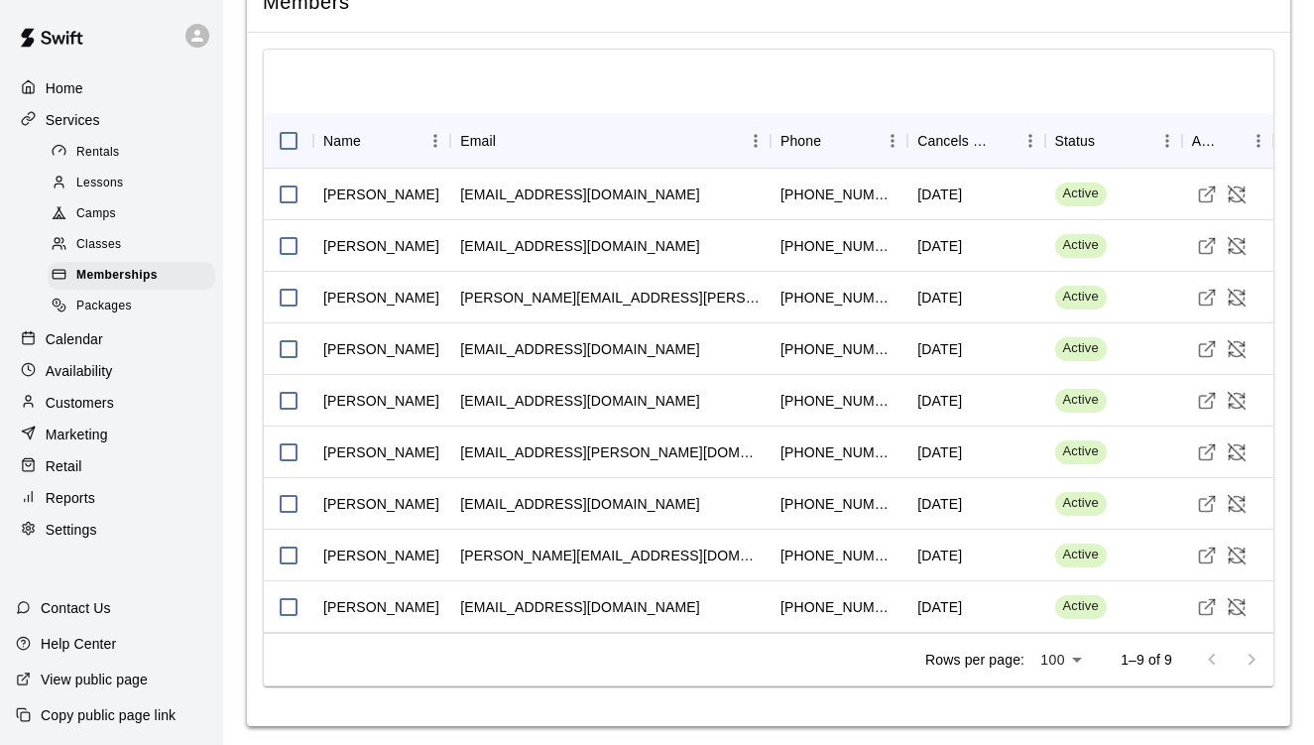
scroll to position [2067, 0]
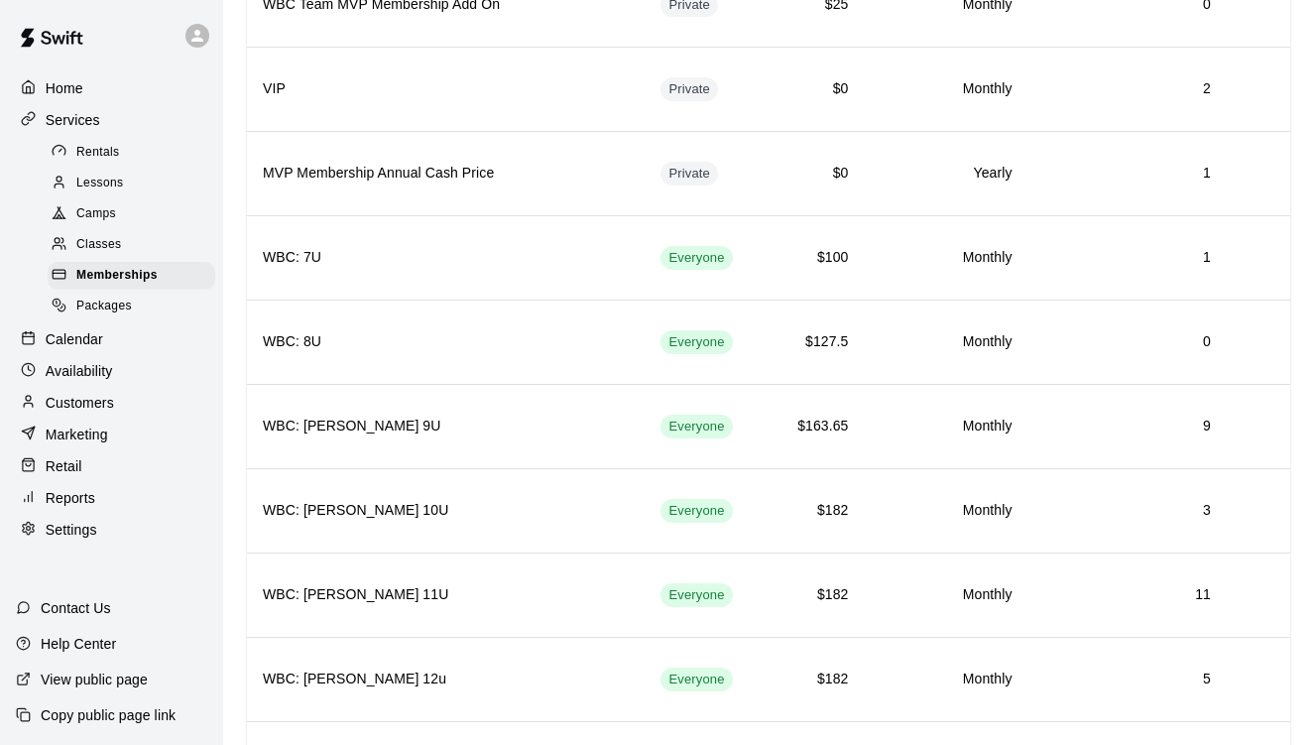
scroll to position [1361, 0]
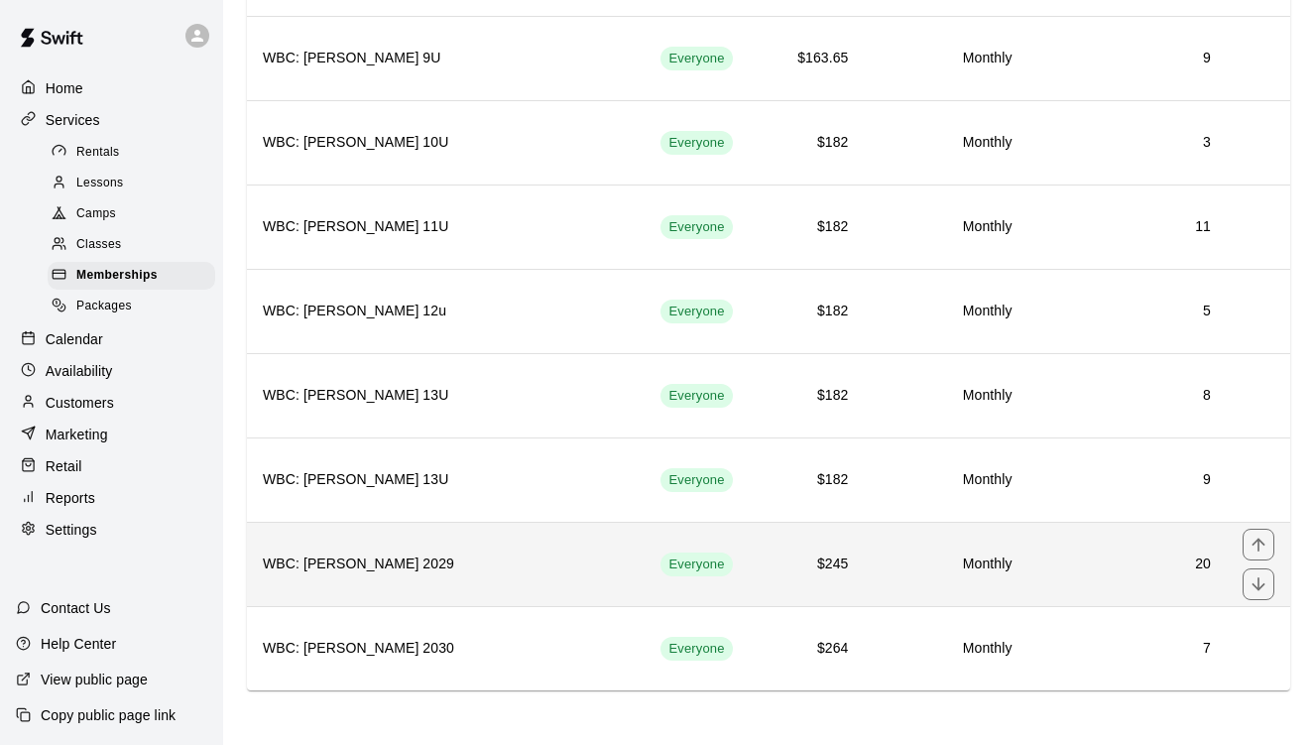
click at [1156, 559] on h6 "20" at bounding box center [1127, 564] width 167 height 22
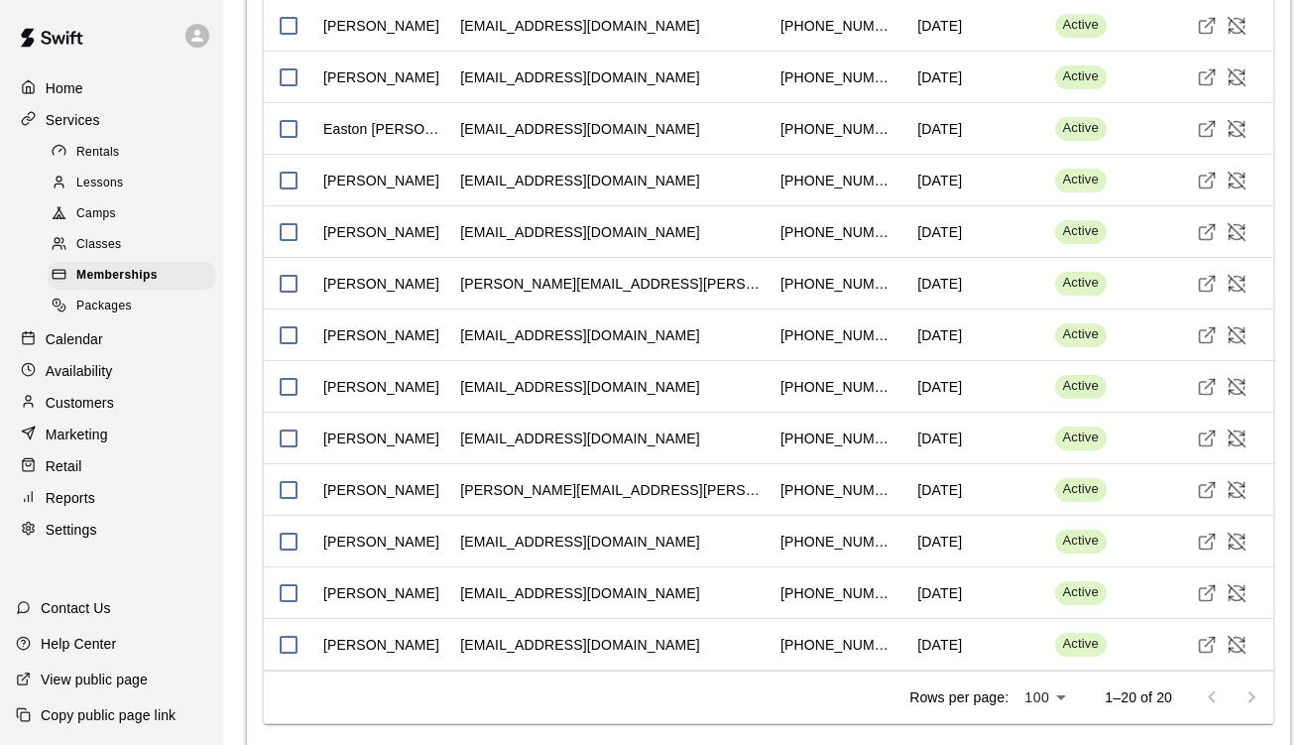
scroll to position [2737, 0]
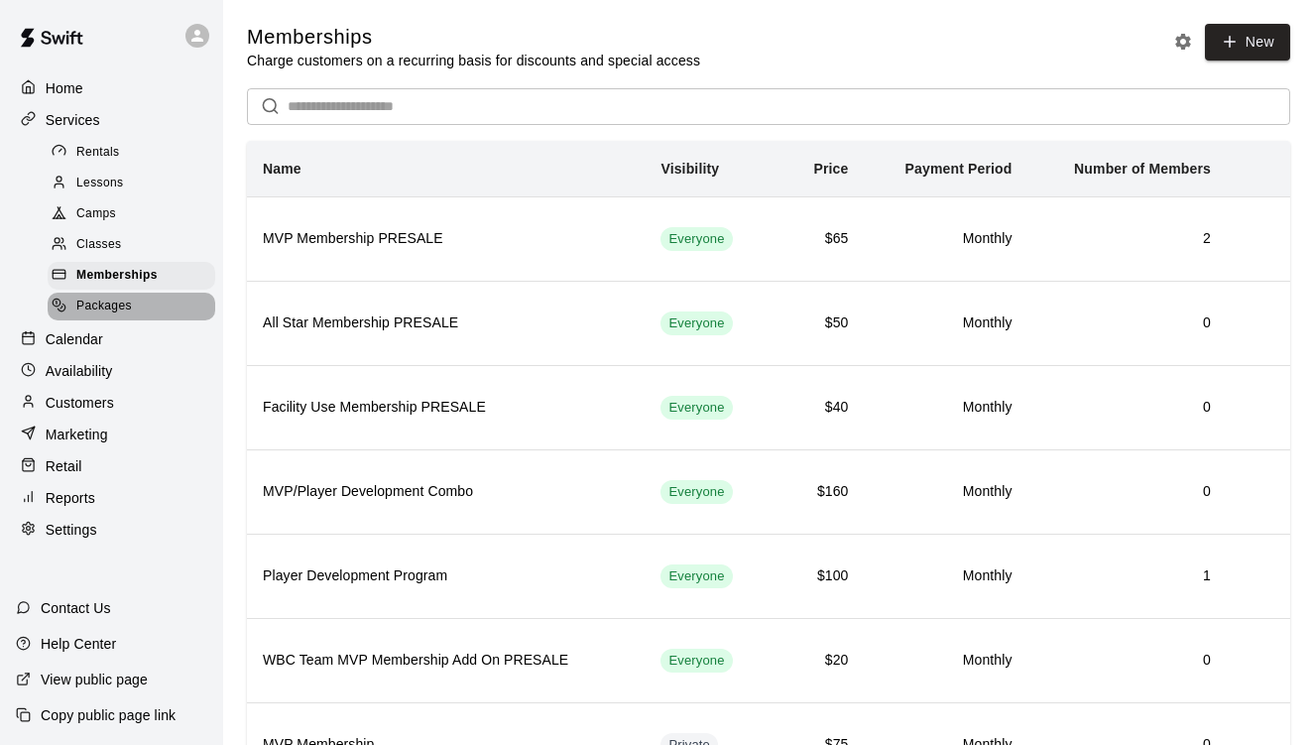
click at [98, 300] on span "Packages" at bounding box center [104, 307] width 56 height 20
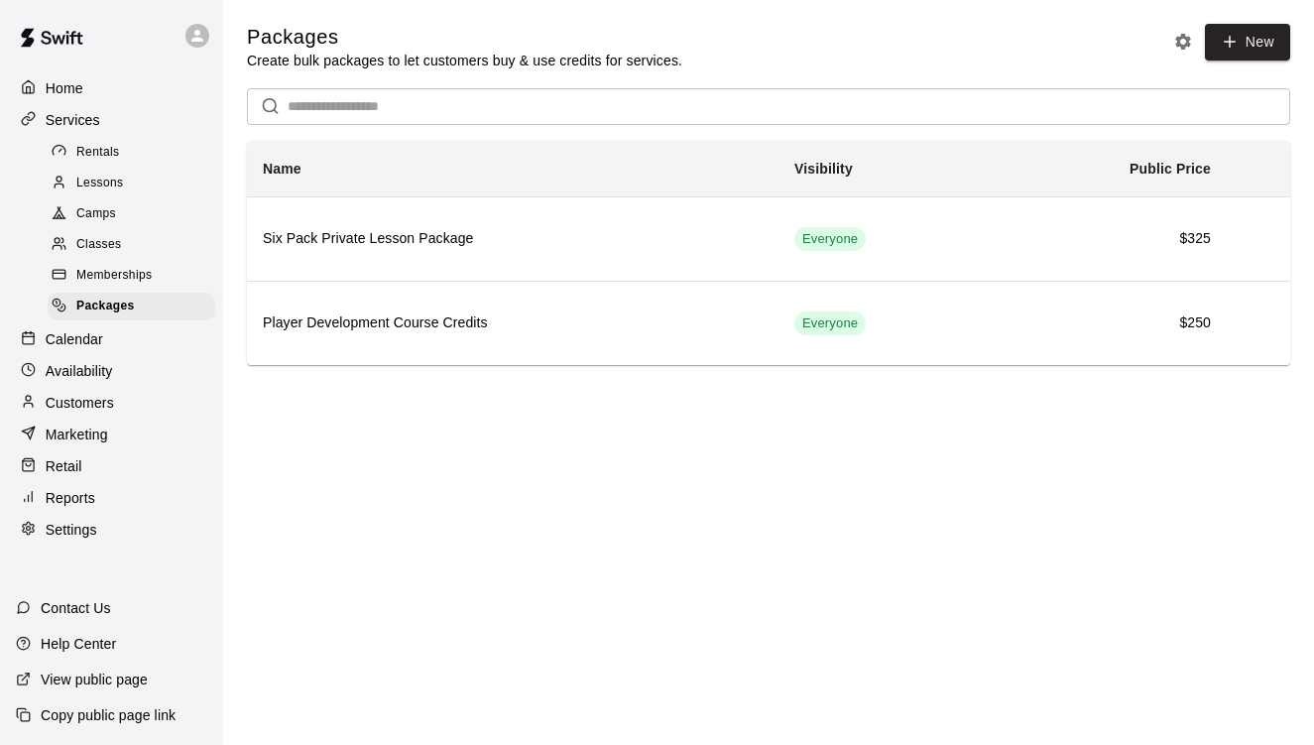
click at [58, 85] on p "Home" at bounding box center [65, 88] width 38 height 20
